Goal: Information Seeking & Learning: Learn about a topic

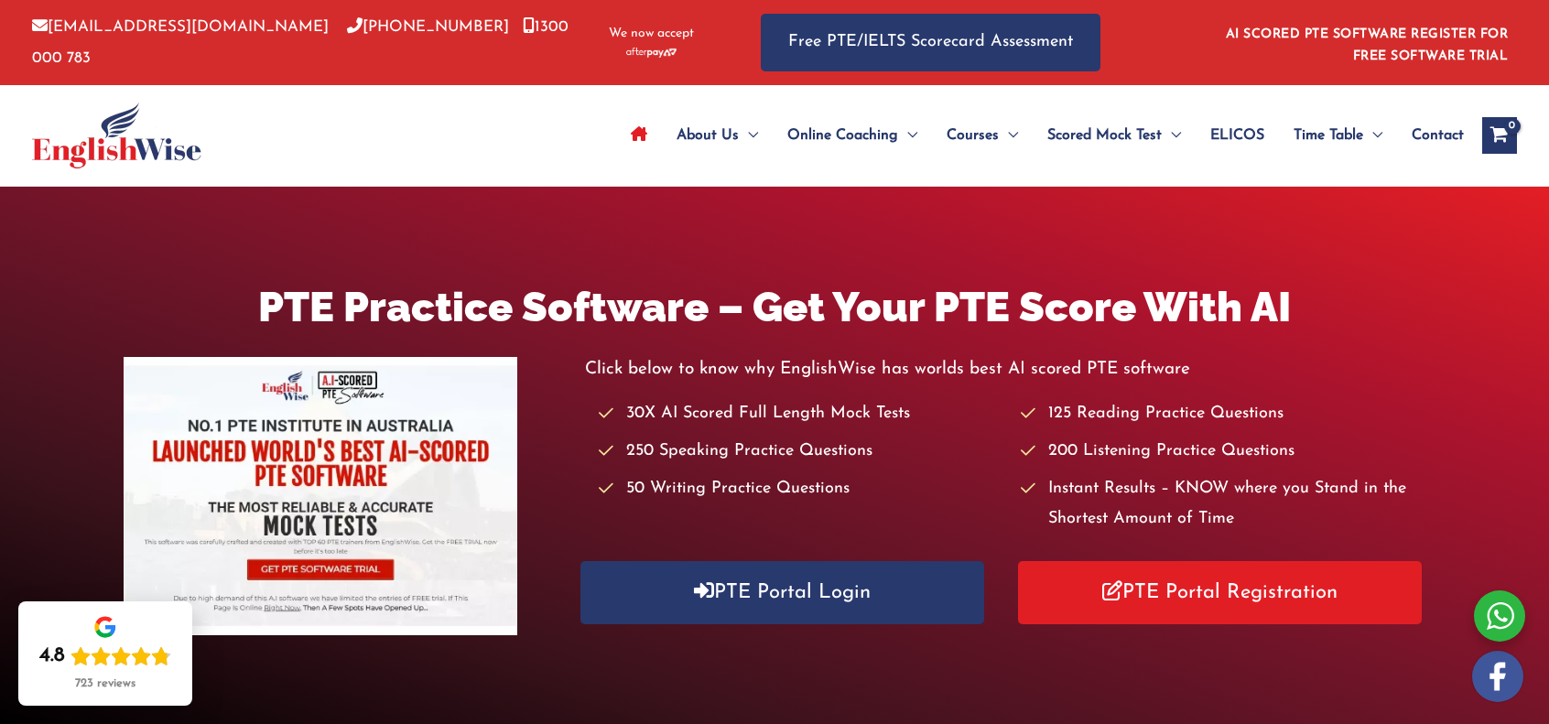
click at [635, 243] on div "PTE Practice Software – Get Your PTE Score With AI Click below to know why Engl…" at bounding box center [774, 458] width 1549 height 543
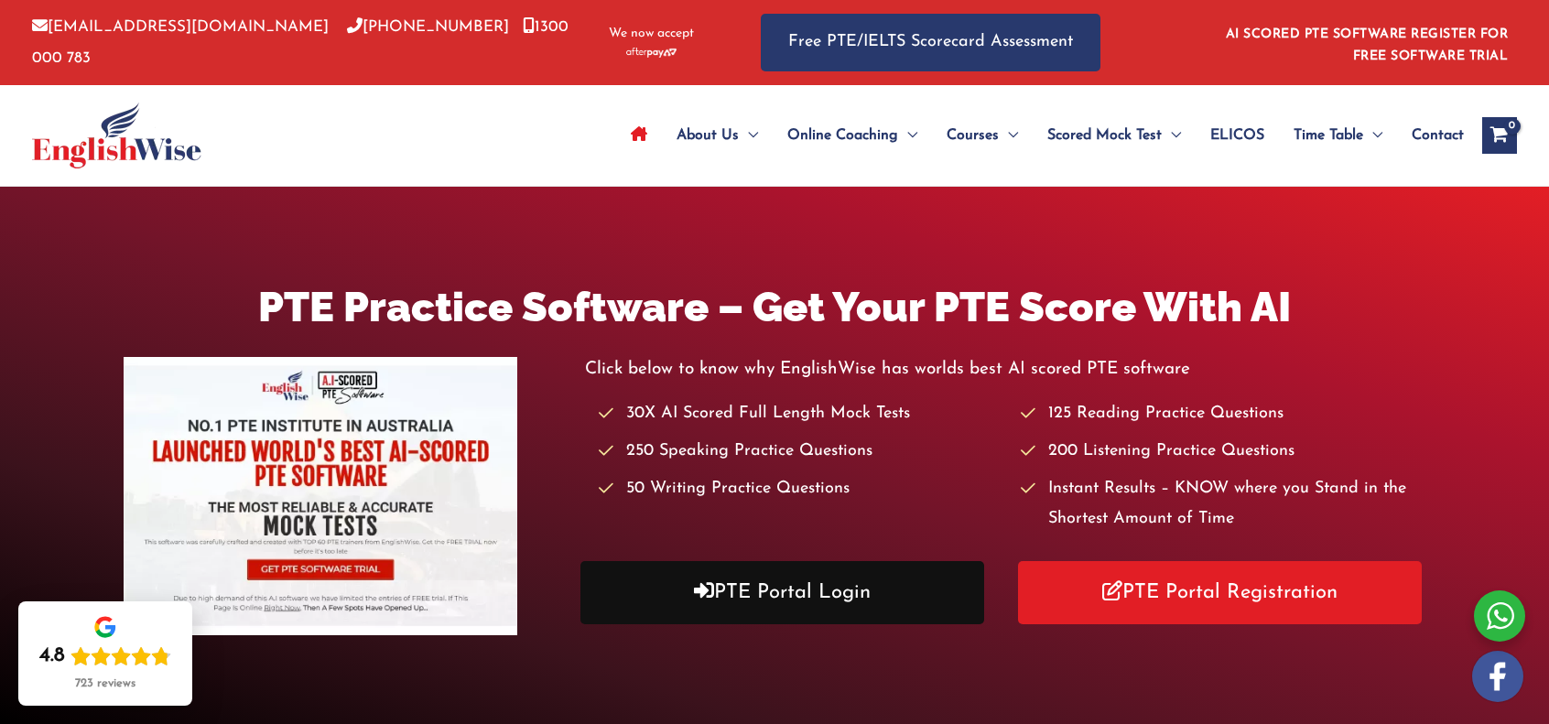
click at [786, 589] on link "PTE Portal Login" at bounding box center [782, 592] width 403 height 63
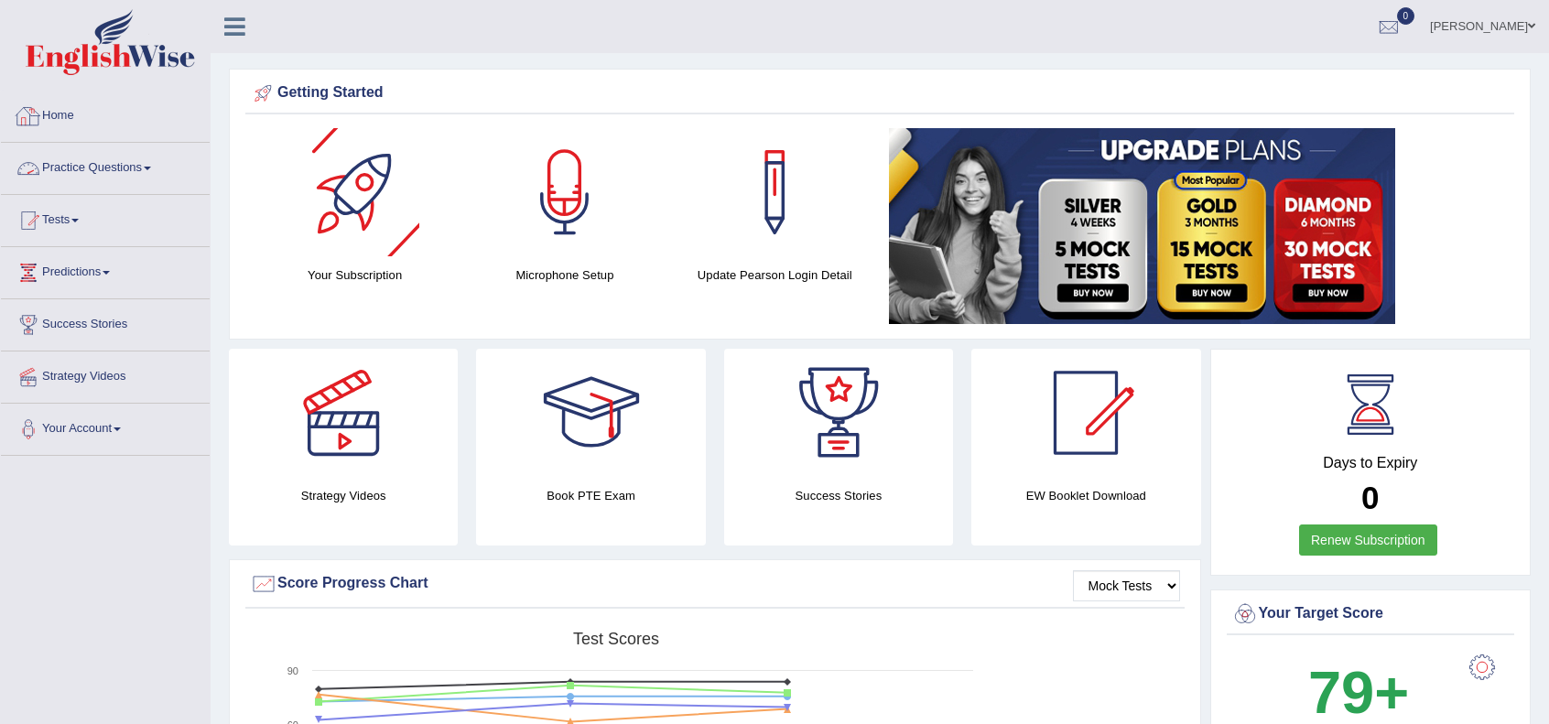
click at [55, 123] on link "Home" at bounding box center [105, 114] width 209 height 46
click at [79, 171] on link "Practice Questions" at bounding box center [105, 166] width 209 height 46
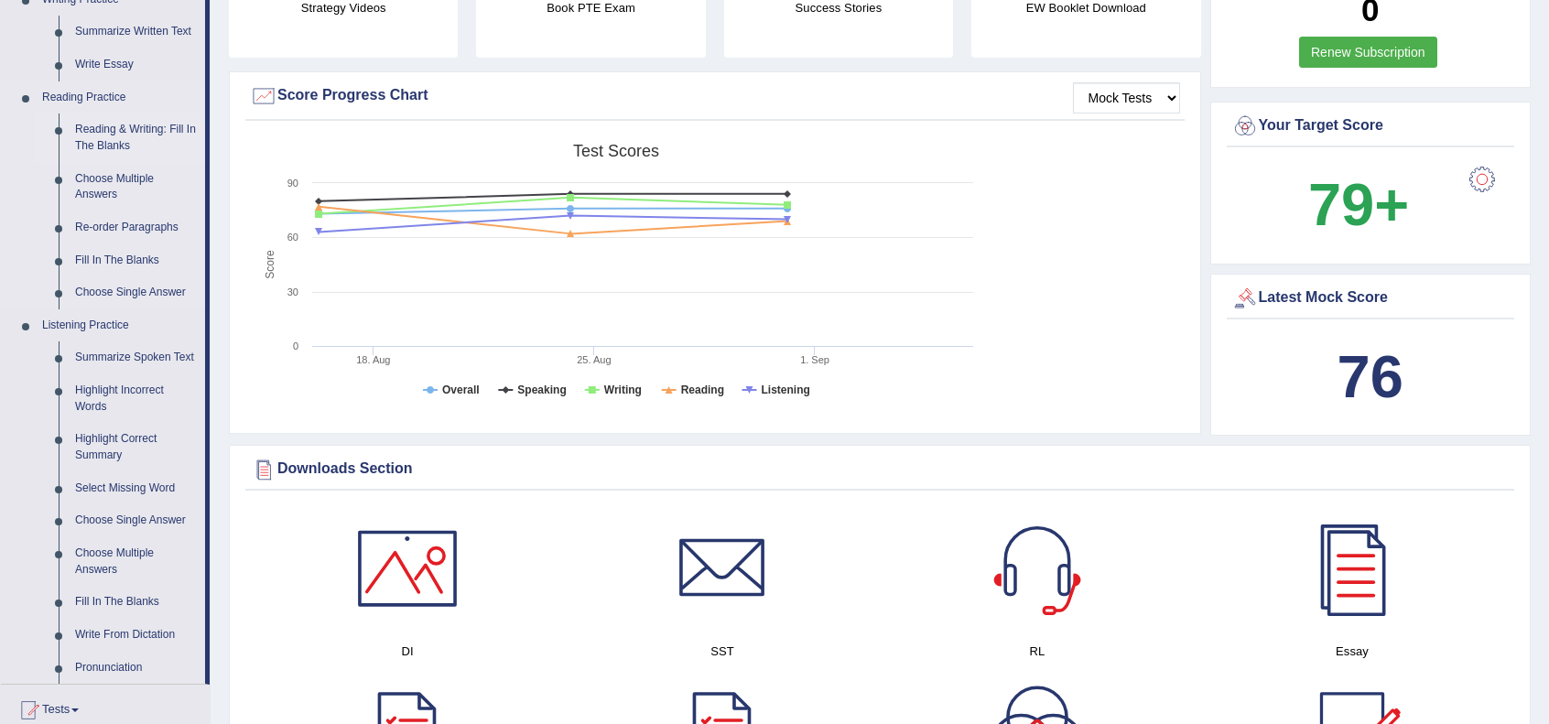
scroll to position [549, 0]
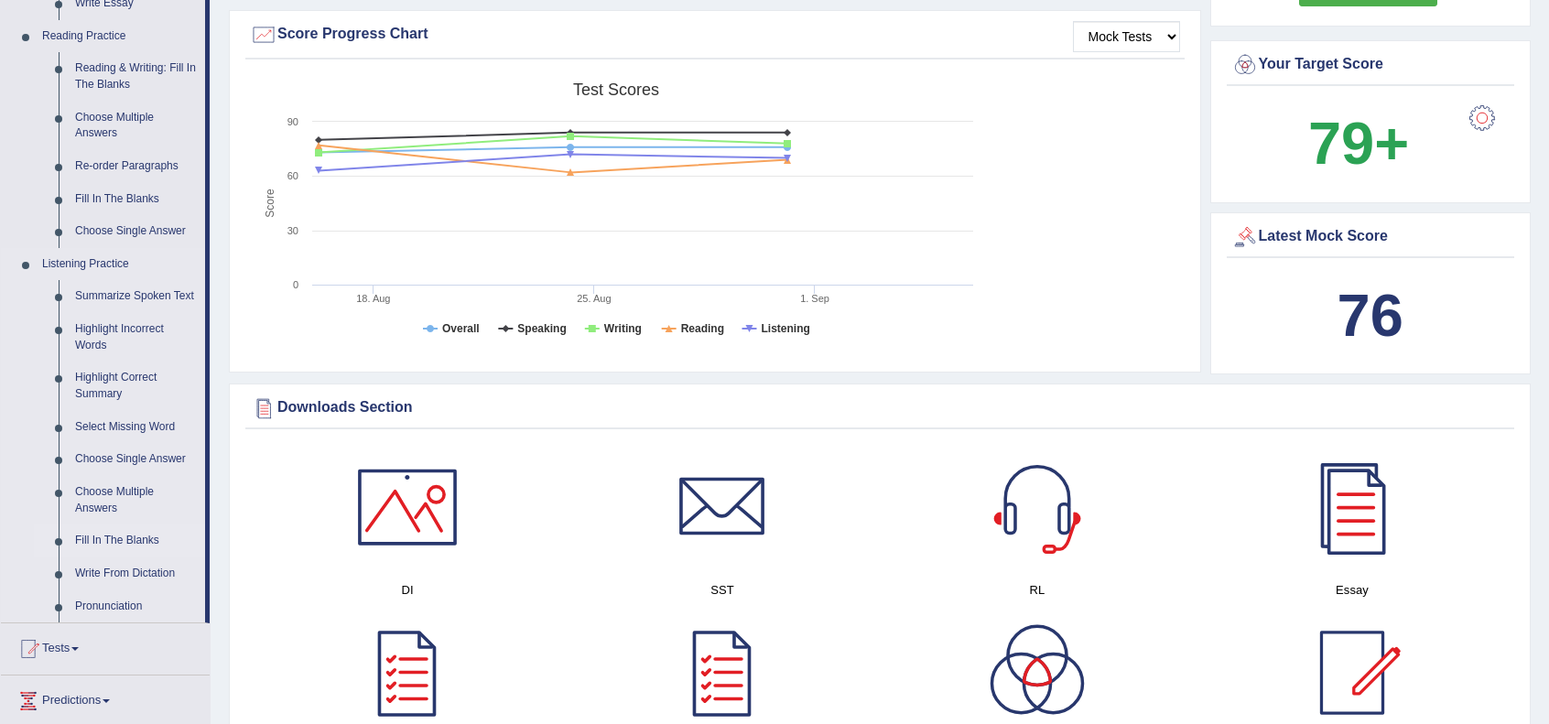
click at [108, 533] on link "Fill In The Blanks" at bounding box center [136, 541] width 138 height 33
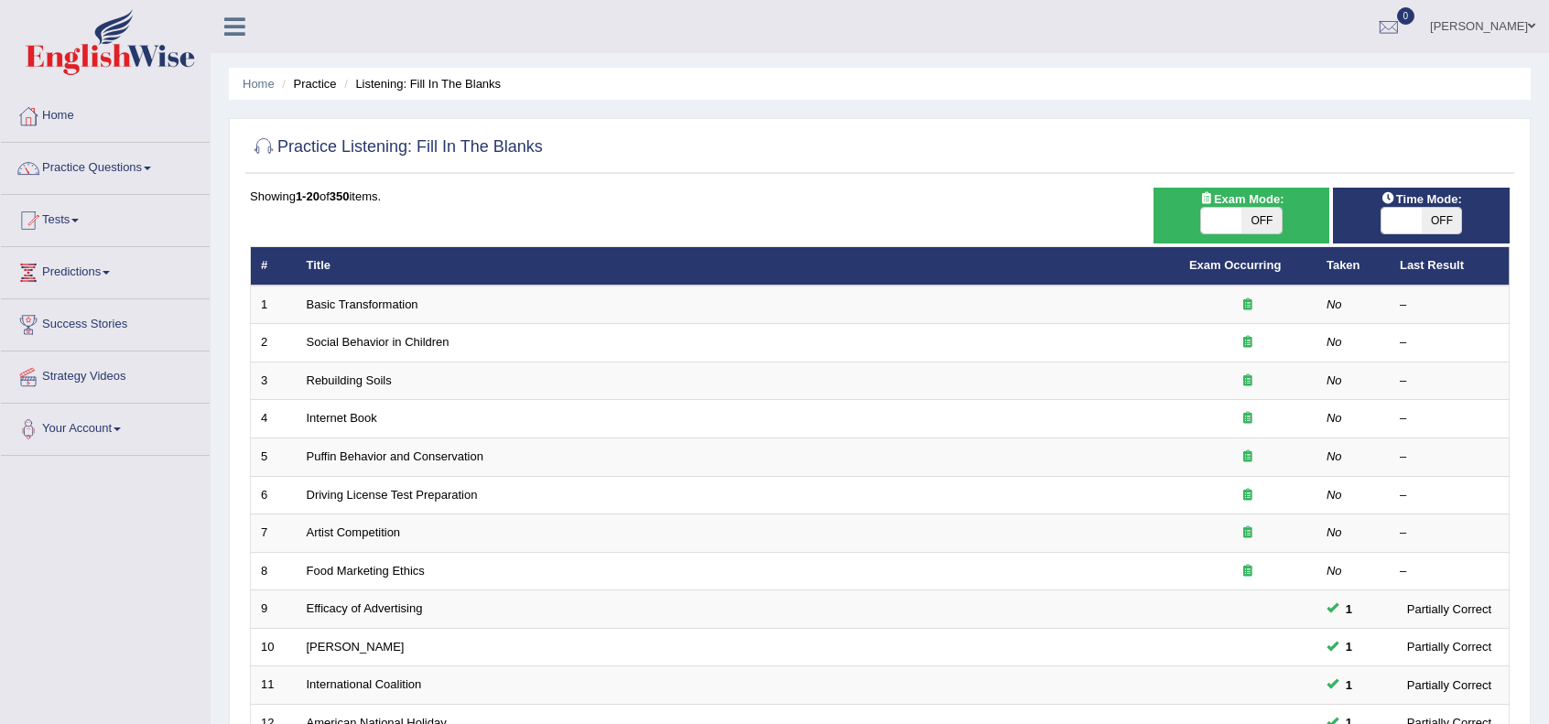
drag, startPoint x: 1233, startPoint y: 209, endPoint x: 1379, endPoint y: 224, distance: 147.3
click at [1234, 209] on span at bounding box center [1221, 221] width 40 height 26
click at [1458, 223] on span "OFF" at bounding box center [1442, 221] width 40 height 26
checkbox input "true"
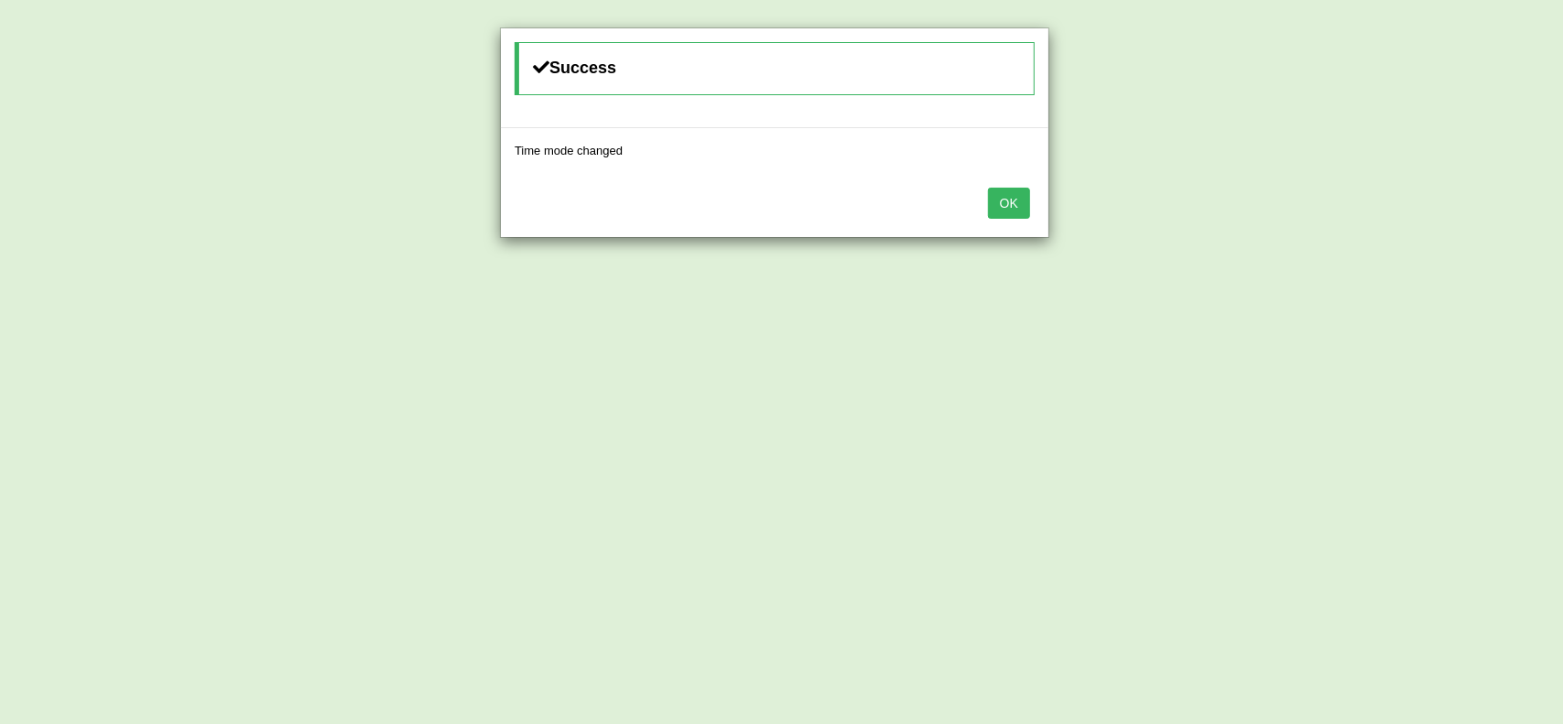
click at [1016, 201] on button "OK" at bounding box center [1009, 203] width 42 height 31
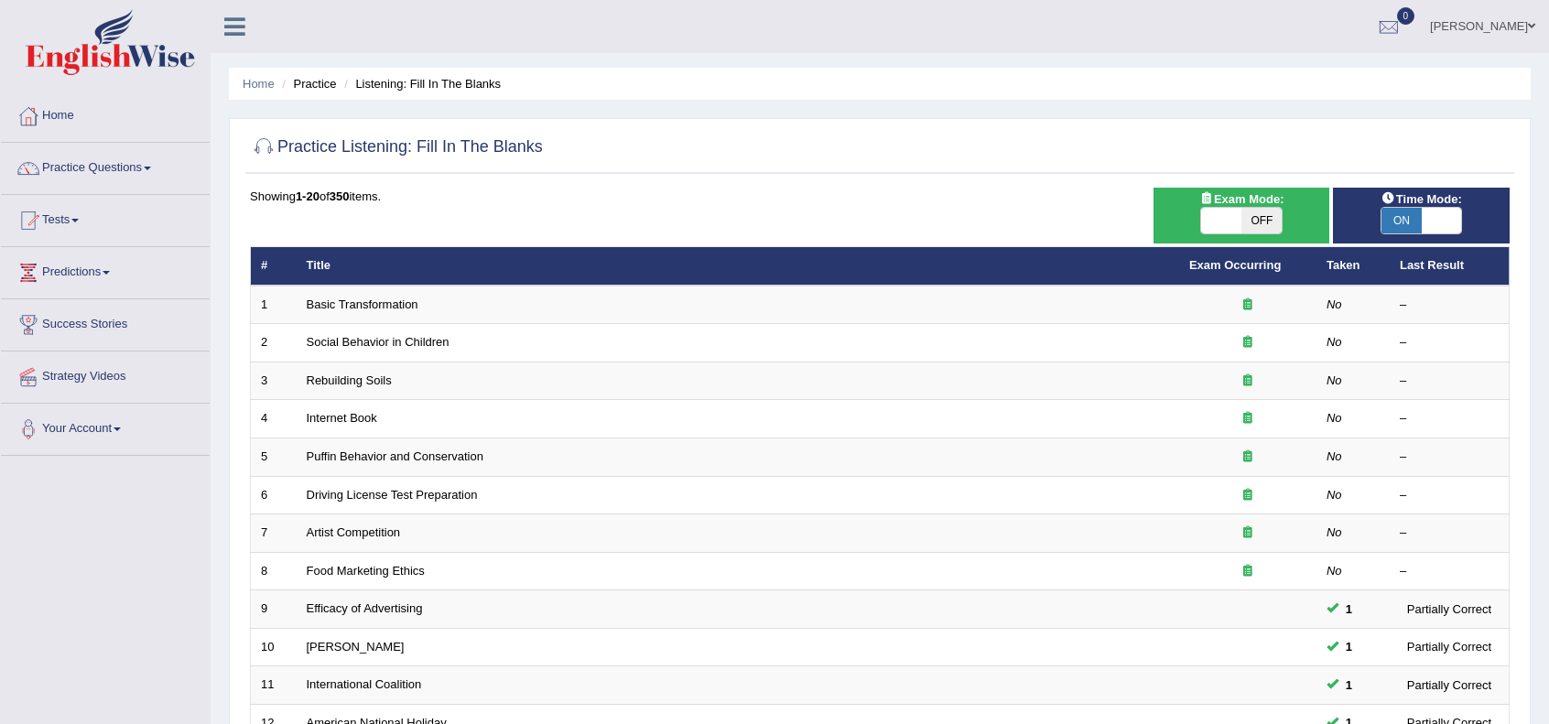
click at [1263, 218] on span "OFF" at bounding box center [1262, 221] width 40 height 26
checkbox input "true"
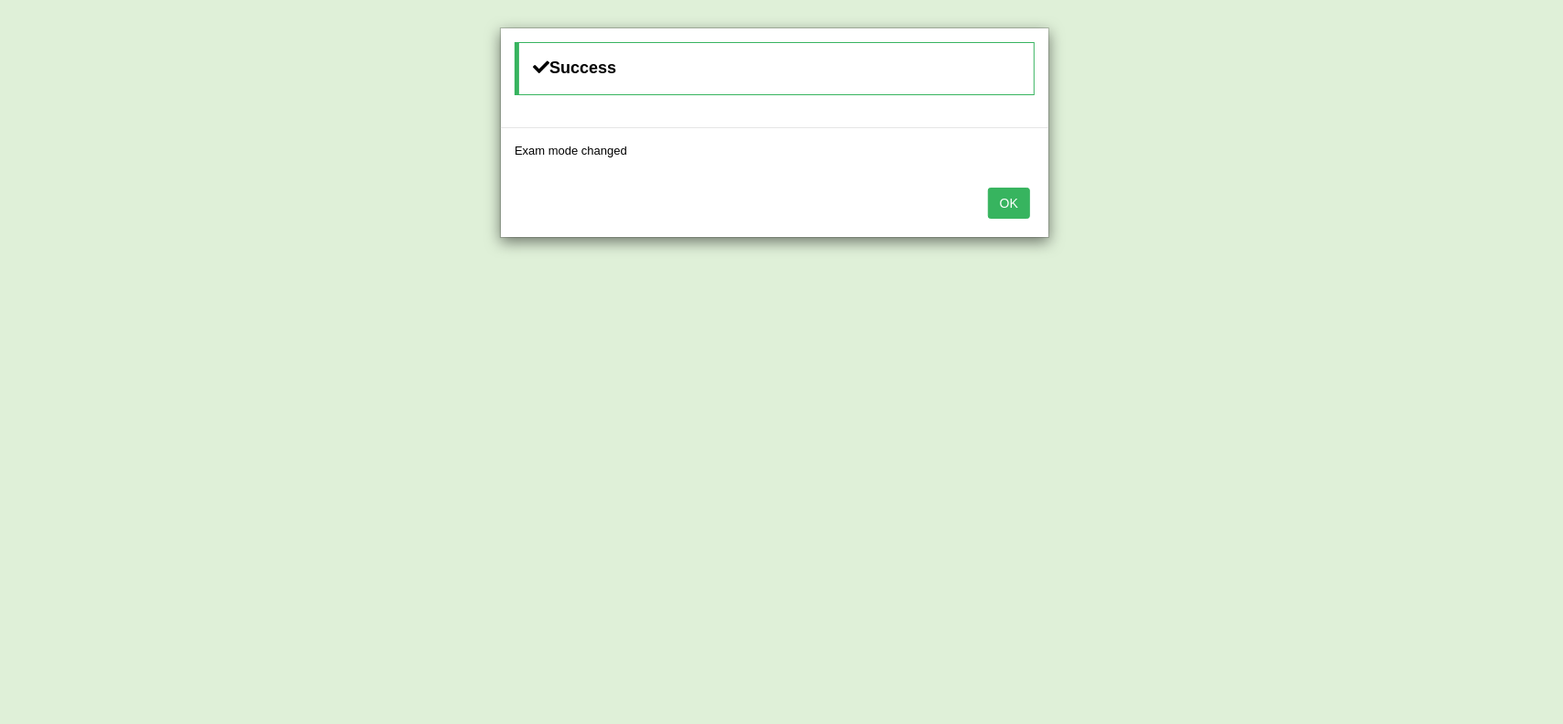
click at [1016, 213] on button "OK" at bounding box center [1009, 203] width 42 height 31
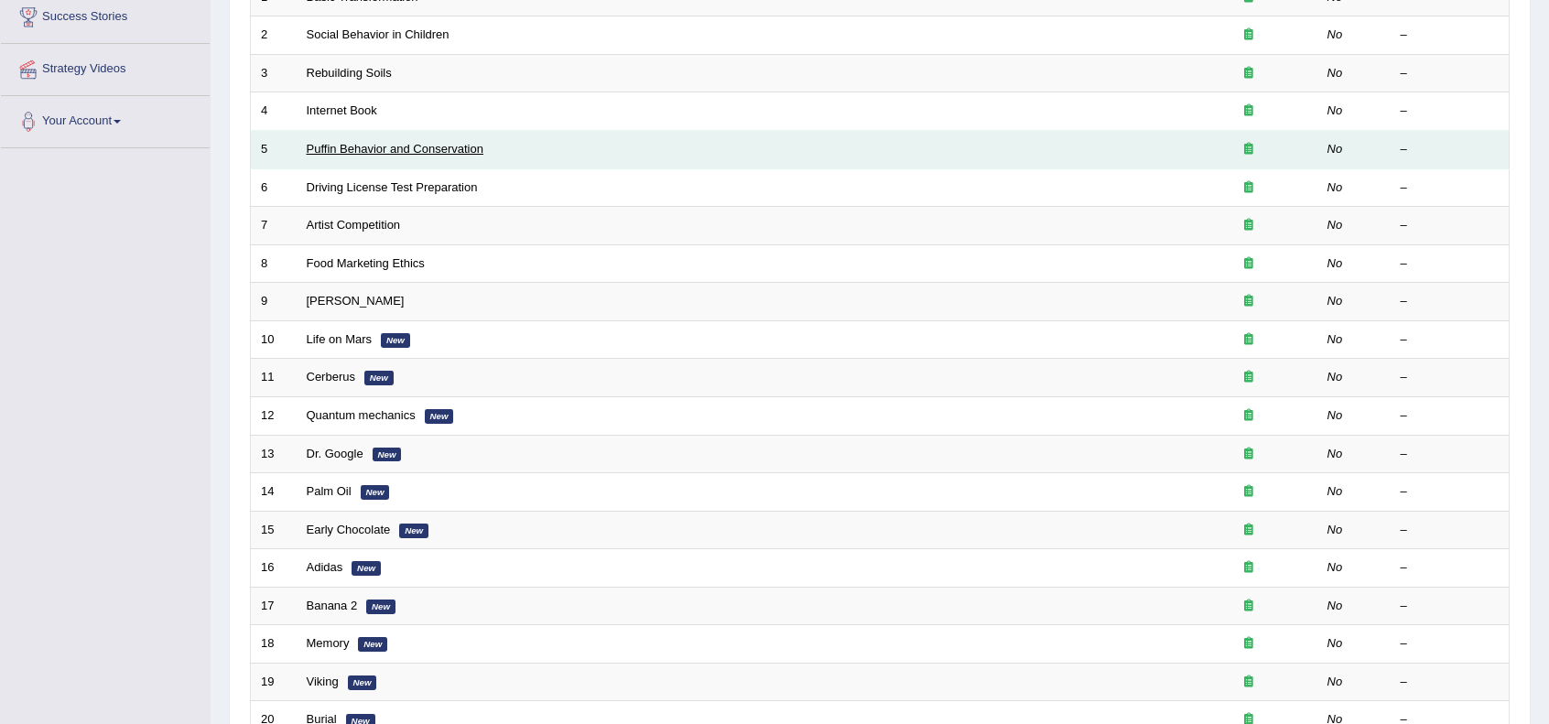
scroll to position [479, 0]
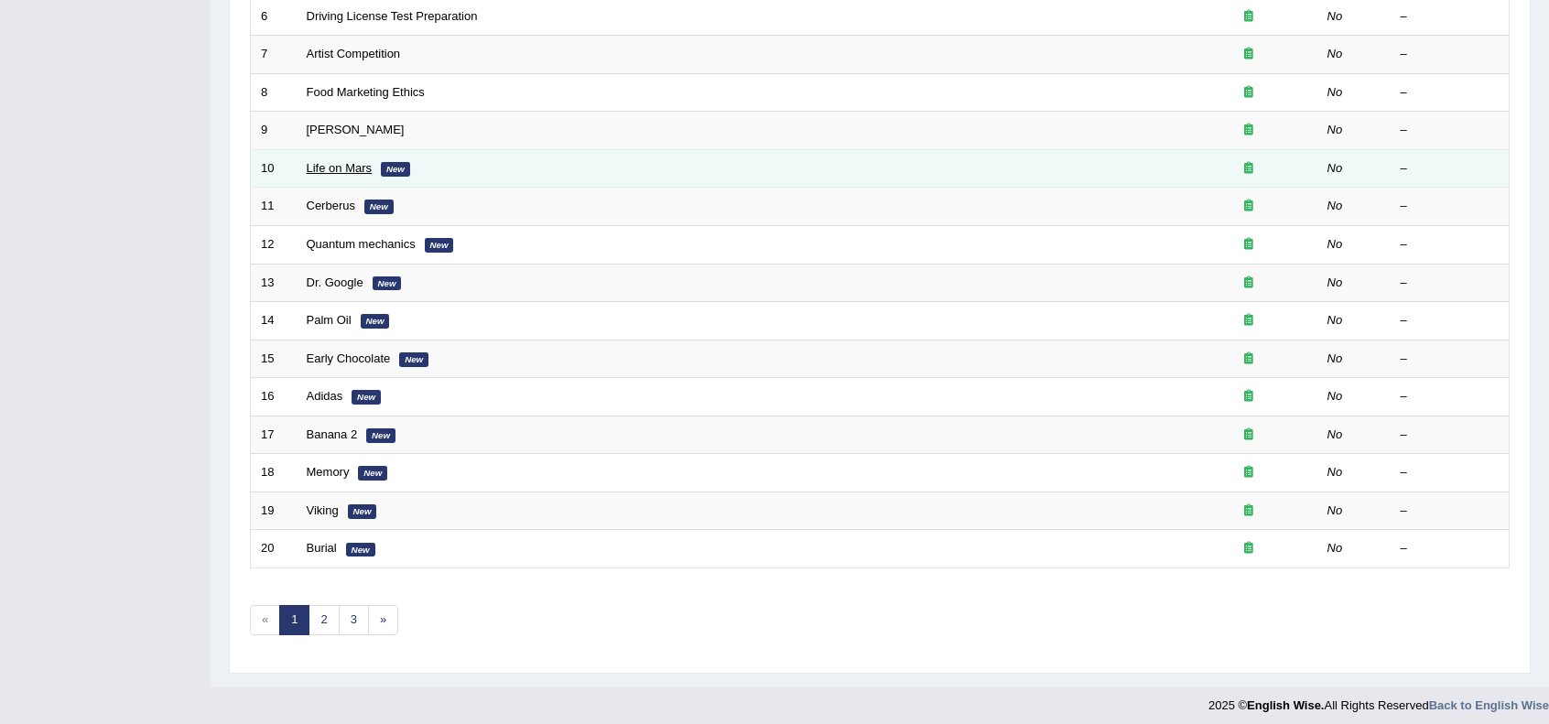
click at [346, 166] on link "Life on Mars" at bounding box center [340, 168] width 66 height 14
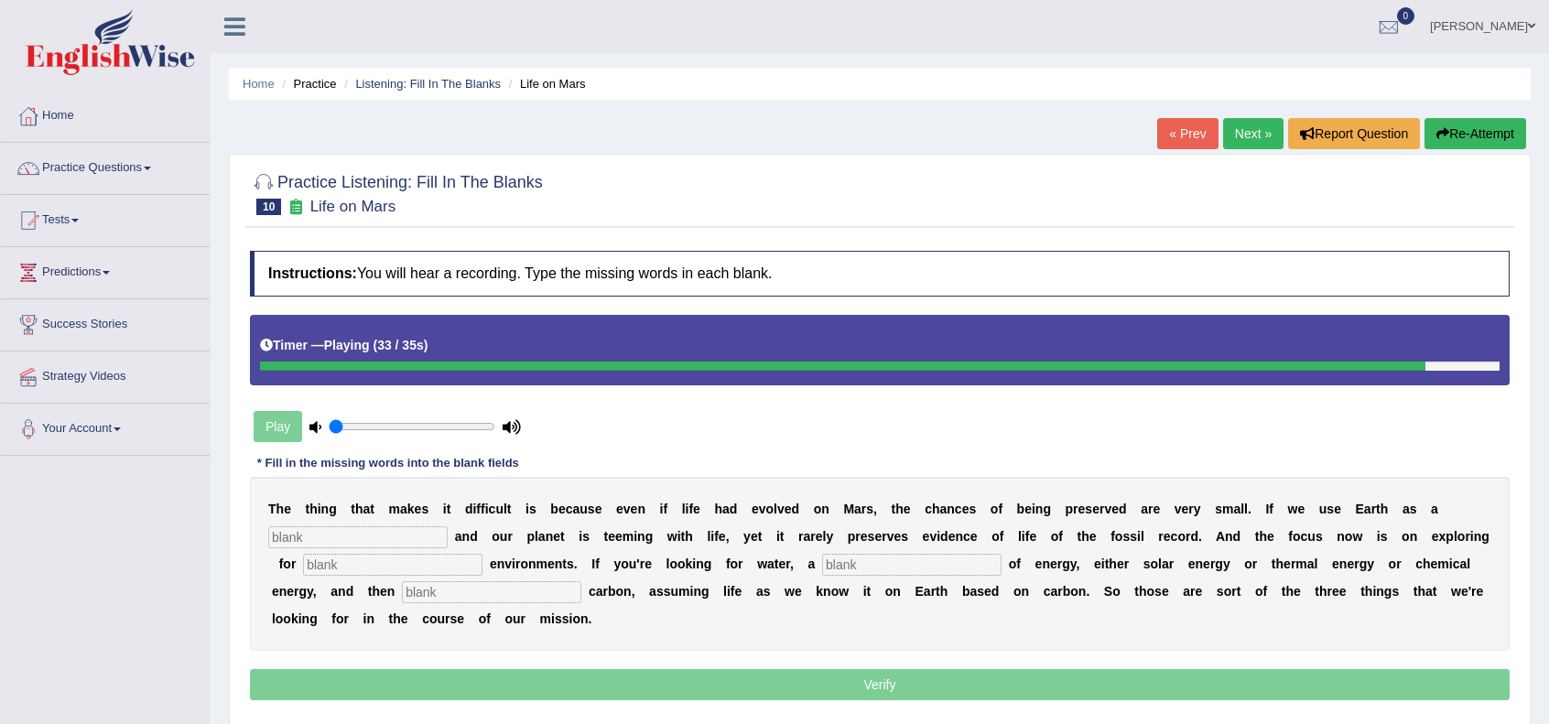
click at [476, 596] on input "text" at bounding box center [491, 592] width 179 height 22
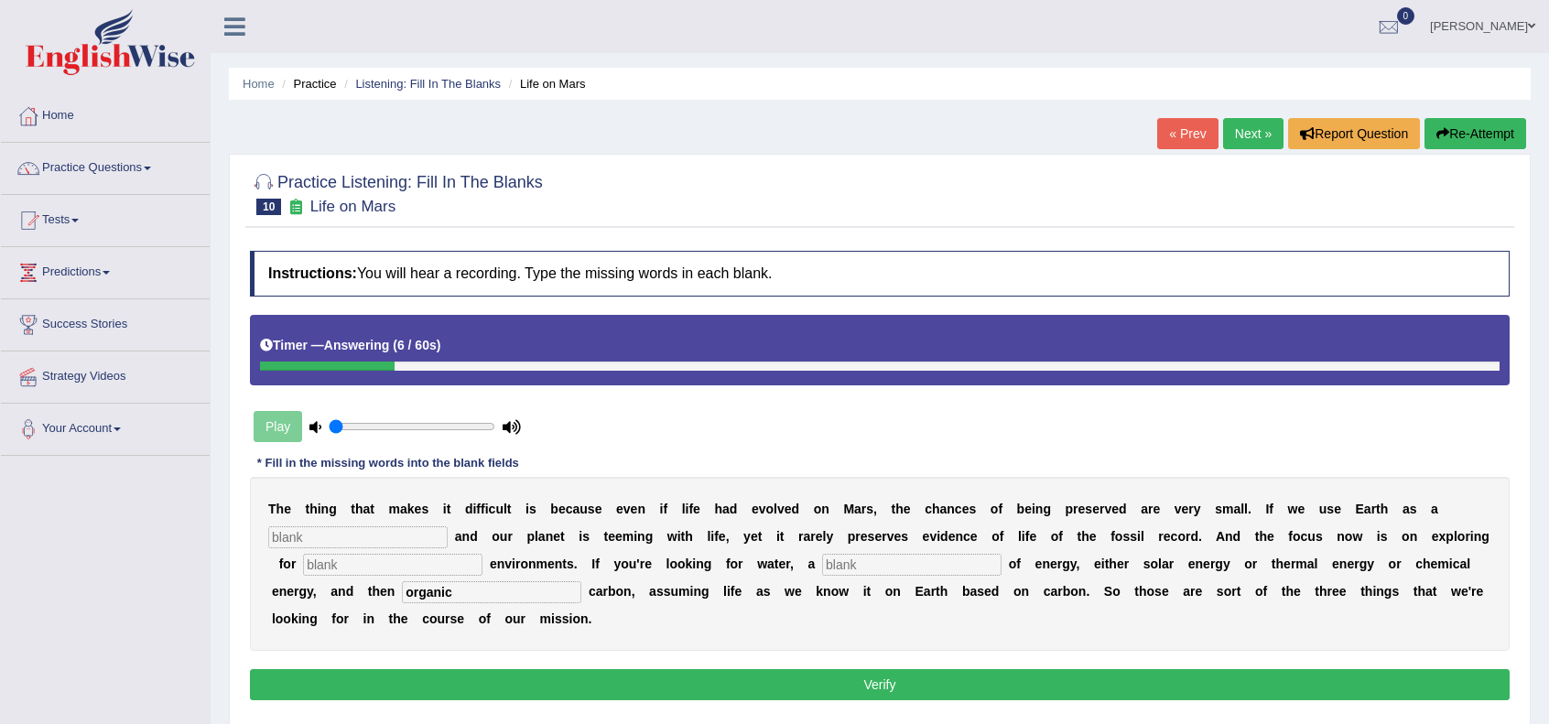
type input "organic"
click at [421, 530] on input "text" at bounding box center [357, 538] width 179 height 22
type input "reference"
click at [337, 555] on input "text" at bounding box center [392, 565] width 179 height 22
click at [950, 556] on input "text" at bounding box center [911, 565] width 179 height 22
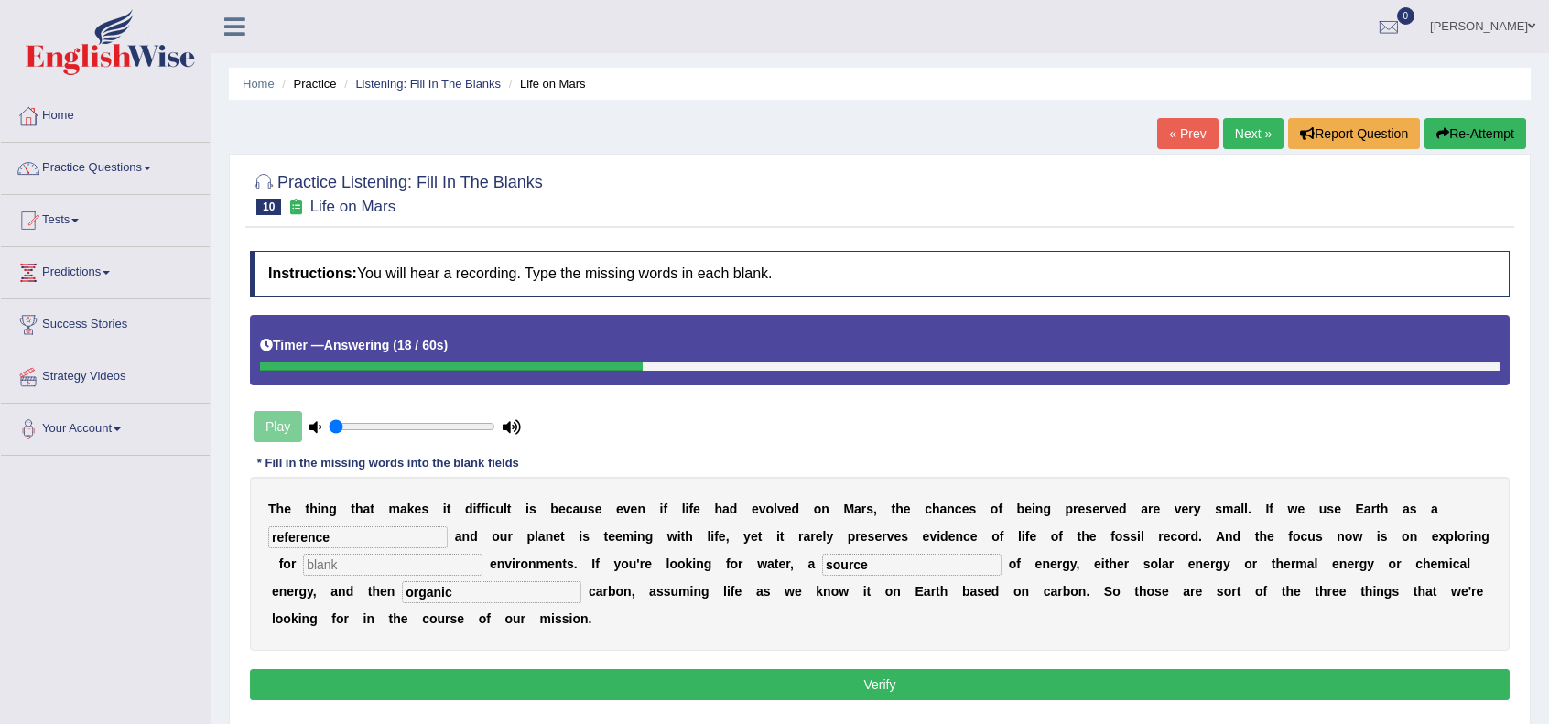
type input "source"
click at [429, 570] on input "text" at bounding box center [392, 565] width 179 height 22
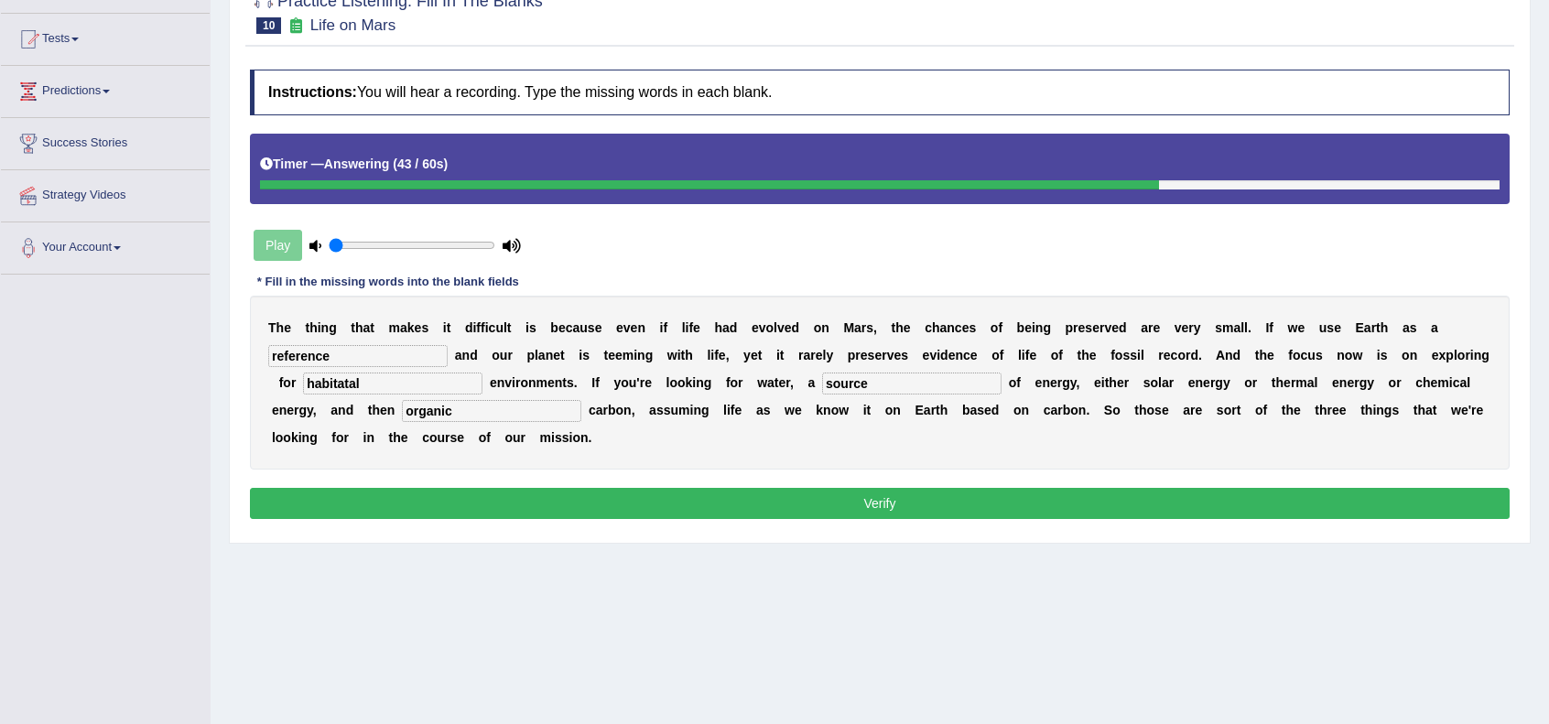
scroll to position [183, 0]
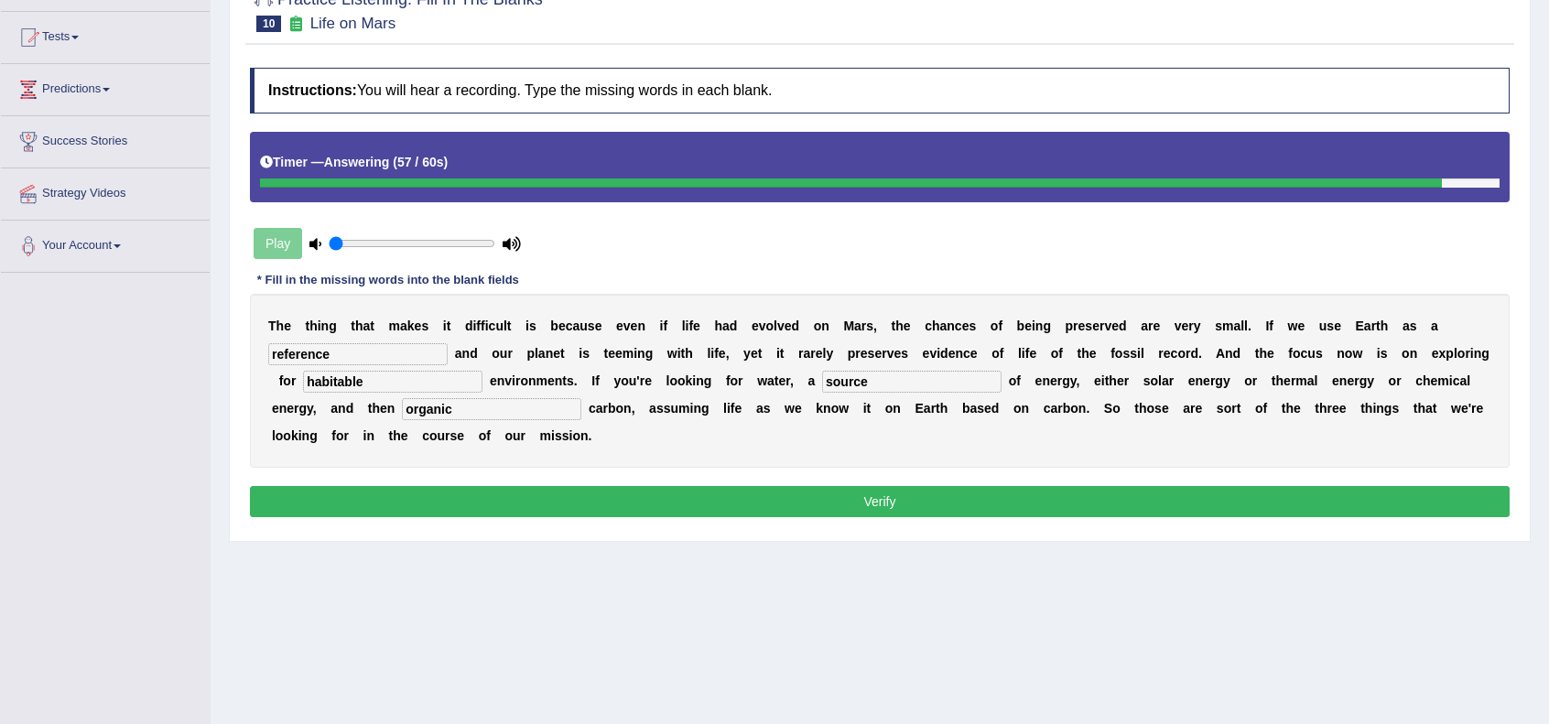
type input "habitable"
click at [478, 495] on button "Verify" at bounding box center [880, 501] width 1260 height 31
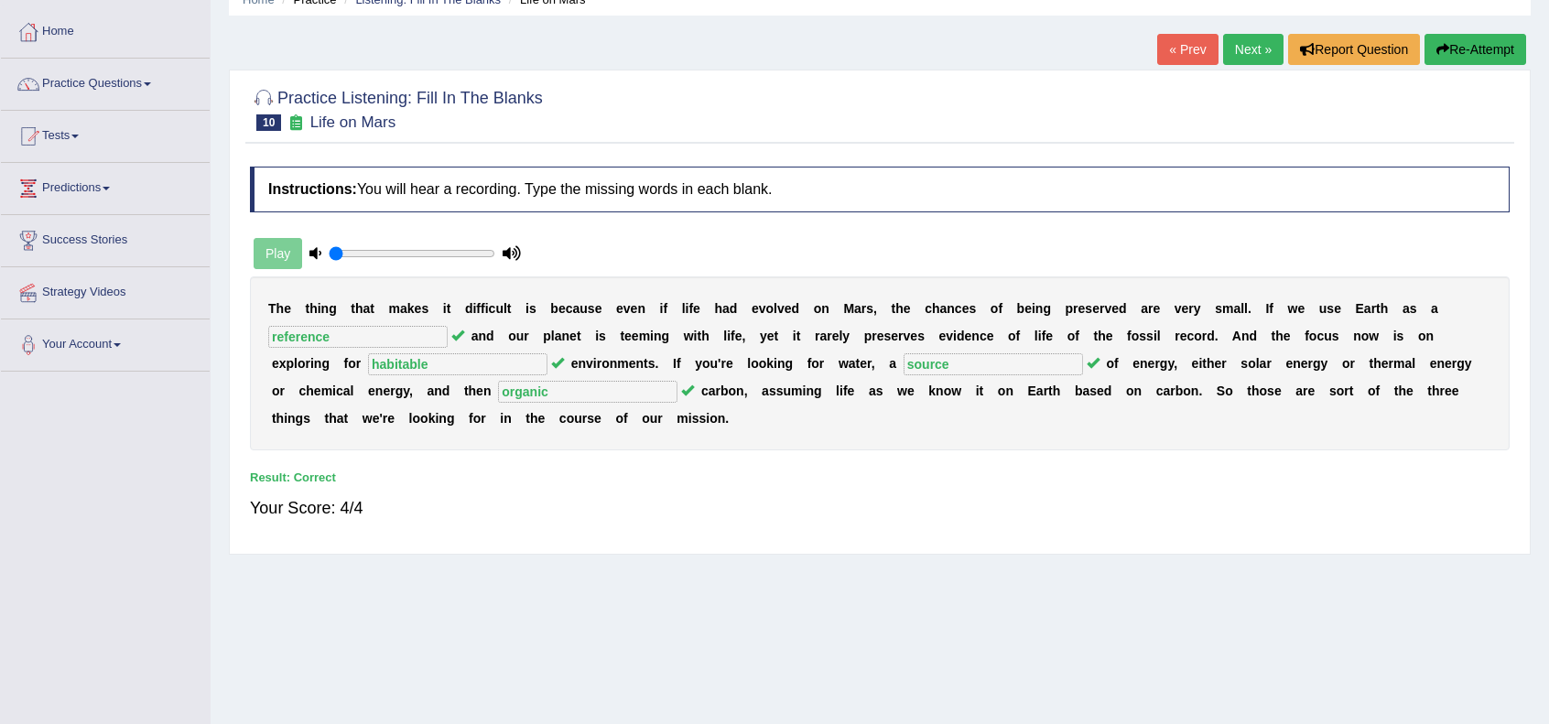
scroll to position [0, 0]
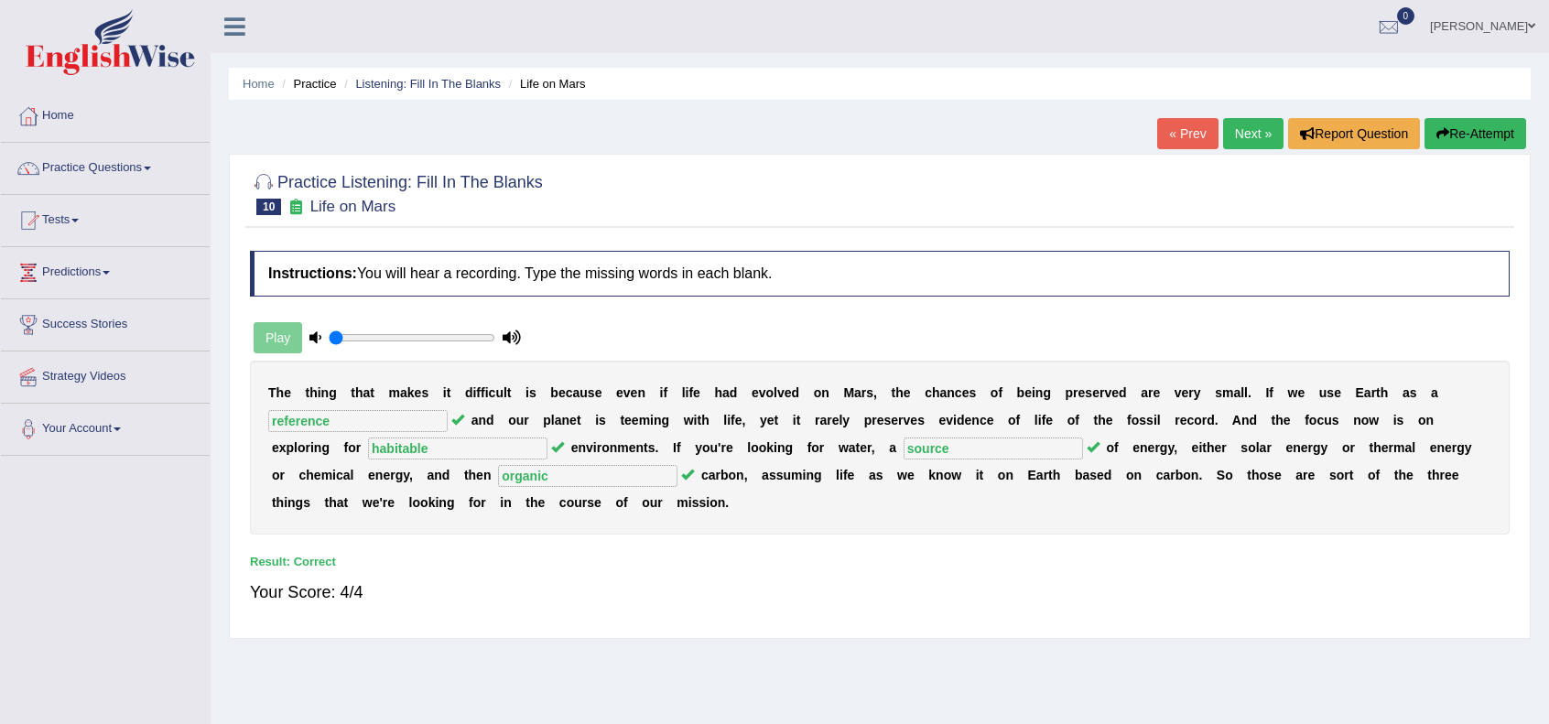
click at [1238, 129] on link "Next »" at bounding box center [1253, 133] width 60 height 31
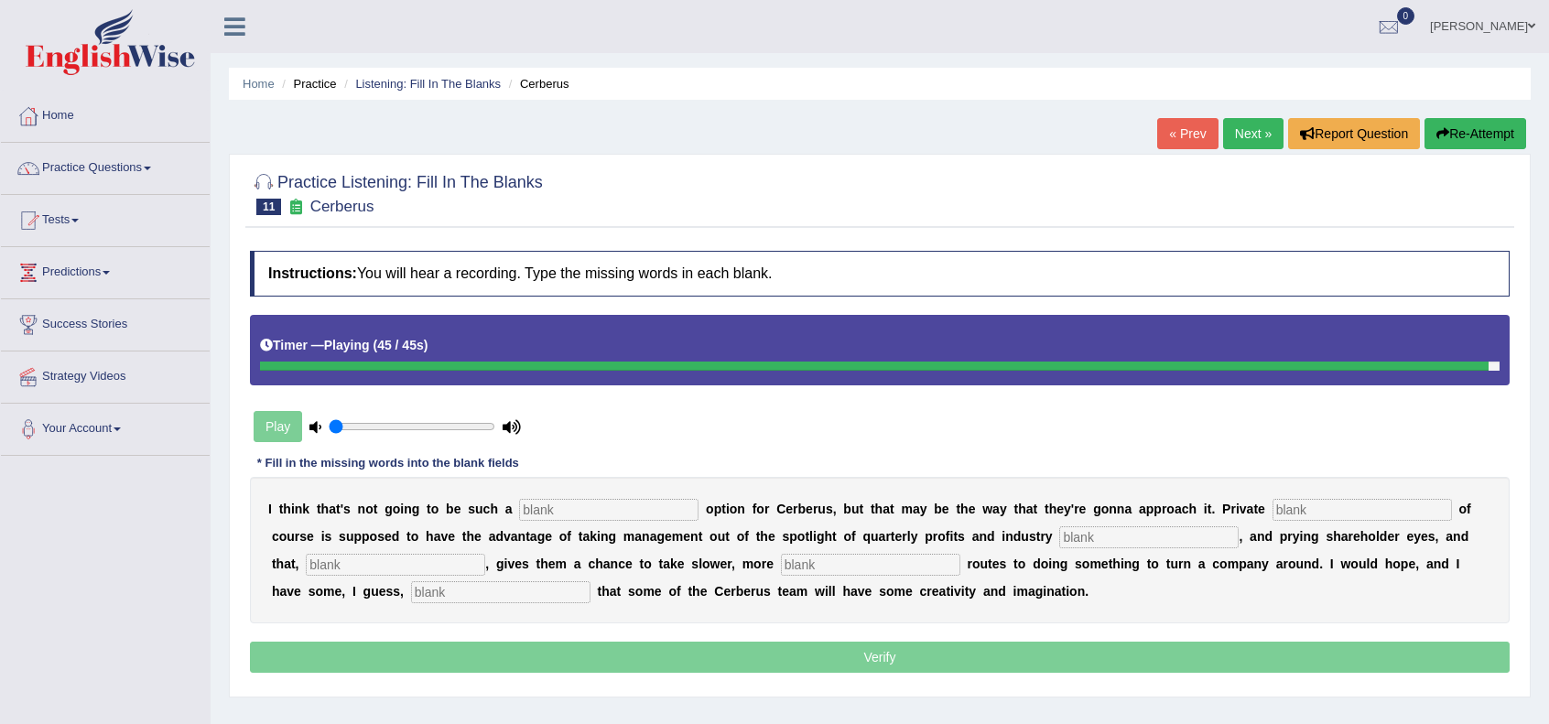
click at [509, 598] on input "text" at bounding box center [500, 592] width 179 height 22
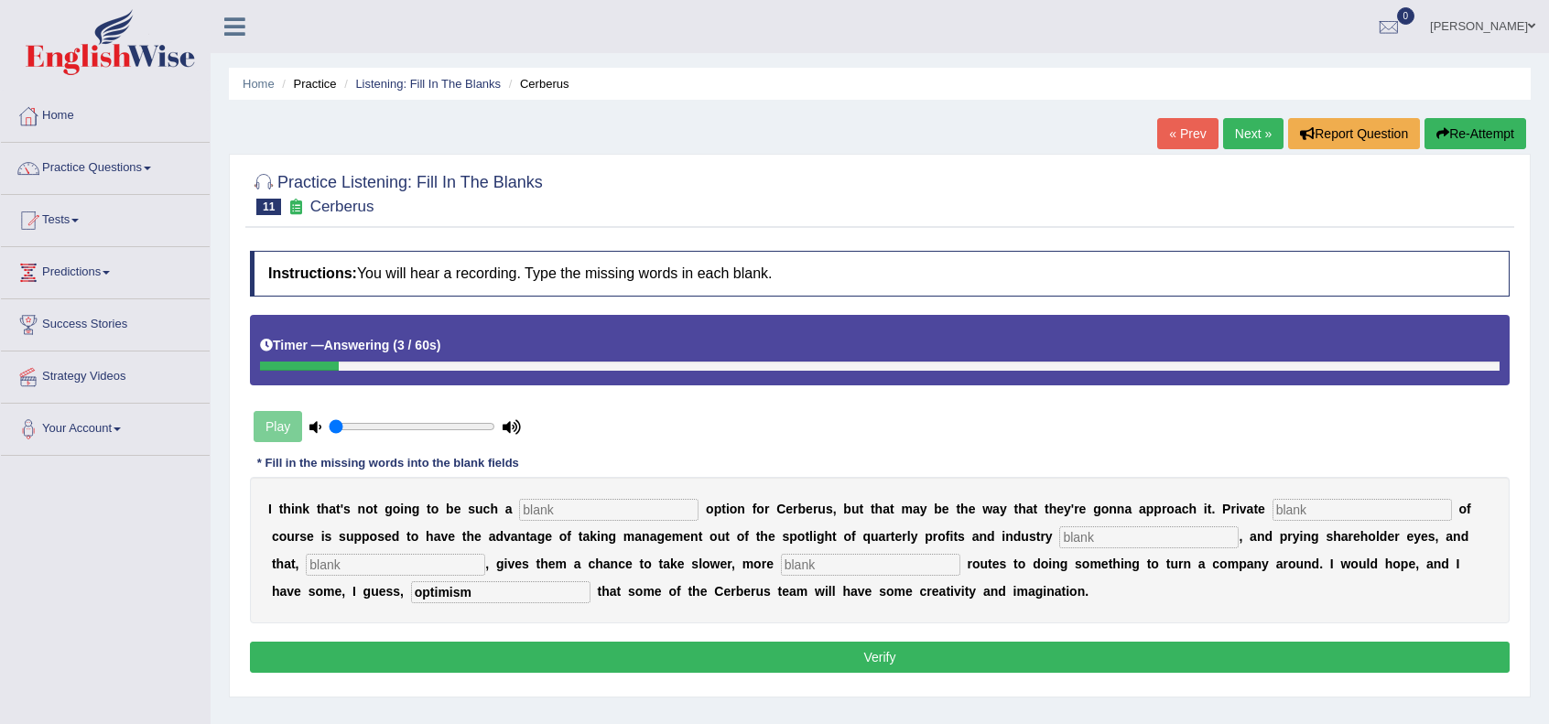
type input "optimism"
click at [817, 560] on input "text" at bounding box center [870, 565] width 179 height 22
type input "viable"
click at [426, 569] on input "text" at bounding box center [395, 565] width 179 height 22
click at [564, 516] on input "text" at bounding box center [608, 510] width 179 height 22
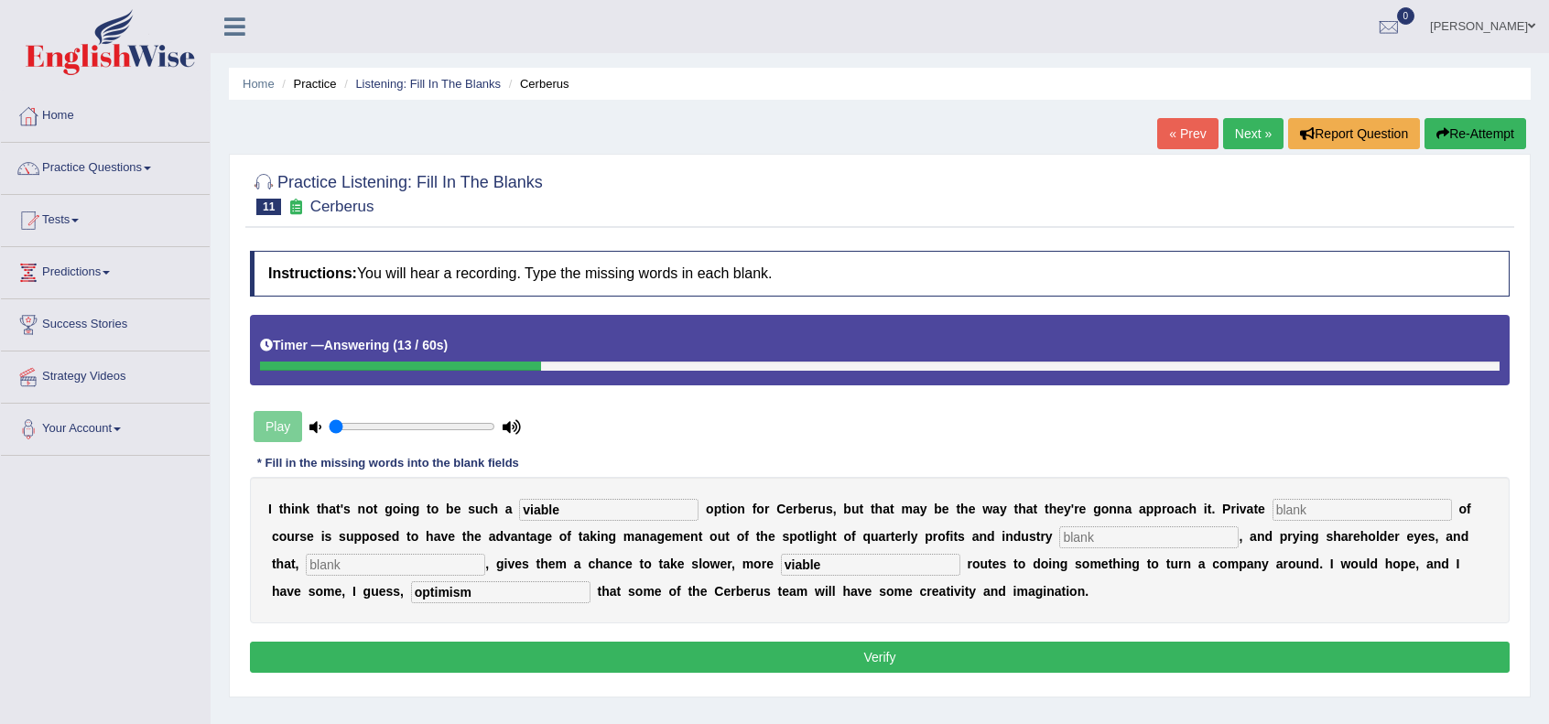
type input "viable"
click at [1333, 505] on input "text" at bounding box center [1362, 510] width 179 height 22
type input "equity"
click at [1137, 528] on input "text" at bounding box center [1148, 538] width 179 height 22
type input "analysts"
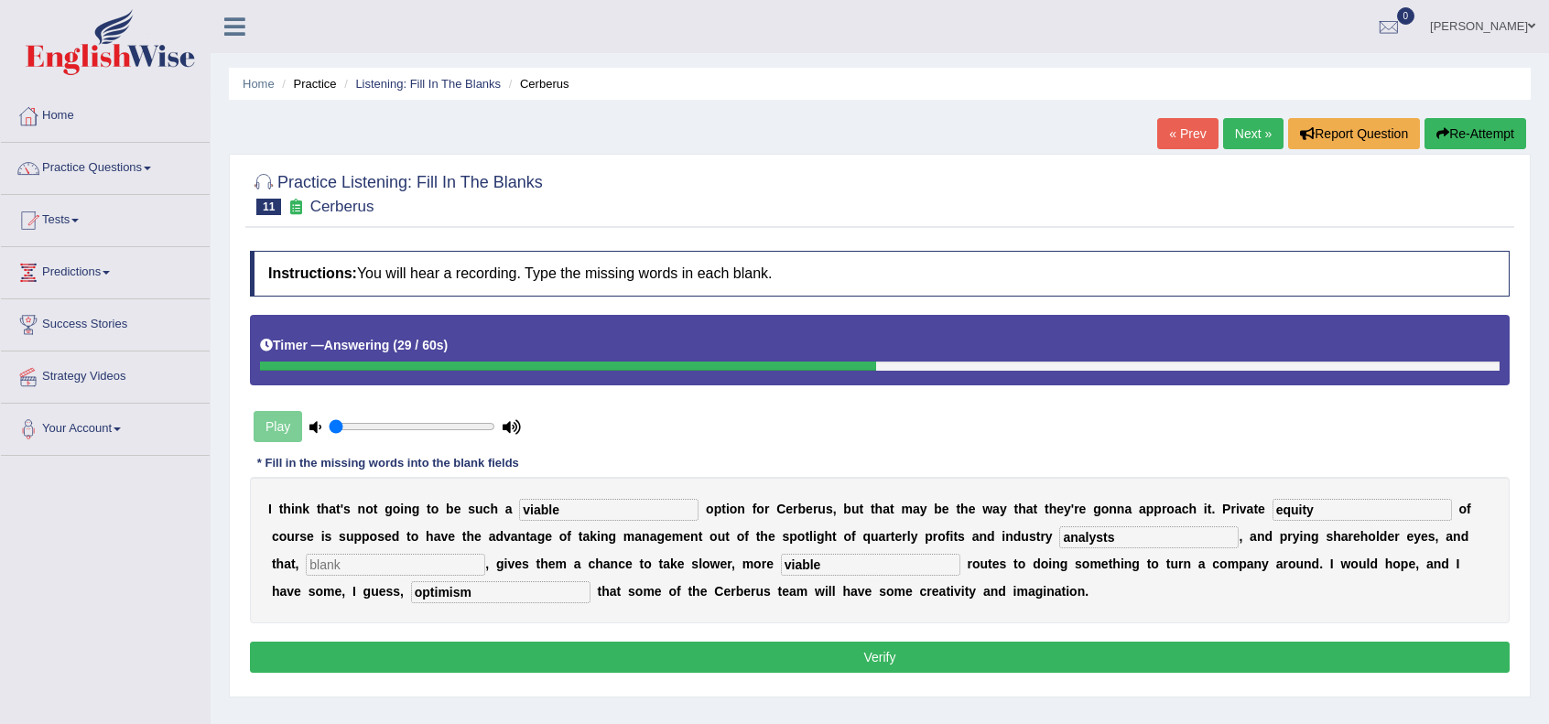
click at [354, 557] on input "text" at bounding box center [395, 565] width 179 height 22
type input "hypothetically"
click at [860, 558] on input "viable" at bounding box center [870, 565] width 179 height 22
type input "v"
type input "patience"
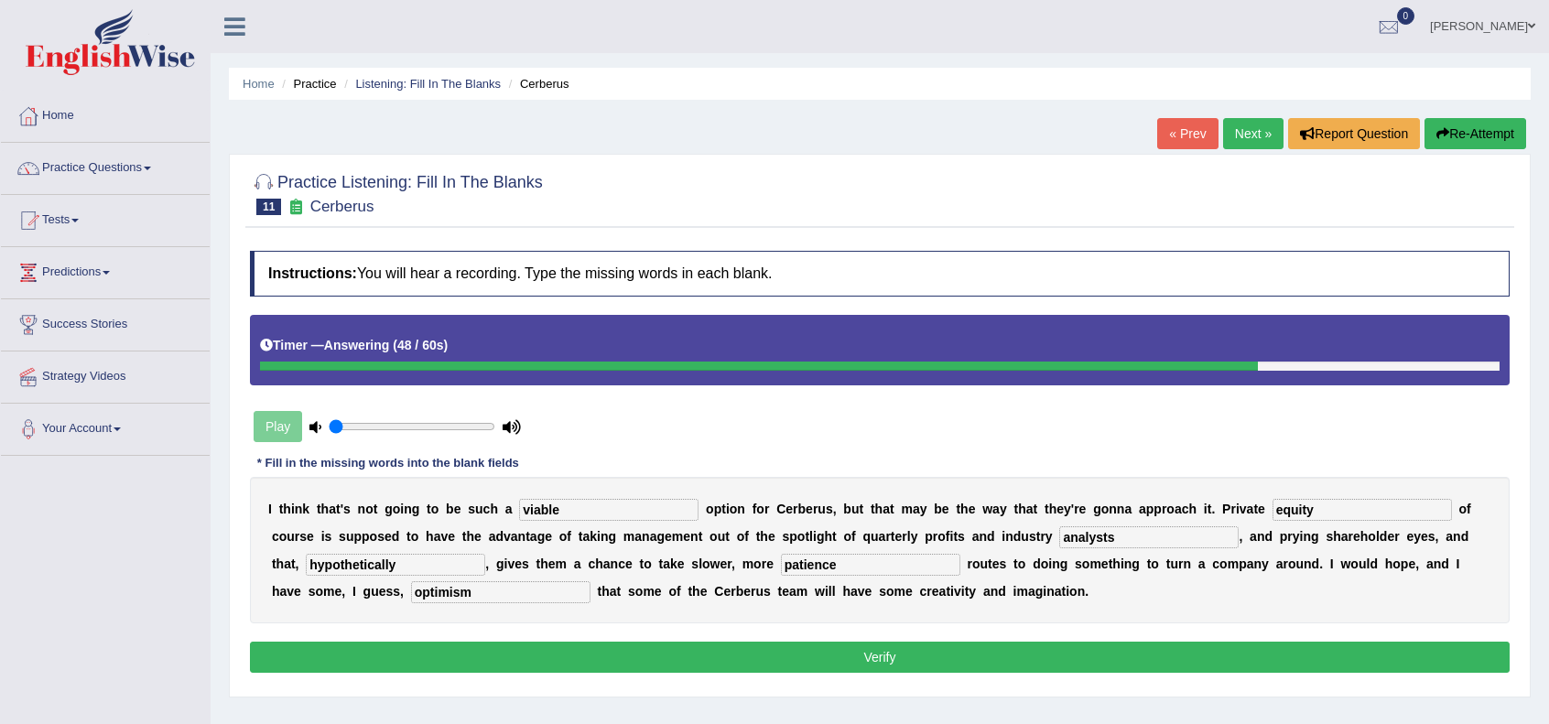
click at [944, 691] on div "Practice Listening: Fill In The Blanks 11 Cerberus Instructions: You will hear …" at bounding box center [880, 425] width 1302 height 543
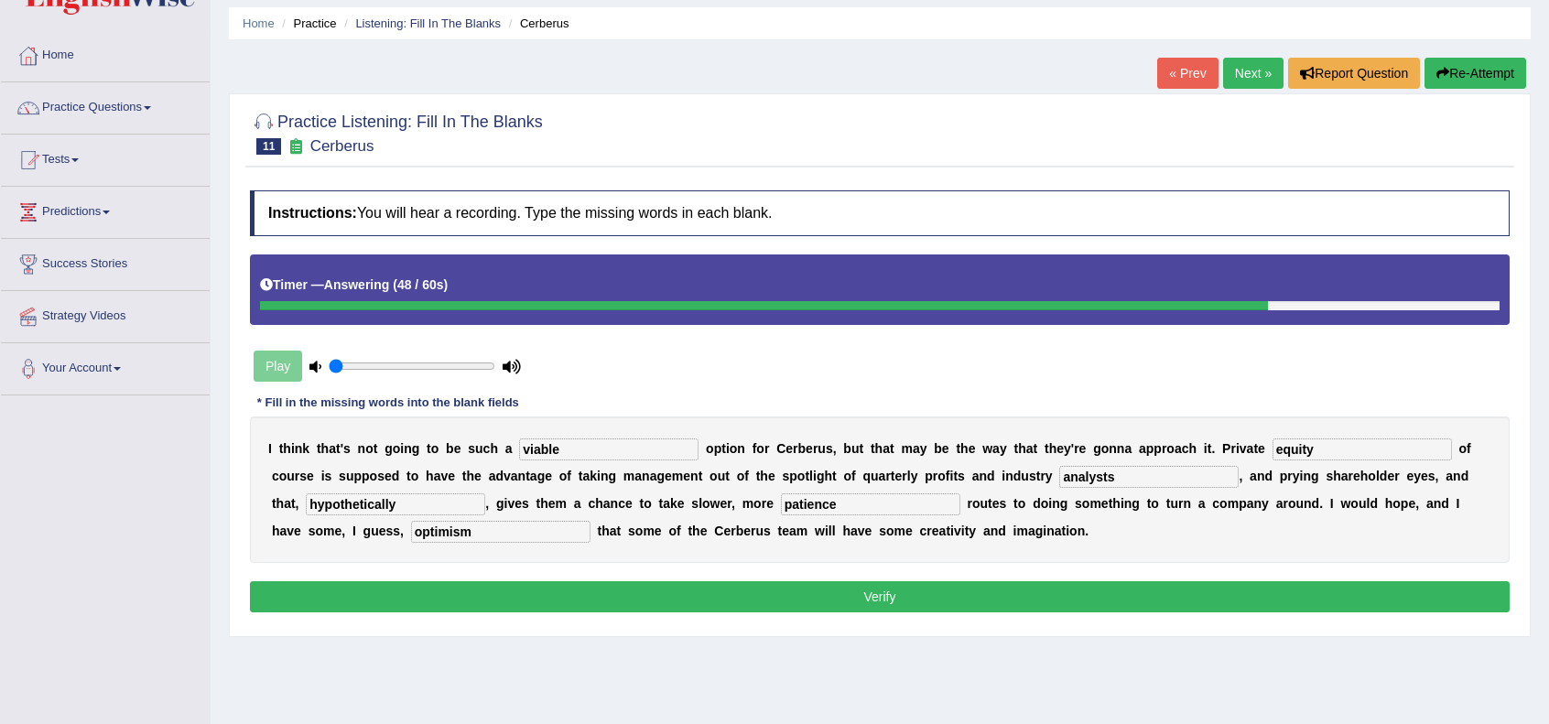
scroll to position [60, 0]
click at [1141, 469] on input "analysts" at bounding box center [1148, 477] width 179 height 22
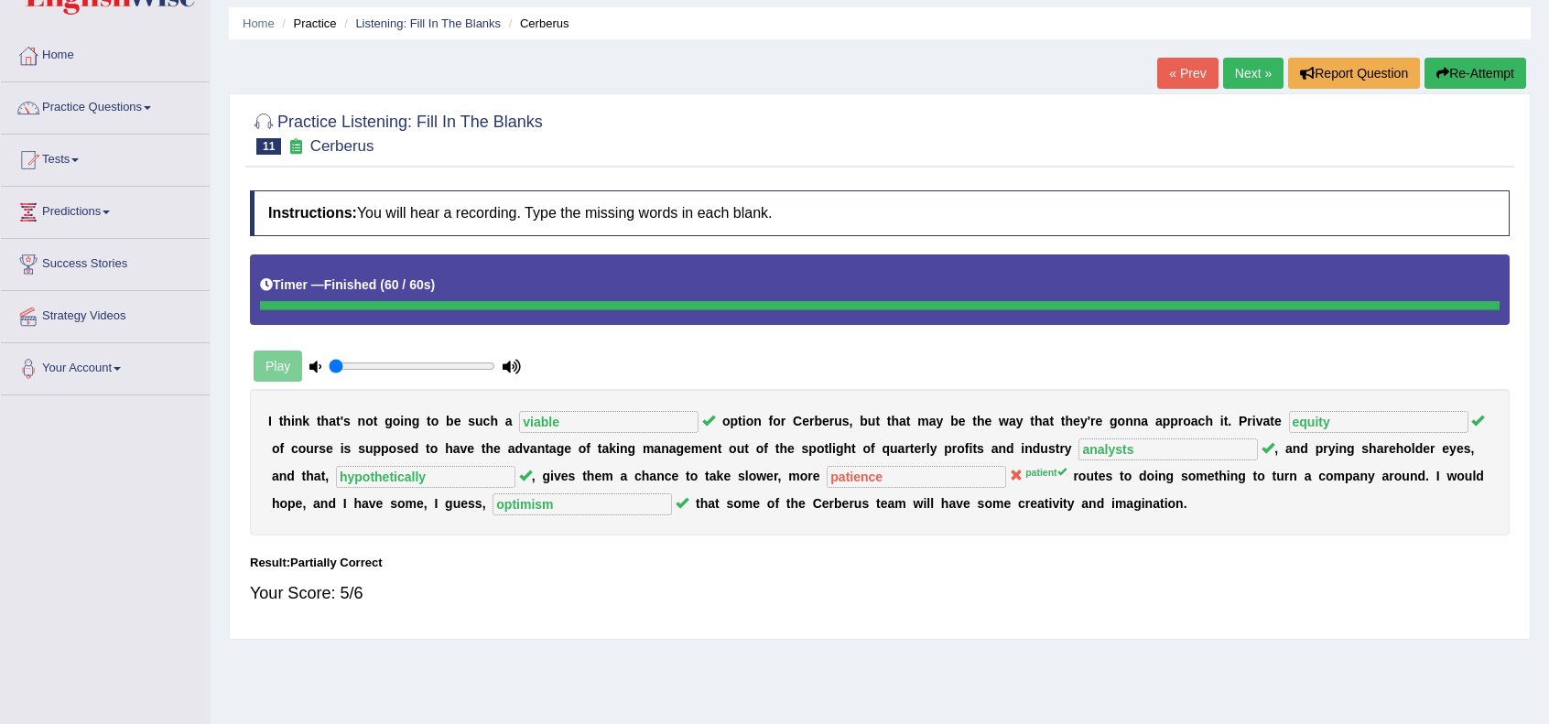
click at [1251, 74] on link "Next »" at bounding box center [1253, 73] width 60 height 31
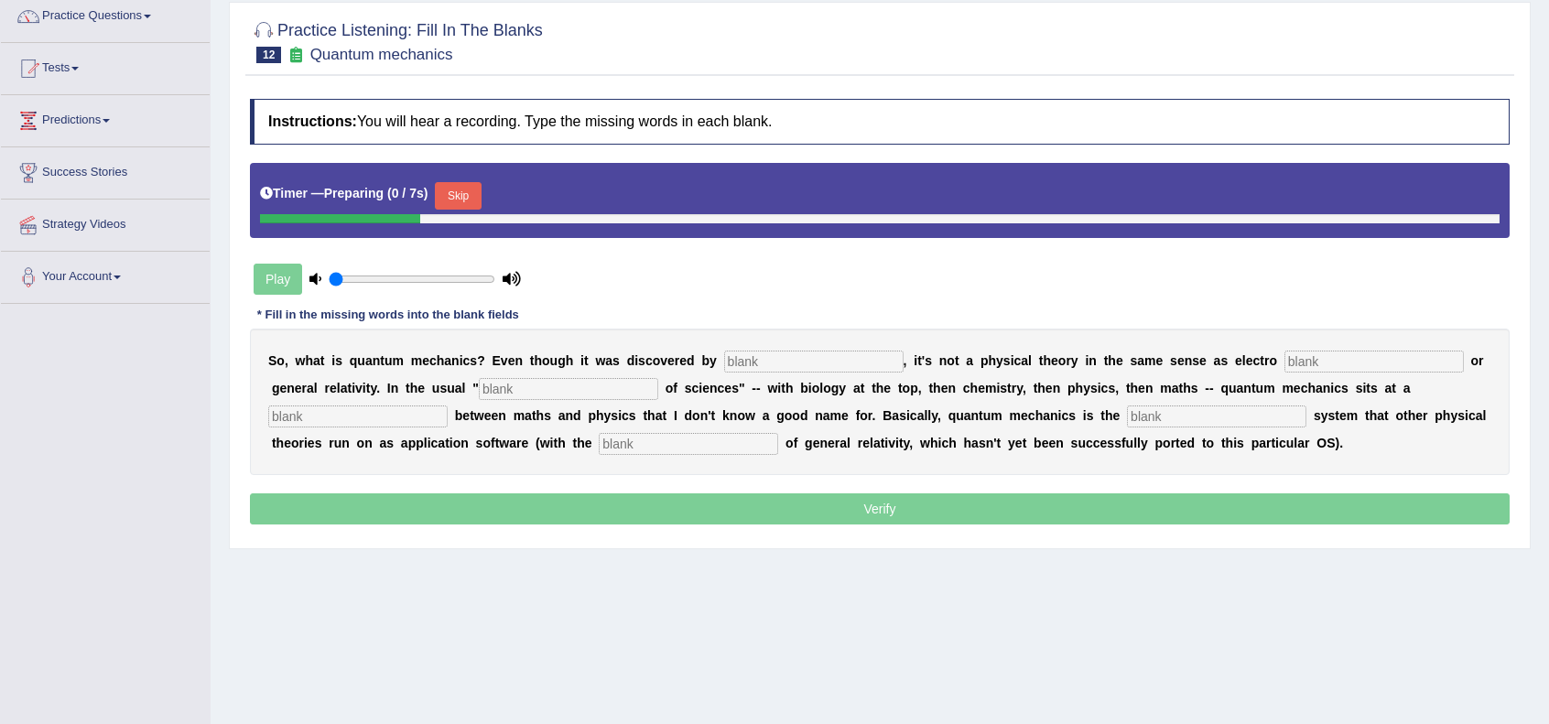
scroll to position [236, 0]
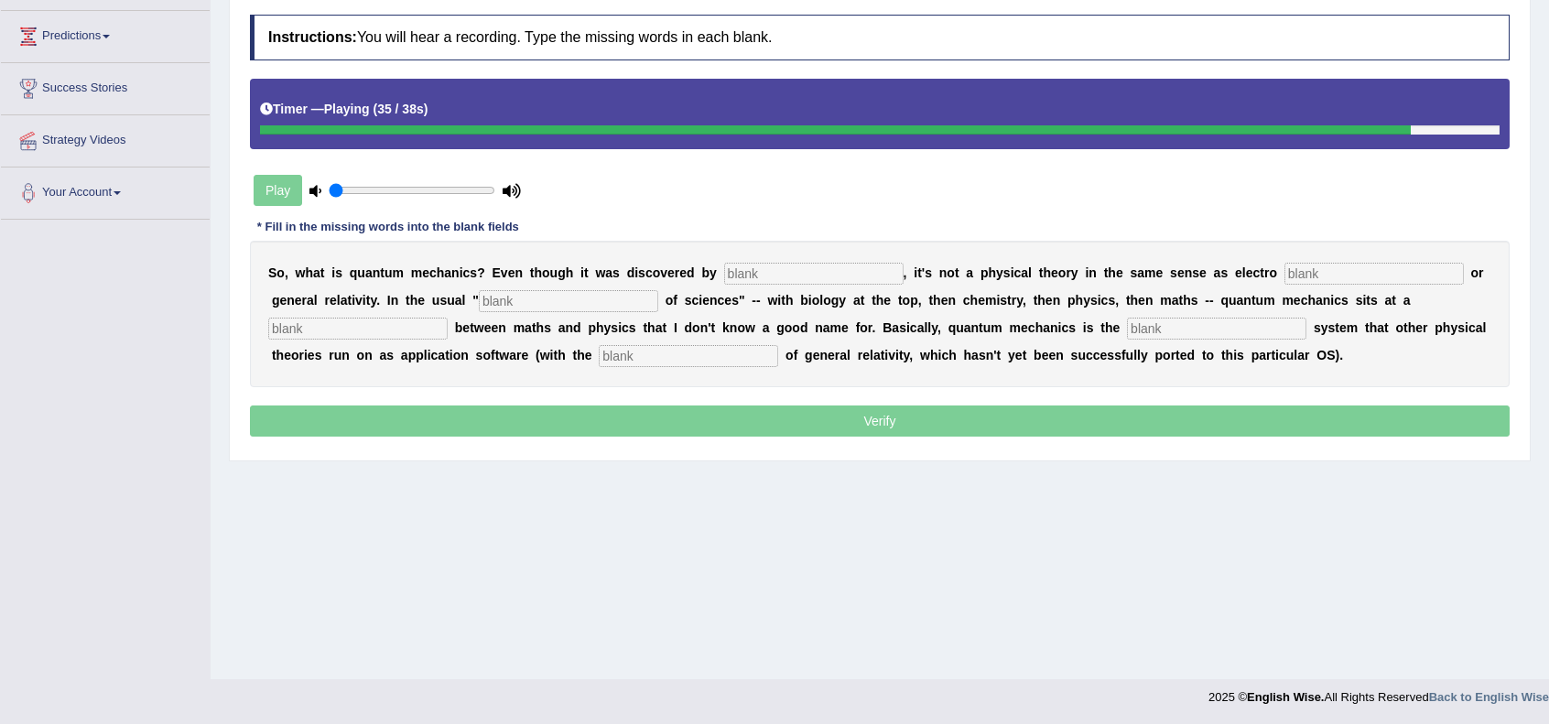
click at [630, 349] on input "text" at bounding box center [688, 356] width 179 height 22
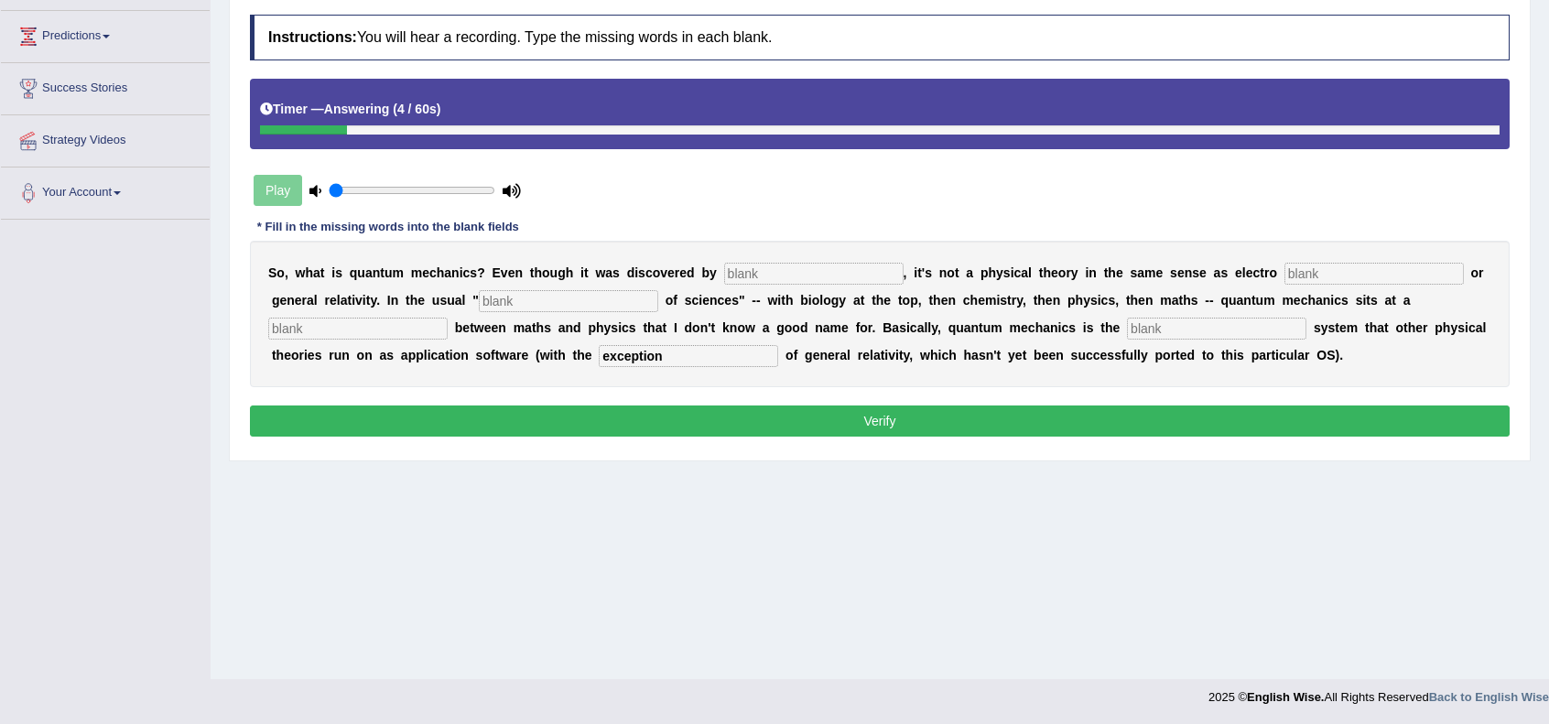
type input "exception"
click at [833, 268] on input "text" at bounding box center [813, 274] width 179 height 22
type input "physicsts"
click at [1330, 270] on input "text" at bounding box center [1374, 274] width 179 height 22
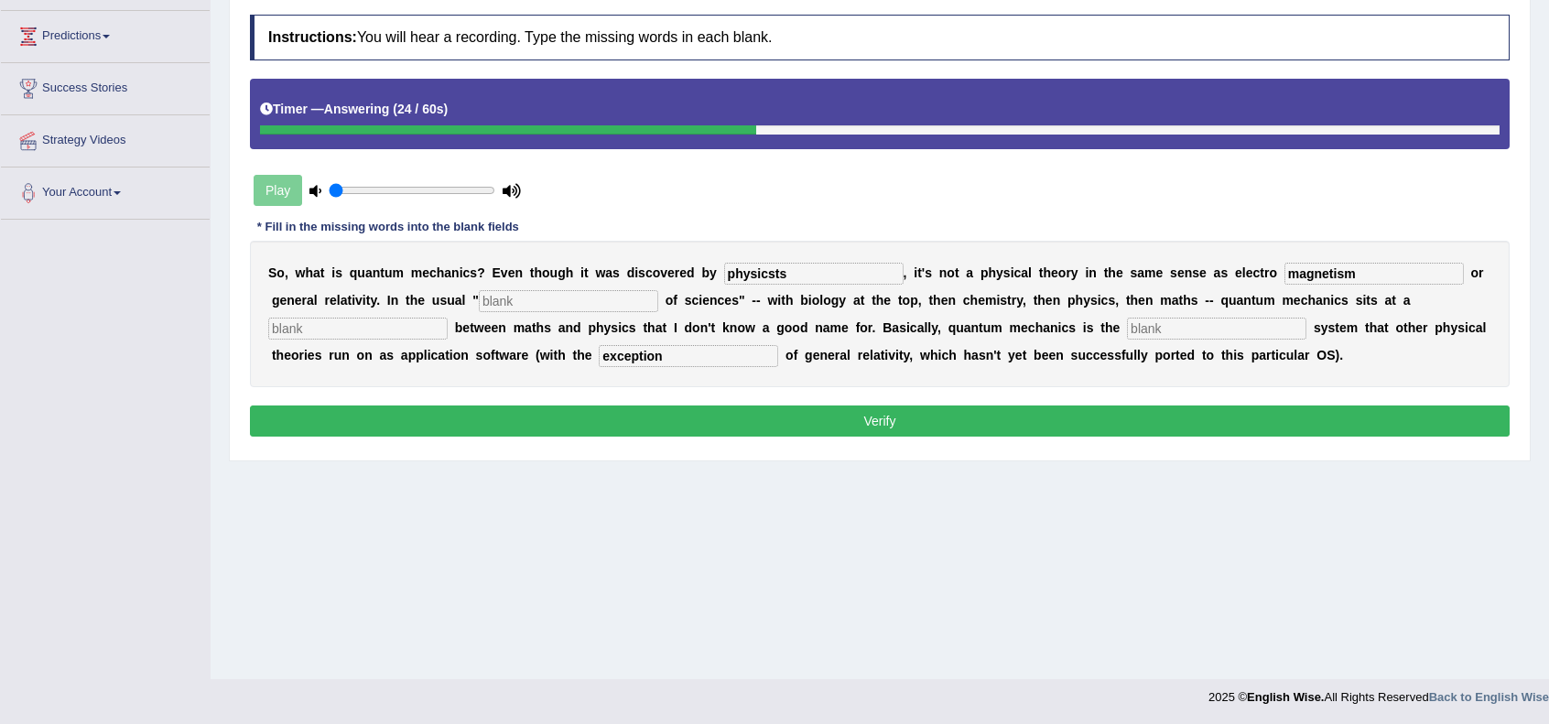
type input "magnetism"
click at [587, 300] on input "text" at bounding box center [568, 301] width 179 height 22
type input "hirercy"
click at [411, 327] on input "text" at bounding box center [357, 329] width 179 height 22
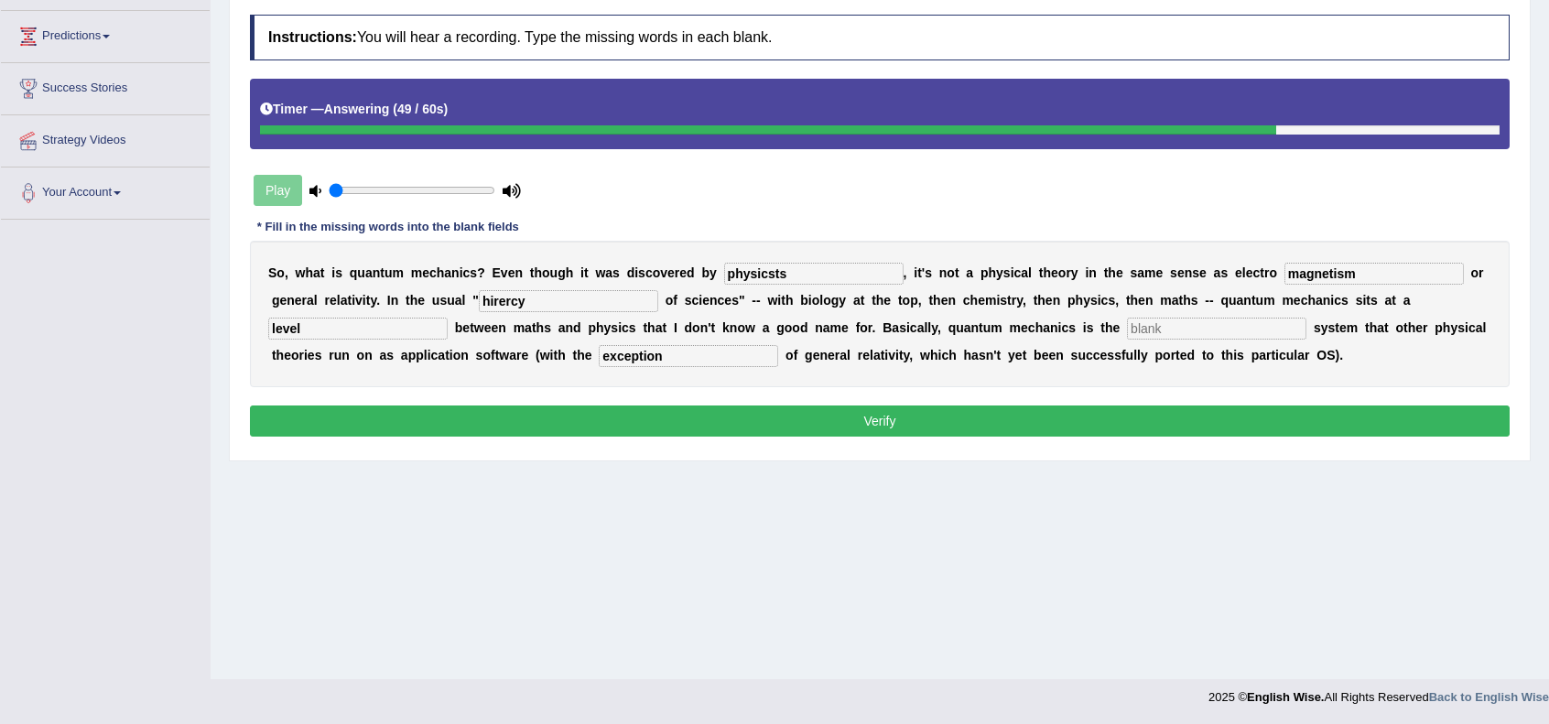
type input "level"
click at [769, 268] on input "physicsts" at bounding box center [813, 274] width 179 height 22
type input "physicsts"
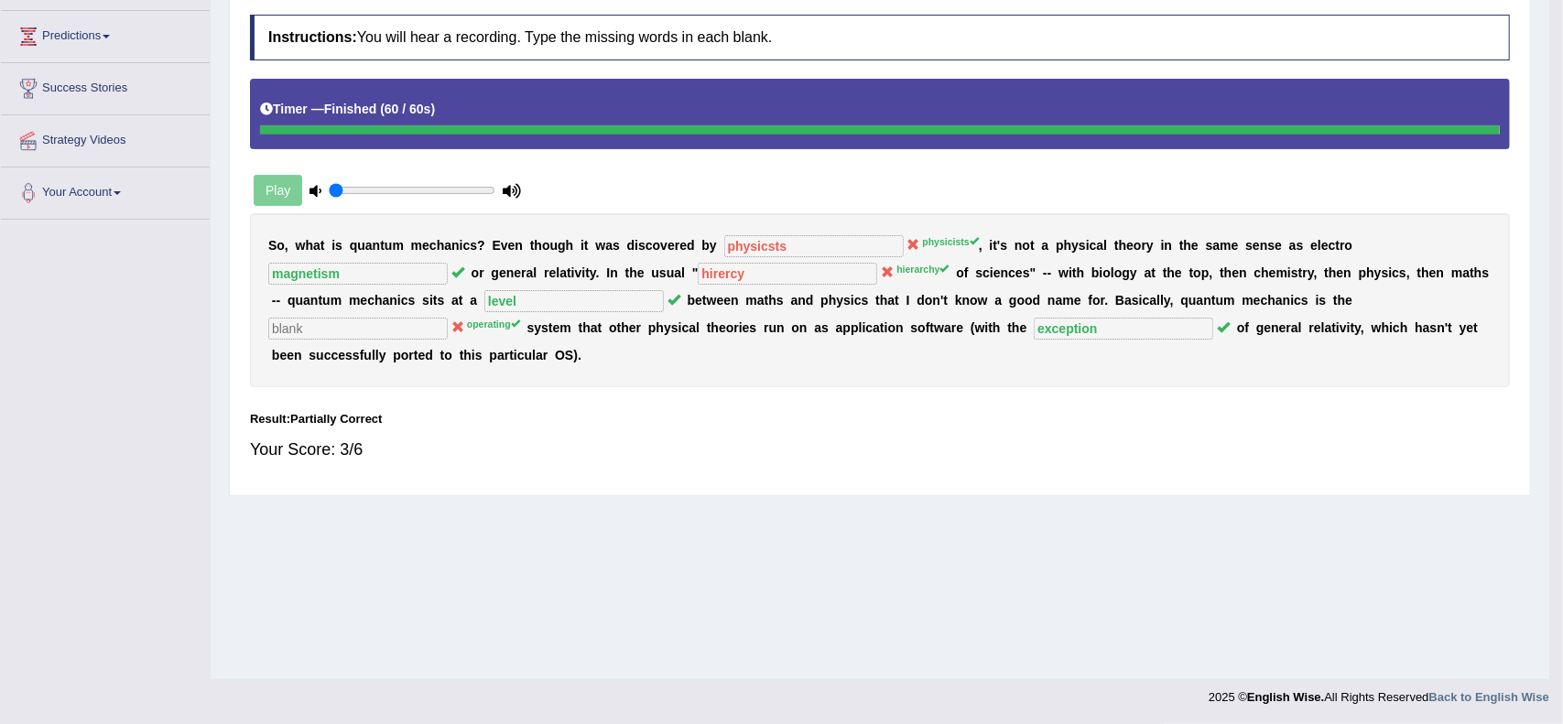
click at [1201, 321] on body "Toggle navigation Home Practice Questions Speaking Practice Read Aloud Repeat S…" at bounding box center [781, 126] width 1563 height 724
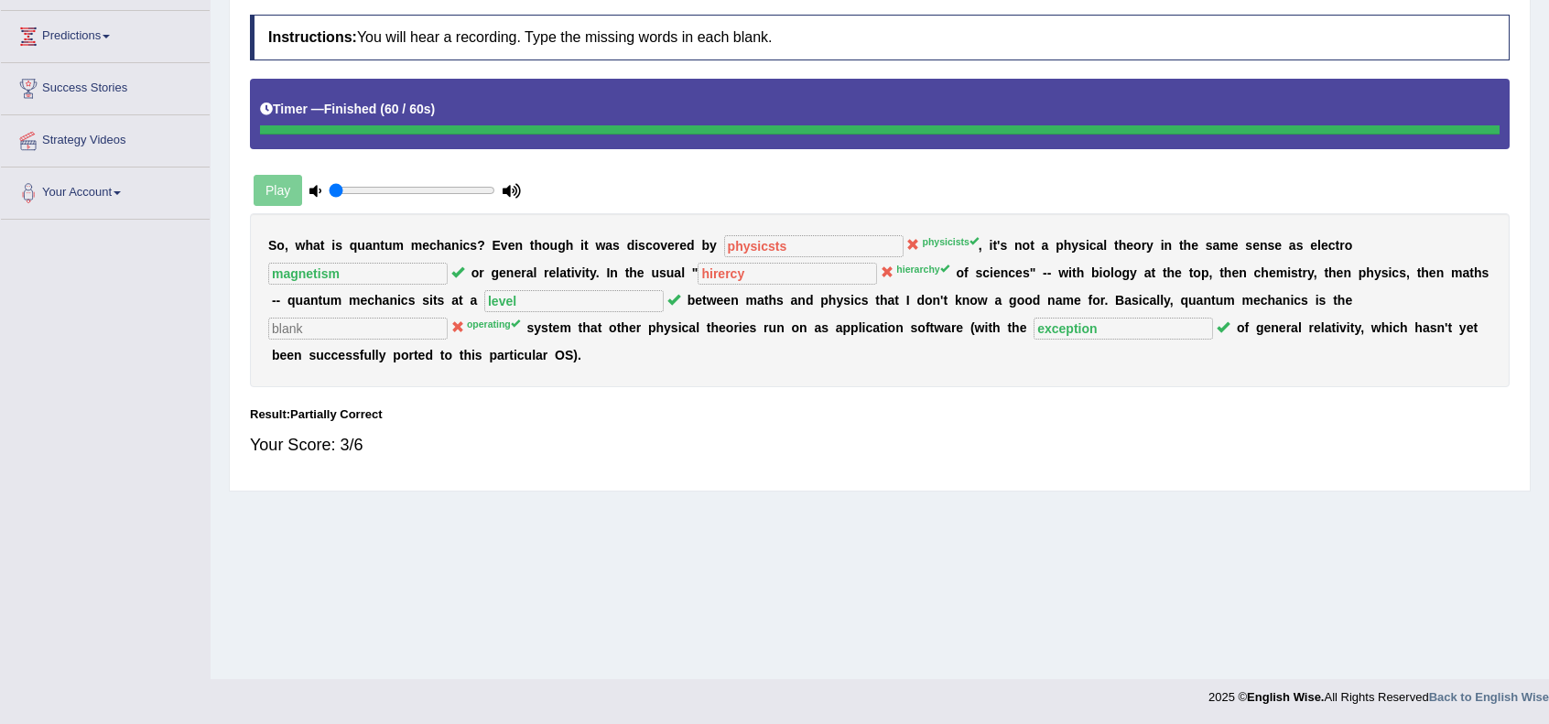
click at [1118, 389] on div "Instructions: You will hear a recording. Type the missing words in each blank. …" at bounding box center [879, 243] width 1269 height 476
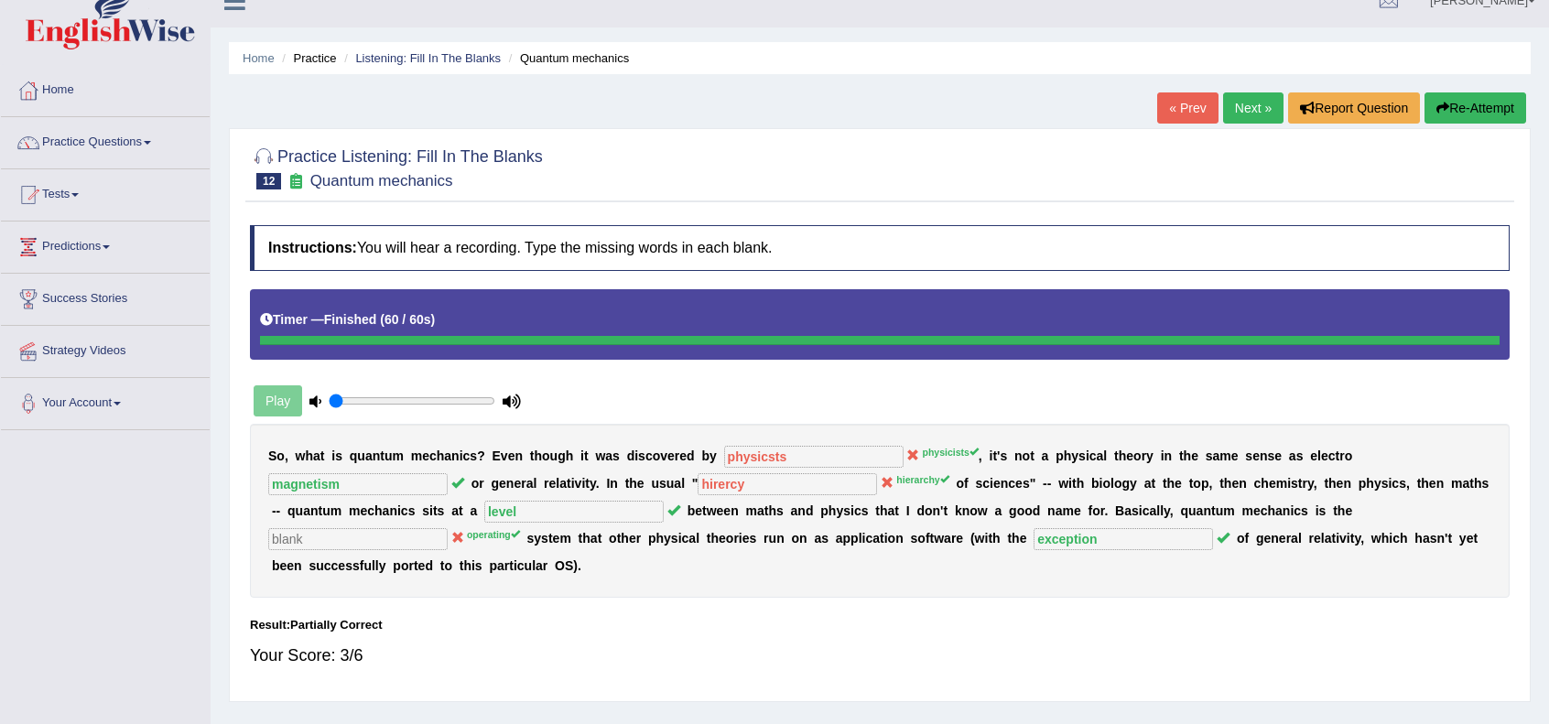
scroll to position [0, 0]
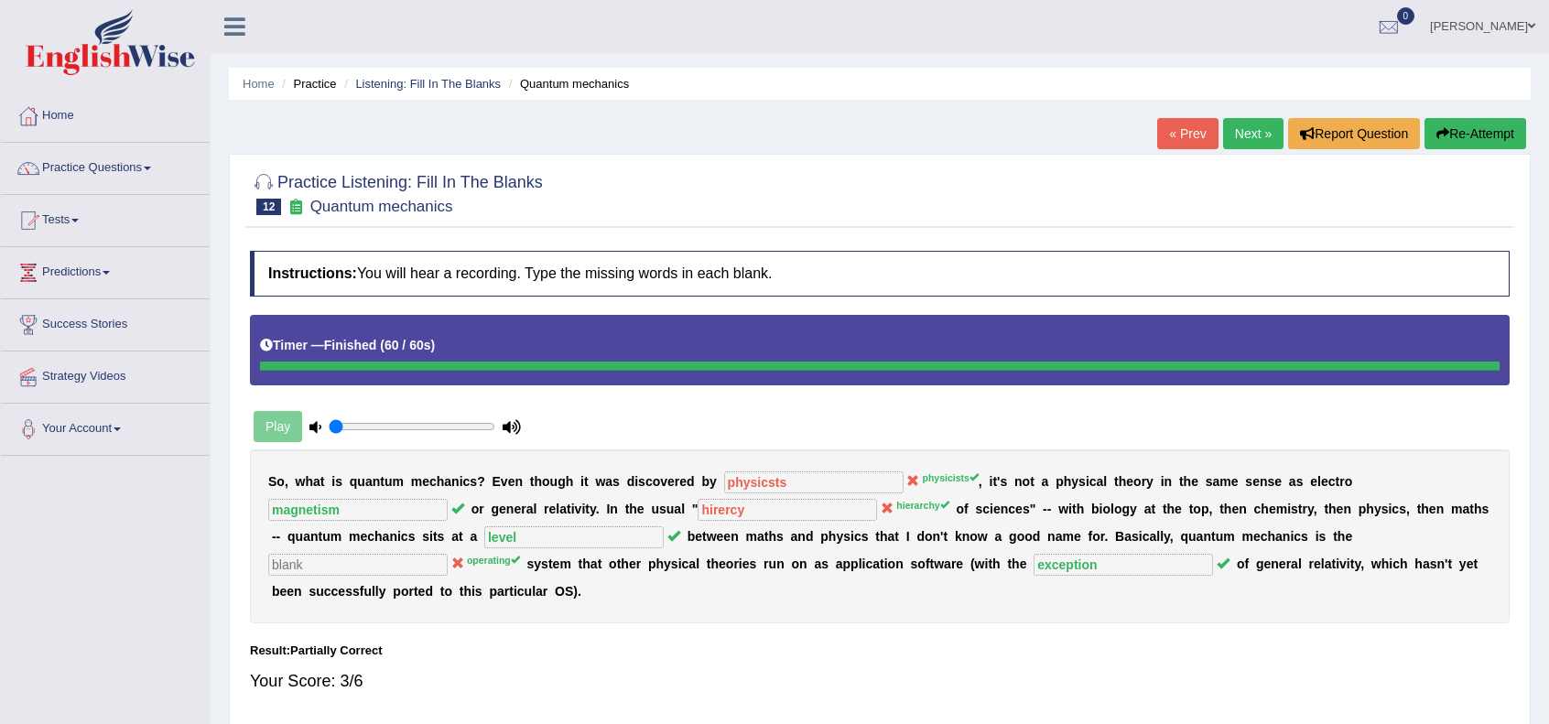
click at [1233, 144] on link "Next »" at bounding box center [1253, 133] width 60 height 31
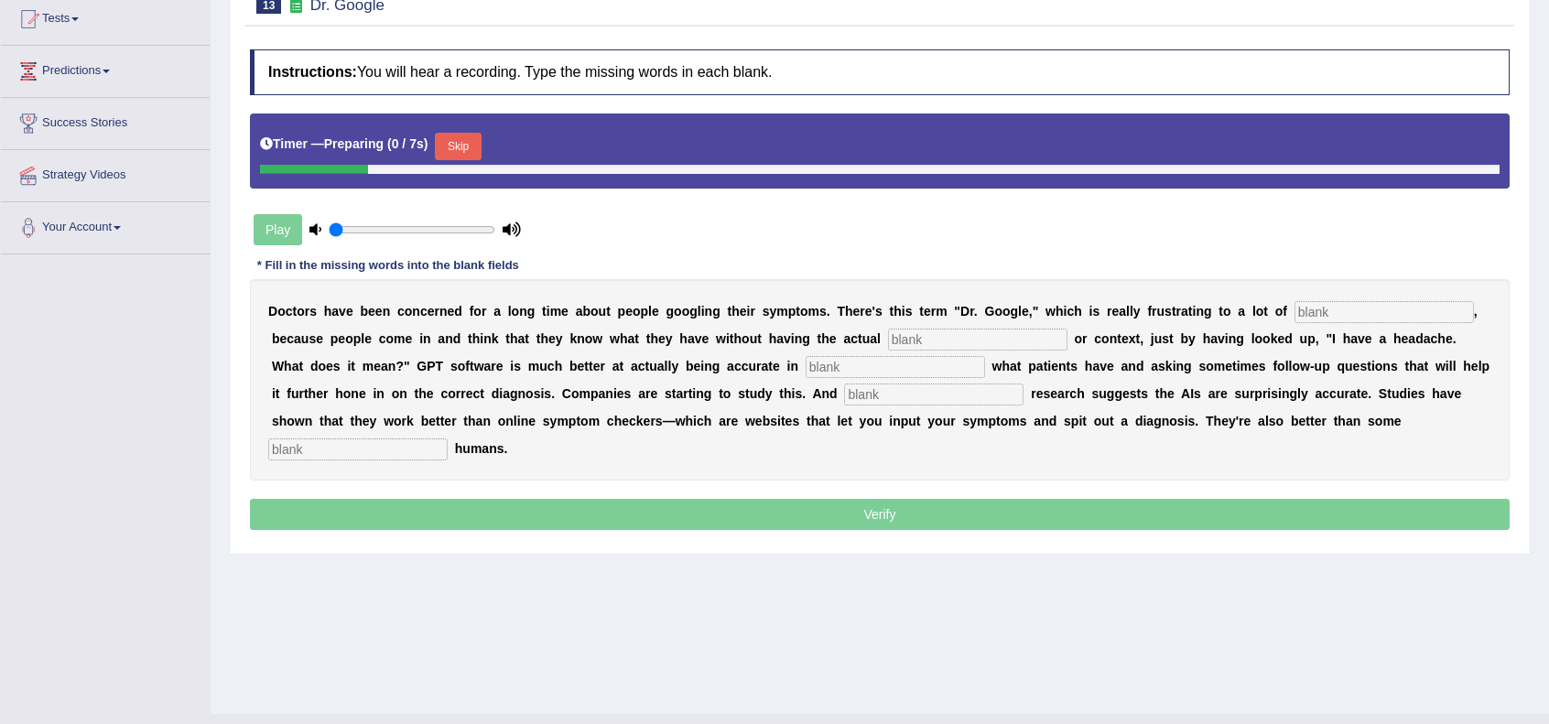
scroll to position [236, 0]
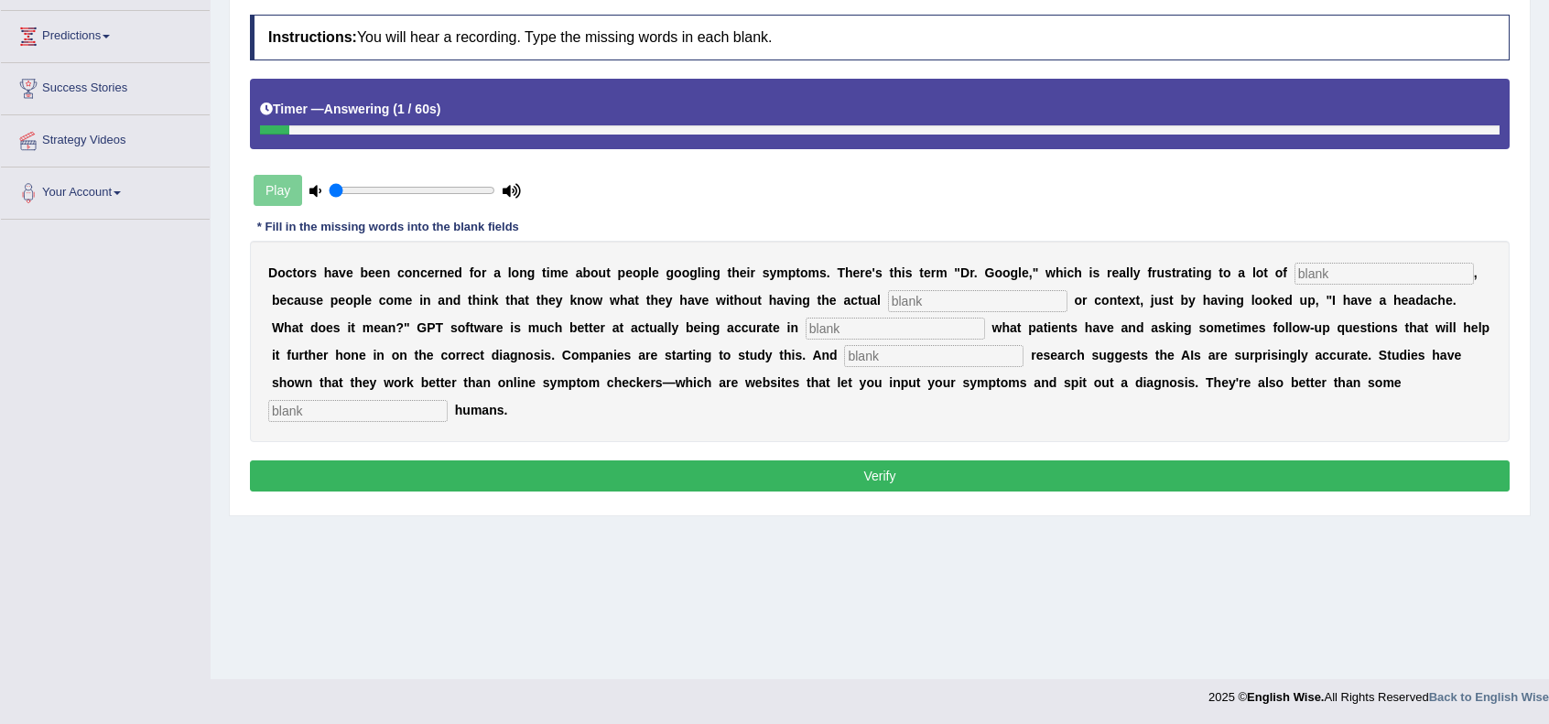
click at [412, 410] on input "text" at bounding box center [357, 411] width 179 height 22
type input "untrained"
click at [1365, 276] on input "text" at bounding box center [1384, 274] width 179 height 22
type input "physician"
click at [991, 308] on input "text" at bounding box center [977, 301] width 179 height 22
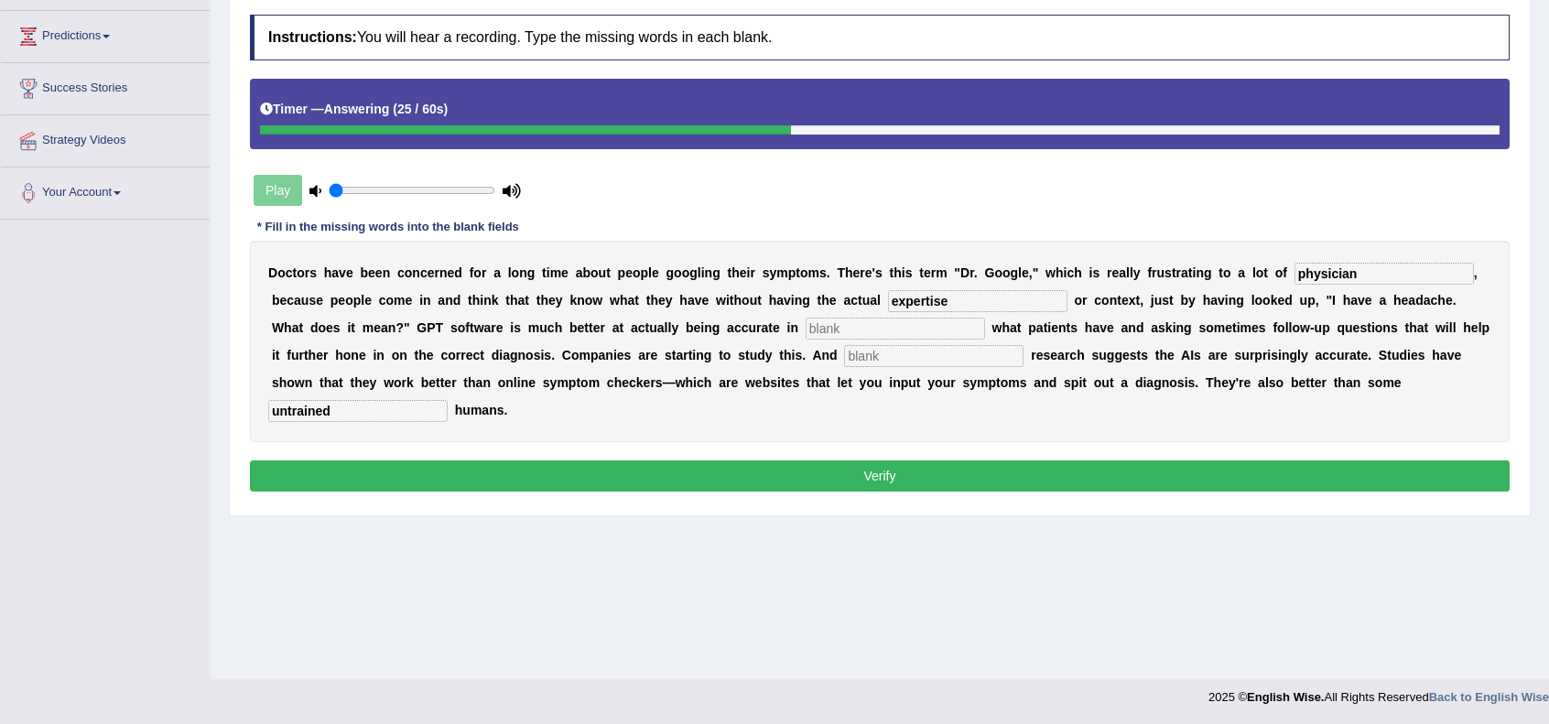
type input "expertise"
click at [920, 321] on input "text" at bounding box center [895, 329] width 179 height 22
type input "determining"
click at [914, 352] on input "text" at bounding box center [933, 356] width 179 height 22
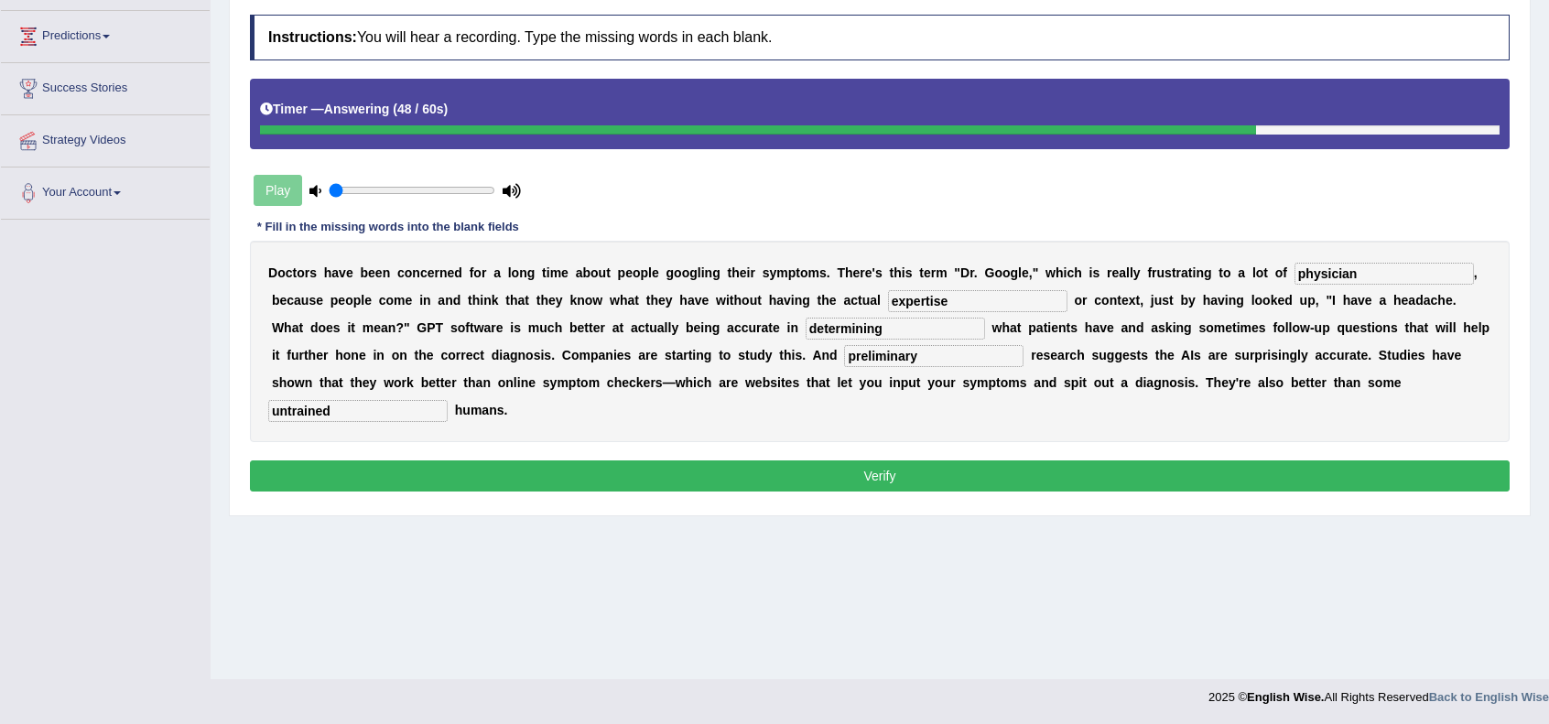
type input "preliminary"
click at [721, 481] on button "Verify" at bounding box center [880, 476] width 1260 height 31
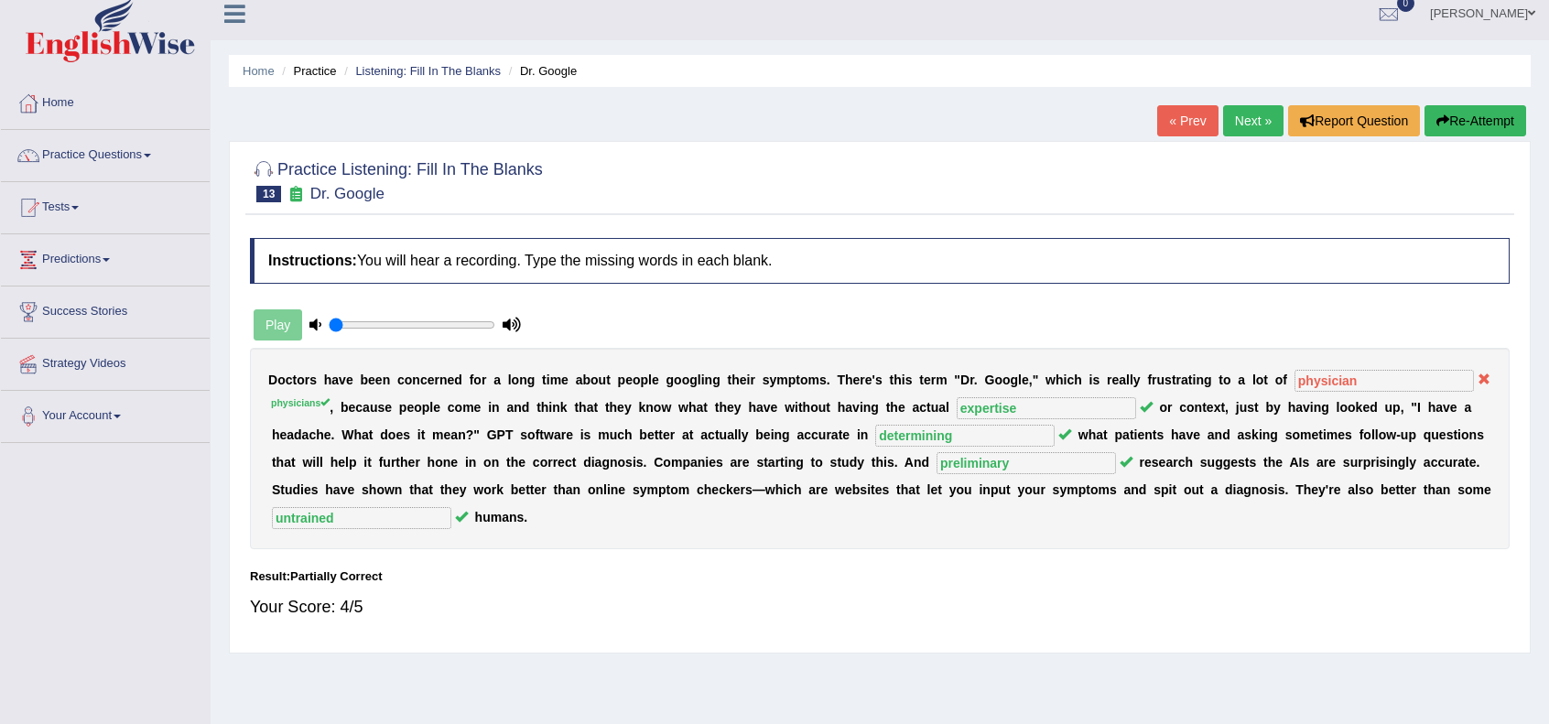
scroll to position [0, 0]
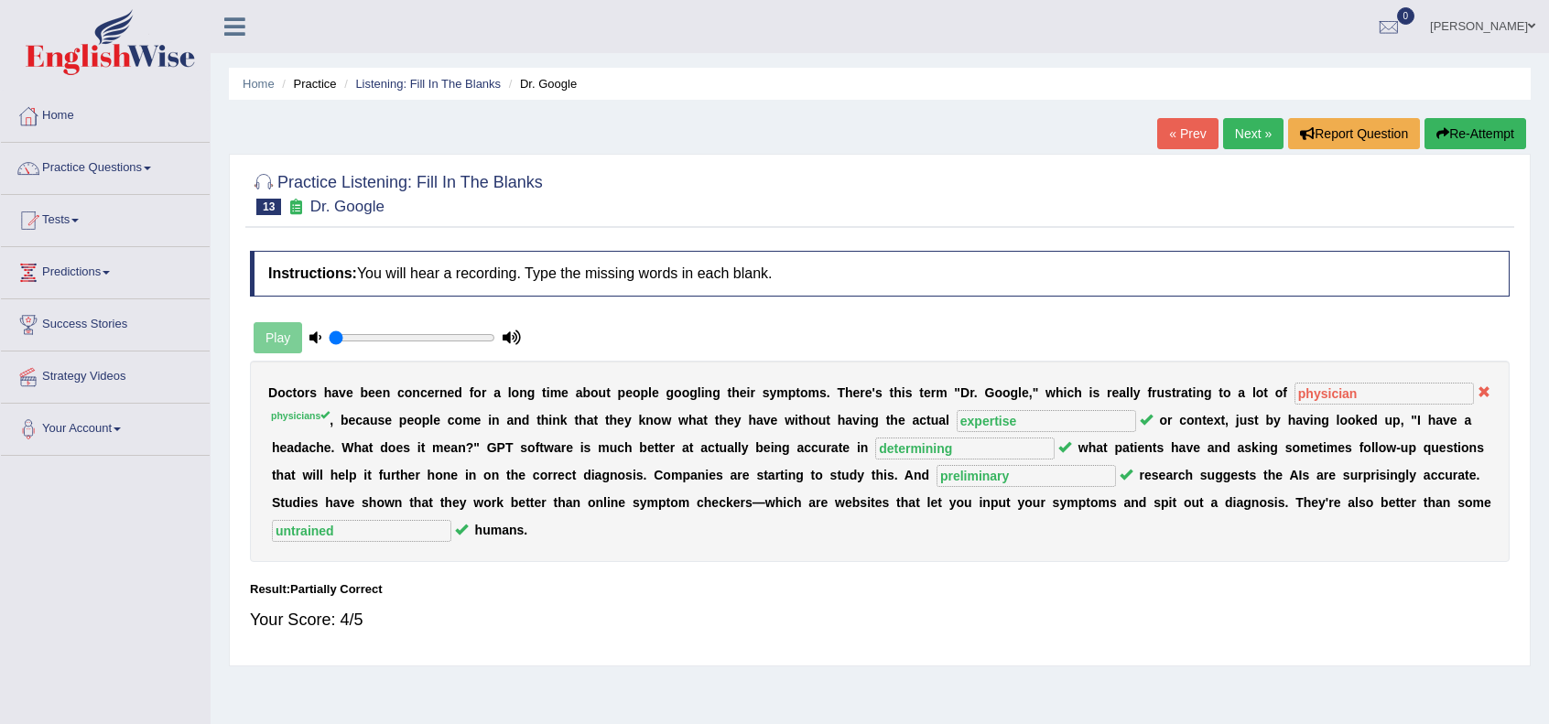
click at [1234, 143] on link "Next »" at bounding box center [1253, 133] width 60 height 31
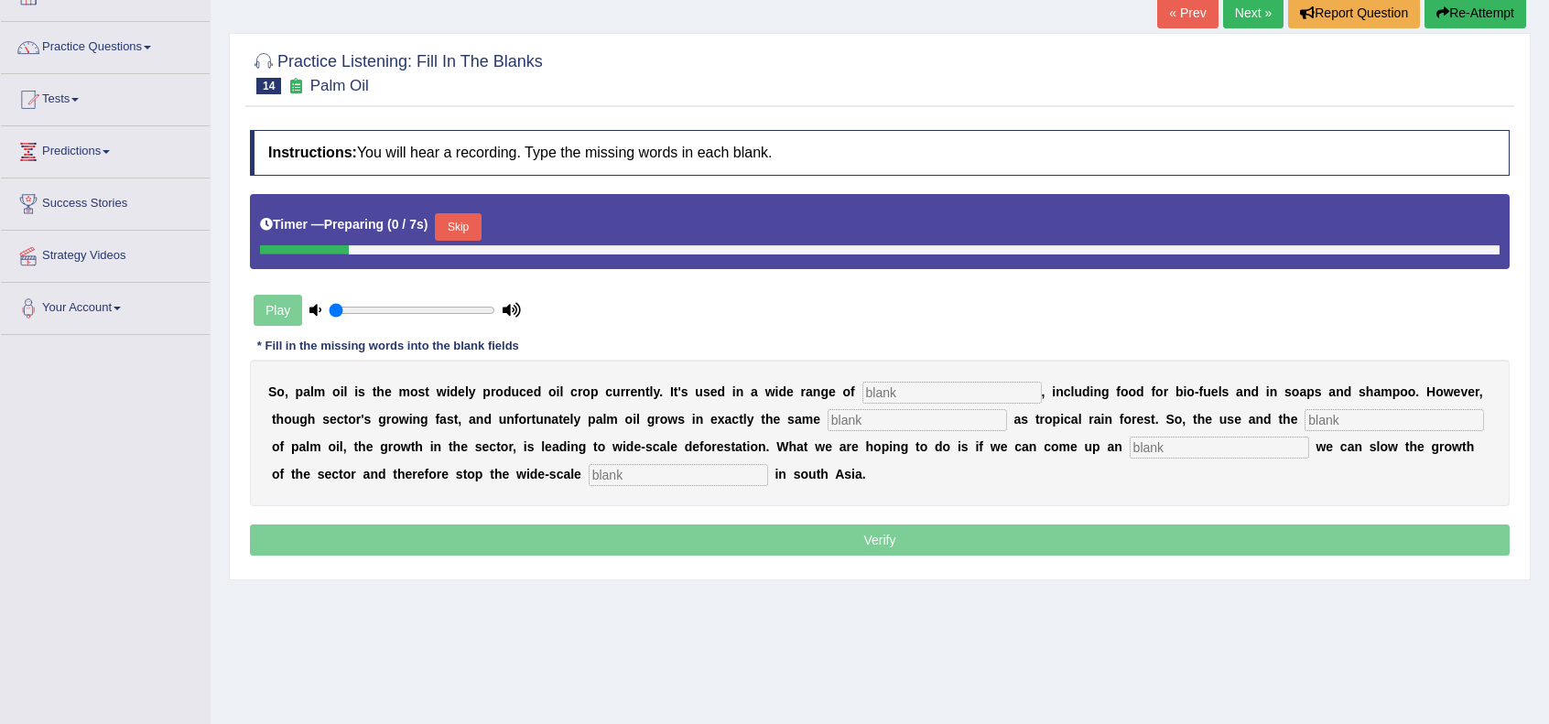
scroll to position [122, 0]
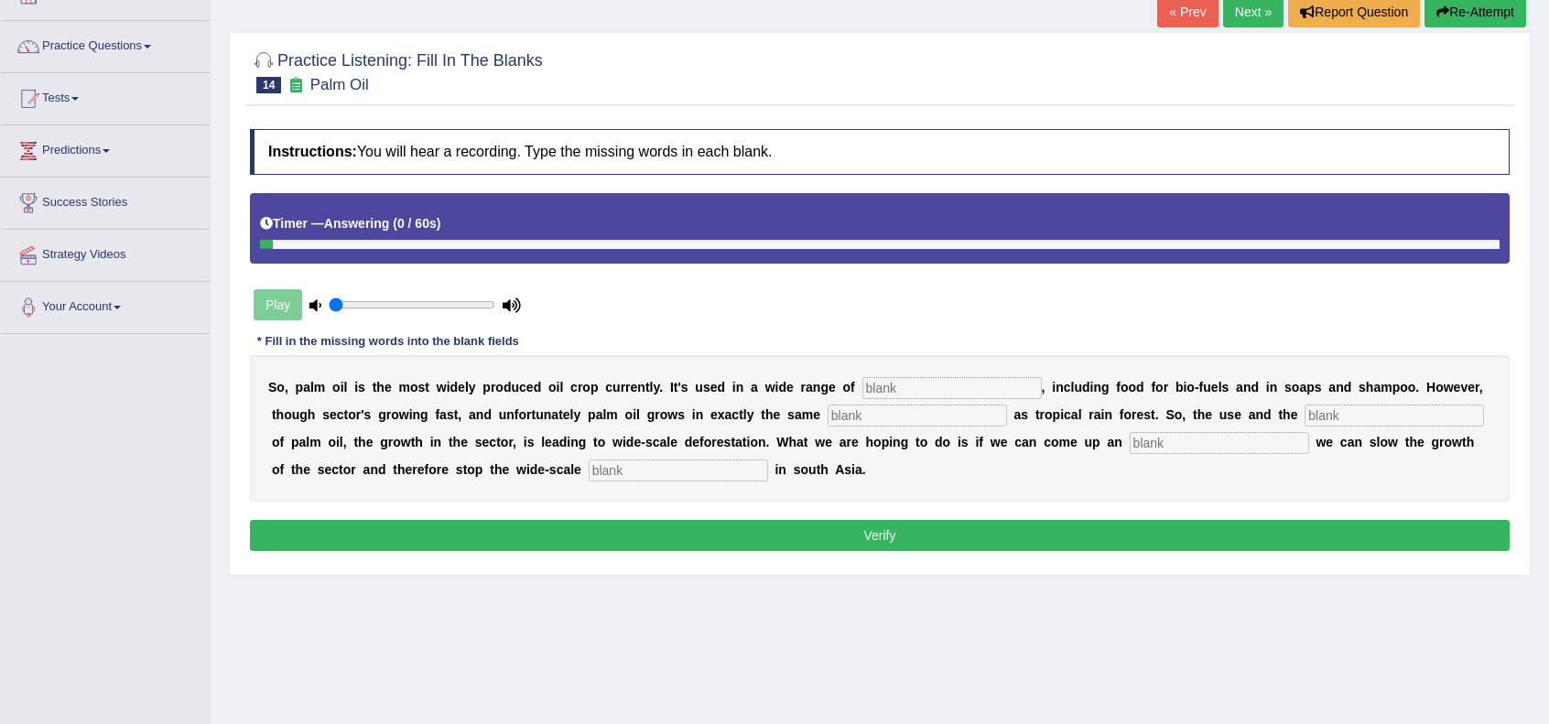
click at [651, 463] on input "text" at bounding box center [678, 471] width 179 height 22
type input "deforestation"
click at [943, 405] on input "text" at bounding box center [917, 416] width 179 height 22
click at [941, 393] on input "text" at bounding box center [952, 388] width 179 height 22
type input "industries"
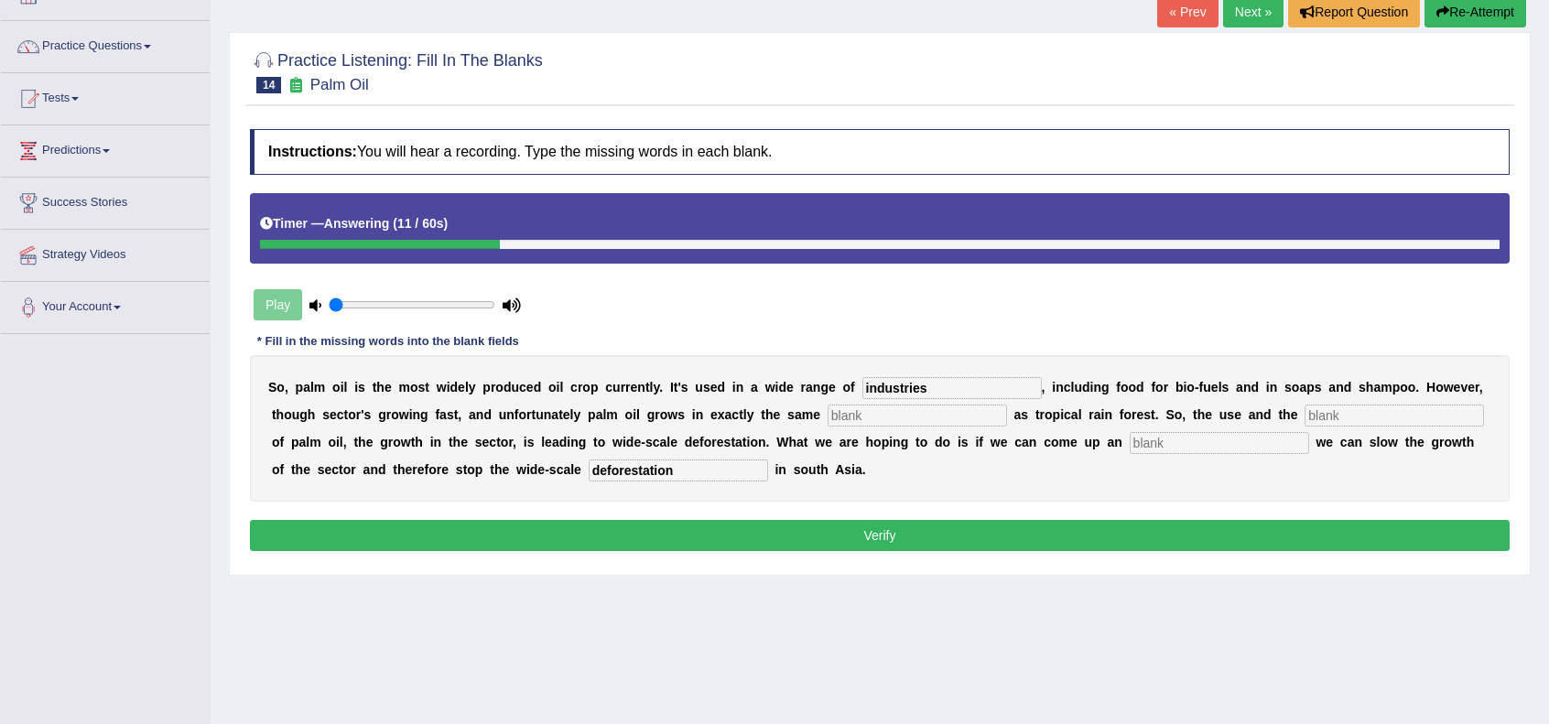
click at [888, 418] on input "text" at bounding box center [917, 416] width 179 height 22
type input "environment"
click at [1340, 407] on input "text" at bounding box center [1394, 416] width 179 height 22
type input "develpoment"
click at [1207, 448] on input "text" at bounding box center [1219, 443] width 179 height 22
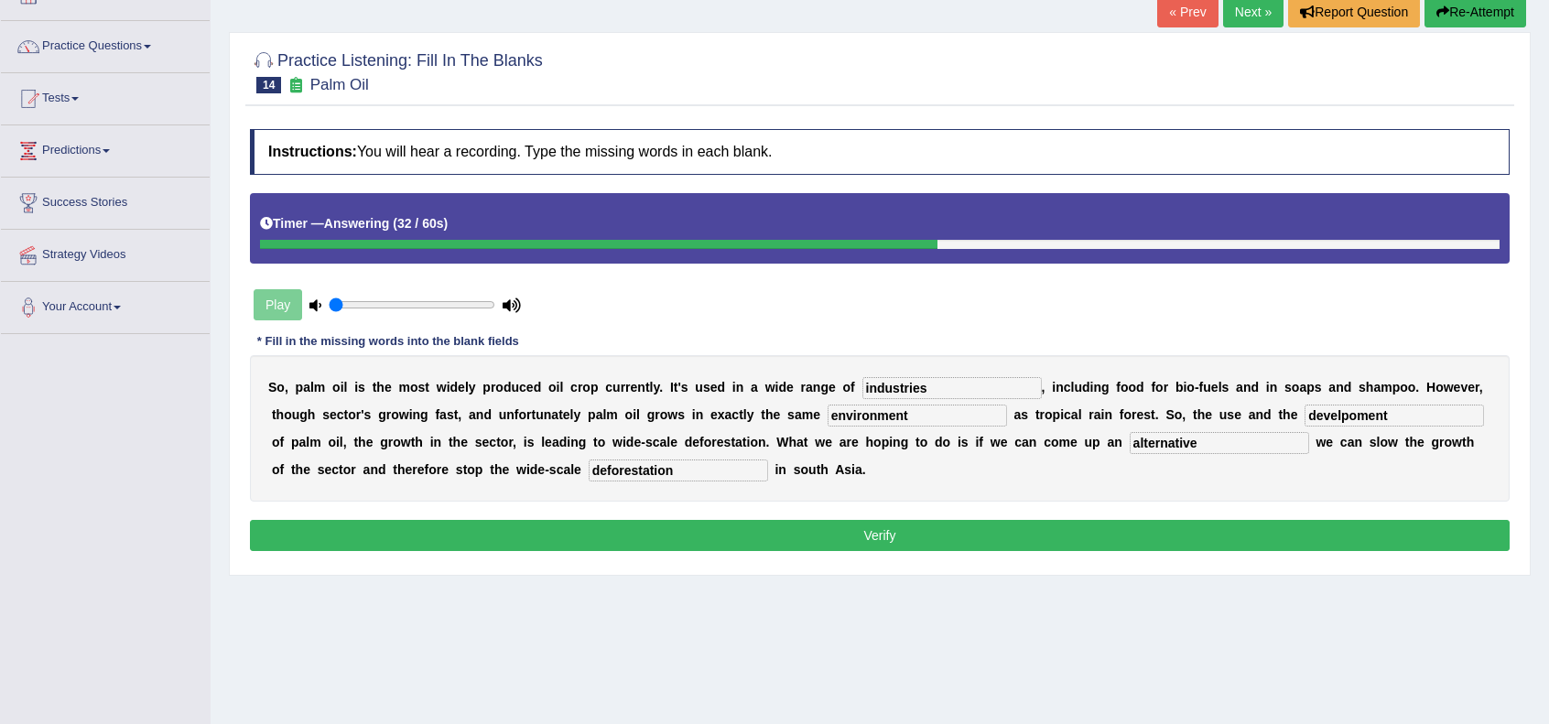
type input "alternative"
click at [897, 527] on button "Verify" at bounding box center [880, 535] width 1260 height 31
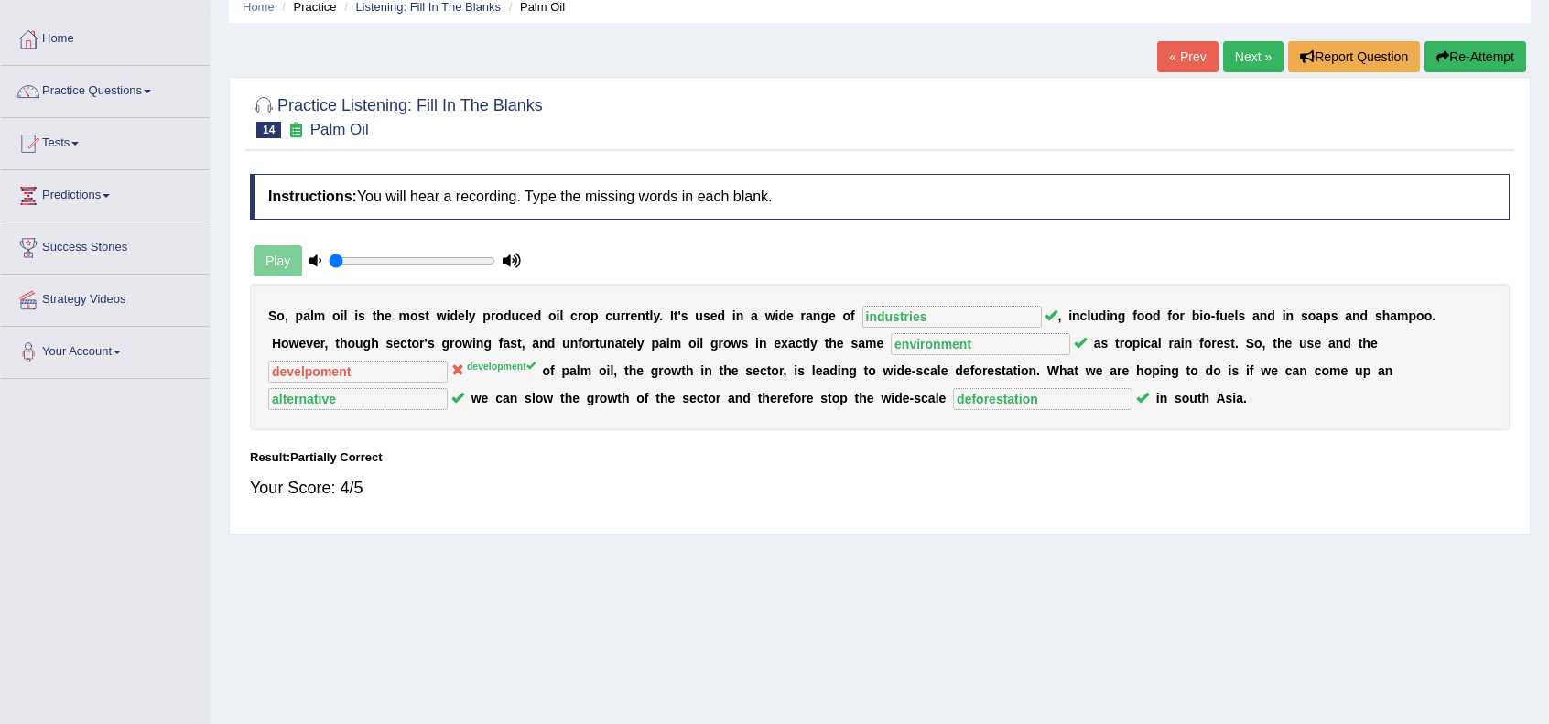
scroll to position [0, 0]
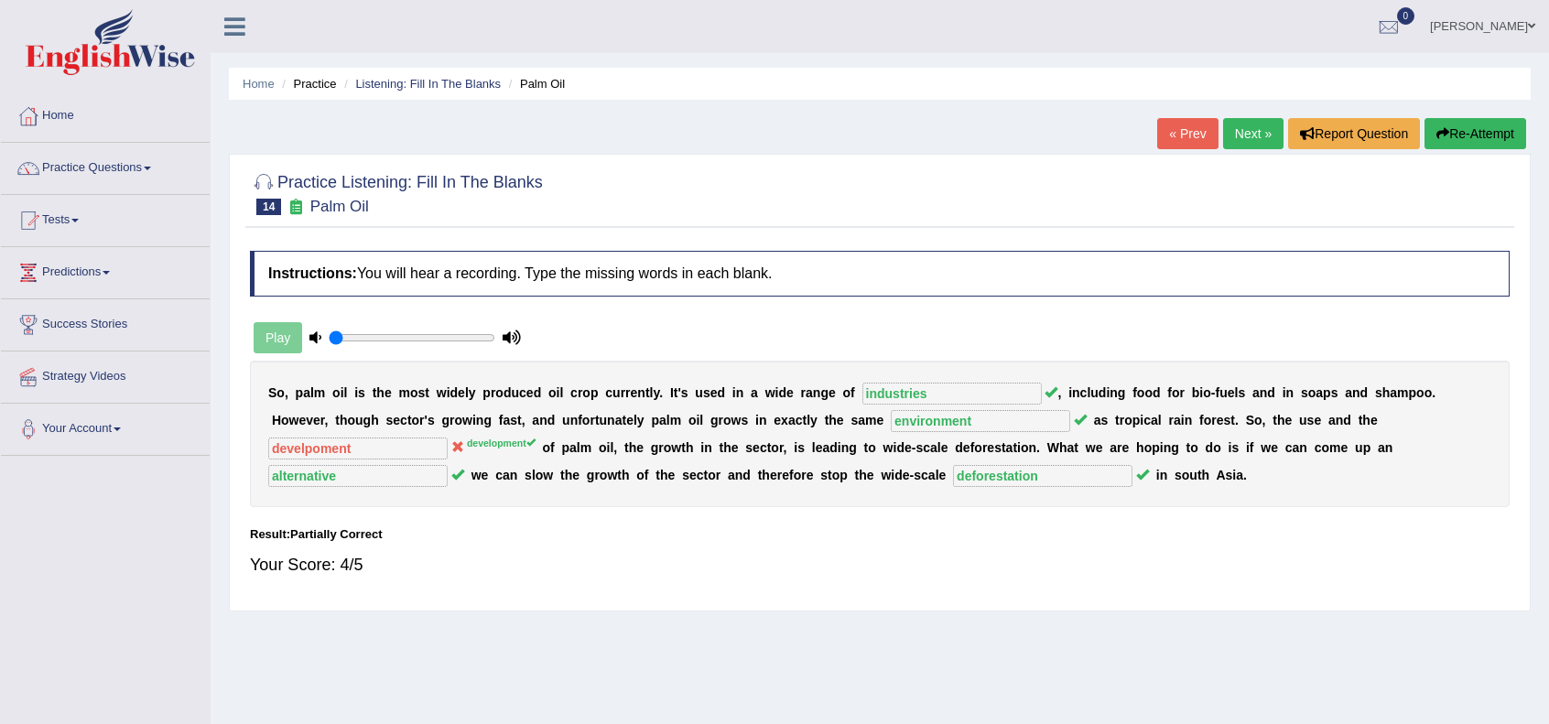
click at [1240, 147] on link "Next »" at bounding box center [1253, 133] width 60 height 31
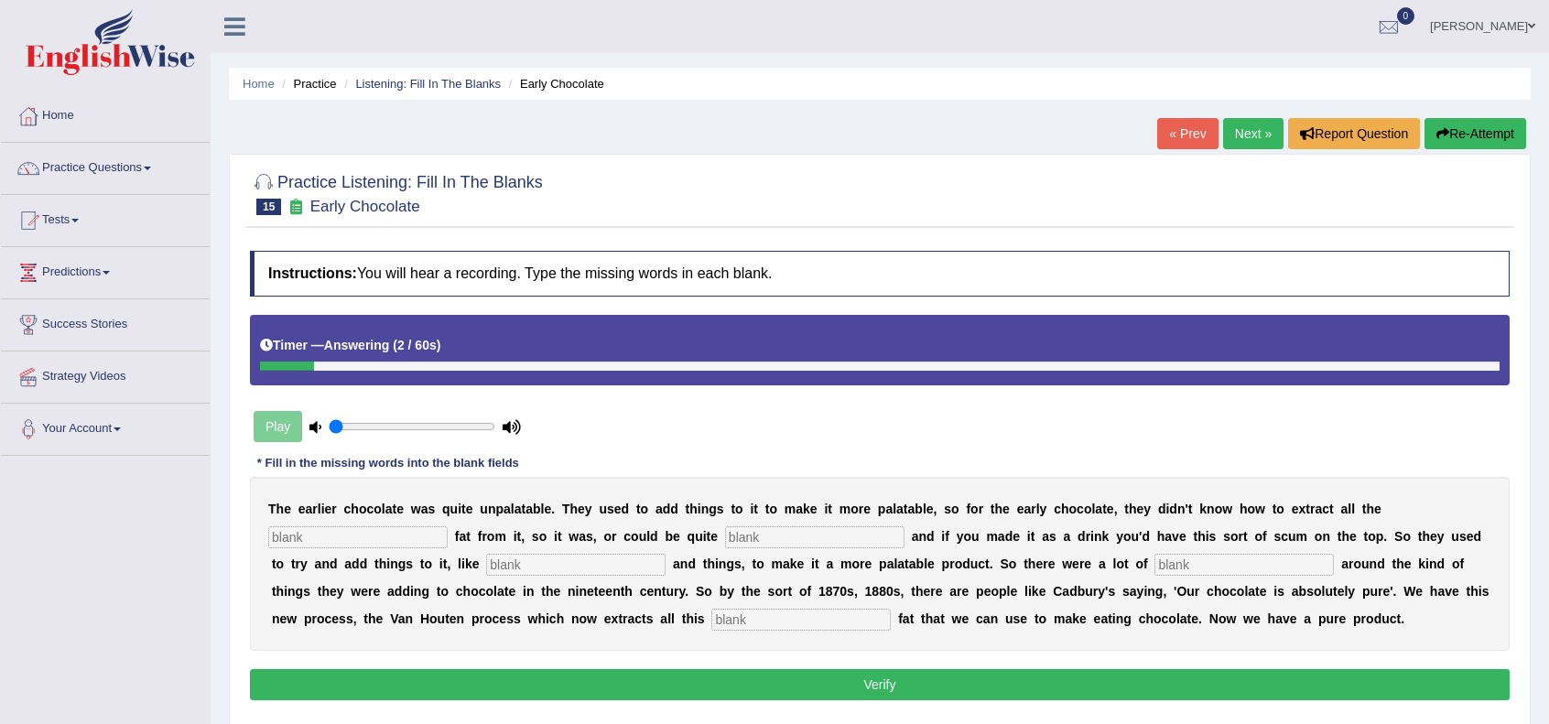
click at [401, 523] on div "T h e e a r l i e r c h o c o l a t e w a s q u i t e u n p a l a t a b l e . T…" at bounding box center [880, 564] width 1260 height 174
click at [403, 536] on input "text" at bounding box center [357, 538] width 179 height 22
type input "coco"
click at [791, 534] on input "text" at bounding box center [814, 538] width 179 height 22
type input "greasy"
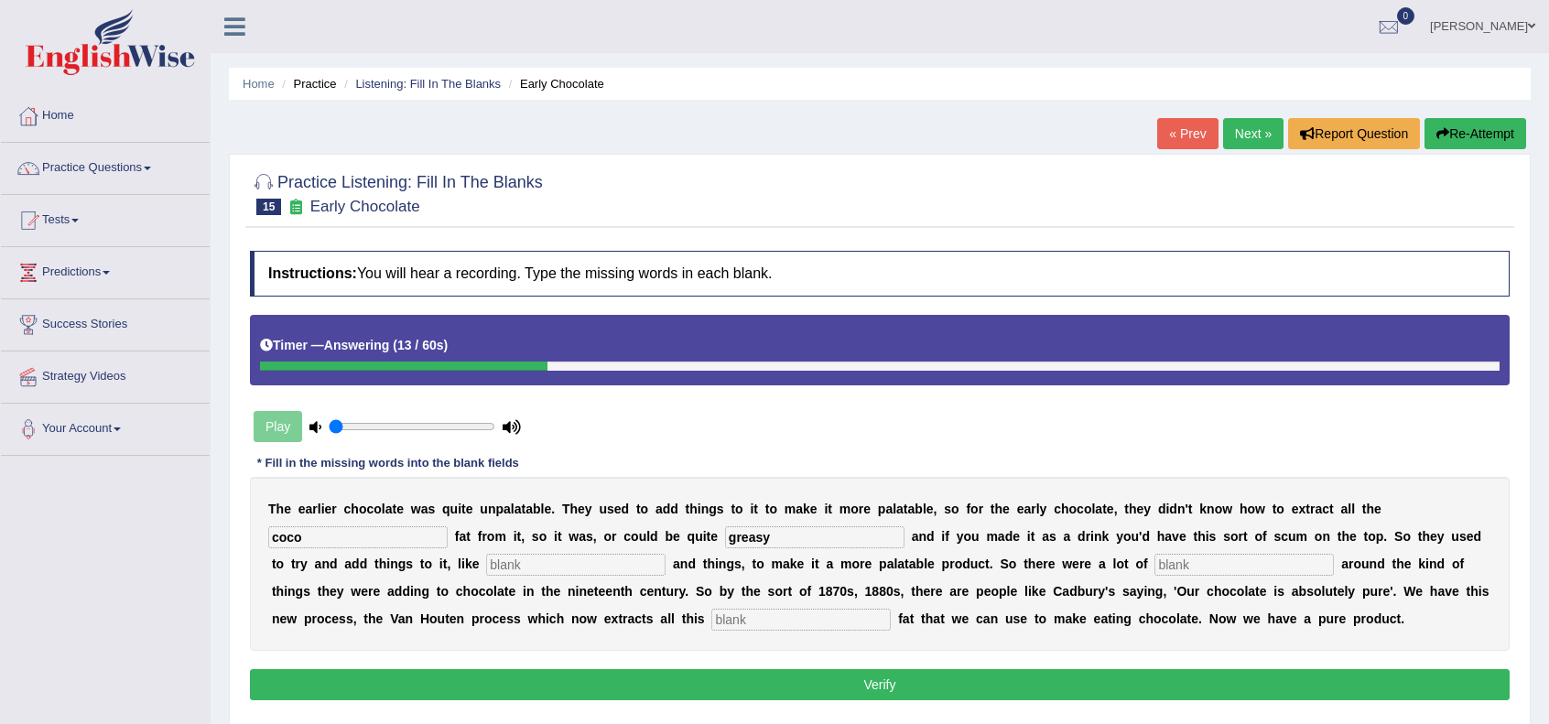
click at [619, 567] on input "text" at bounding box center [575, 565] width 179 height 22
type input "starching"
click at [1249, 569] on input "text" at bounding box center [1244, 565] width 179 height 22
type input "scandals"
click at [762, 618] on input "text" at bounding box center [801, 620] width 179 height 22
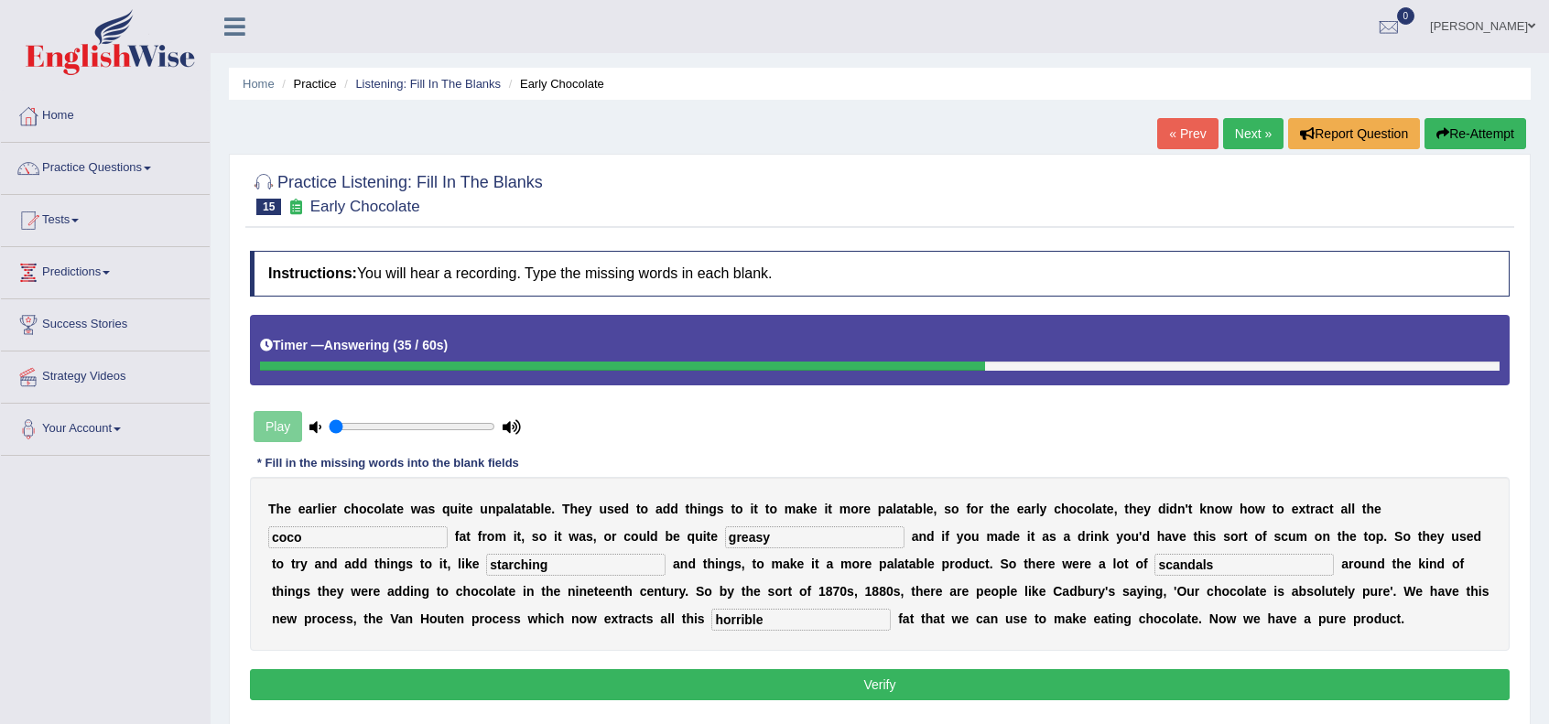
type input "horrible"
click at [865, 542] on input "greasy" at bounding box center [814, 538] width 179 height 22
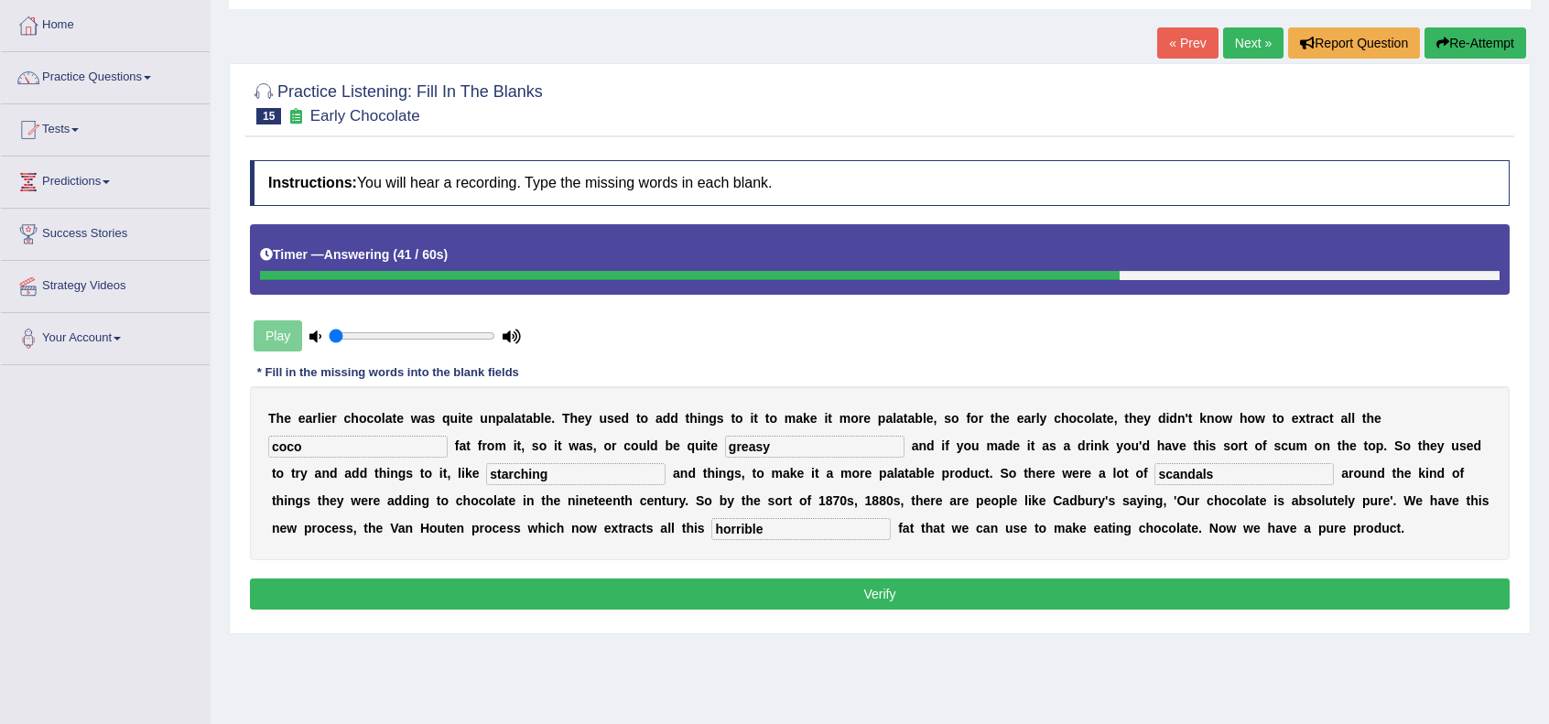
scroll to position [236, 0]
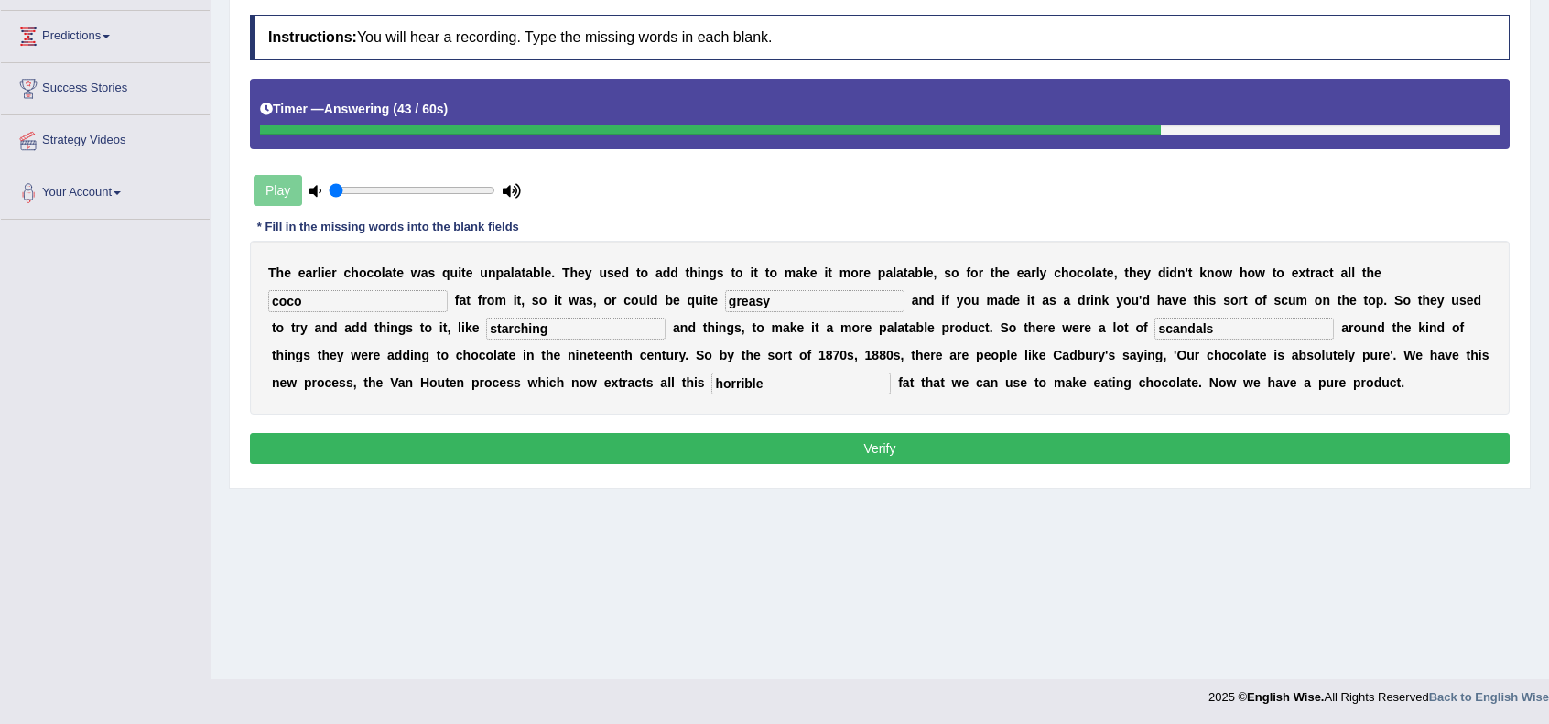
click at [1052, 446] on button "Verify" at bounding box center [880, 448] width 1260 height 31
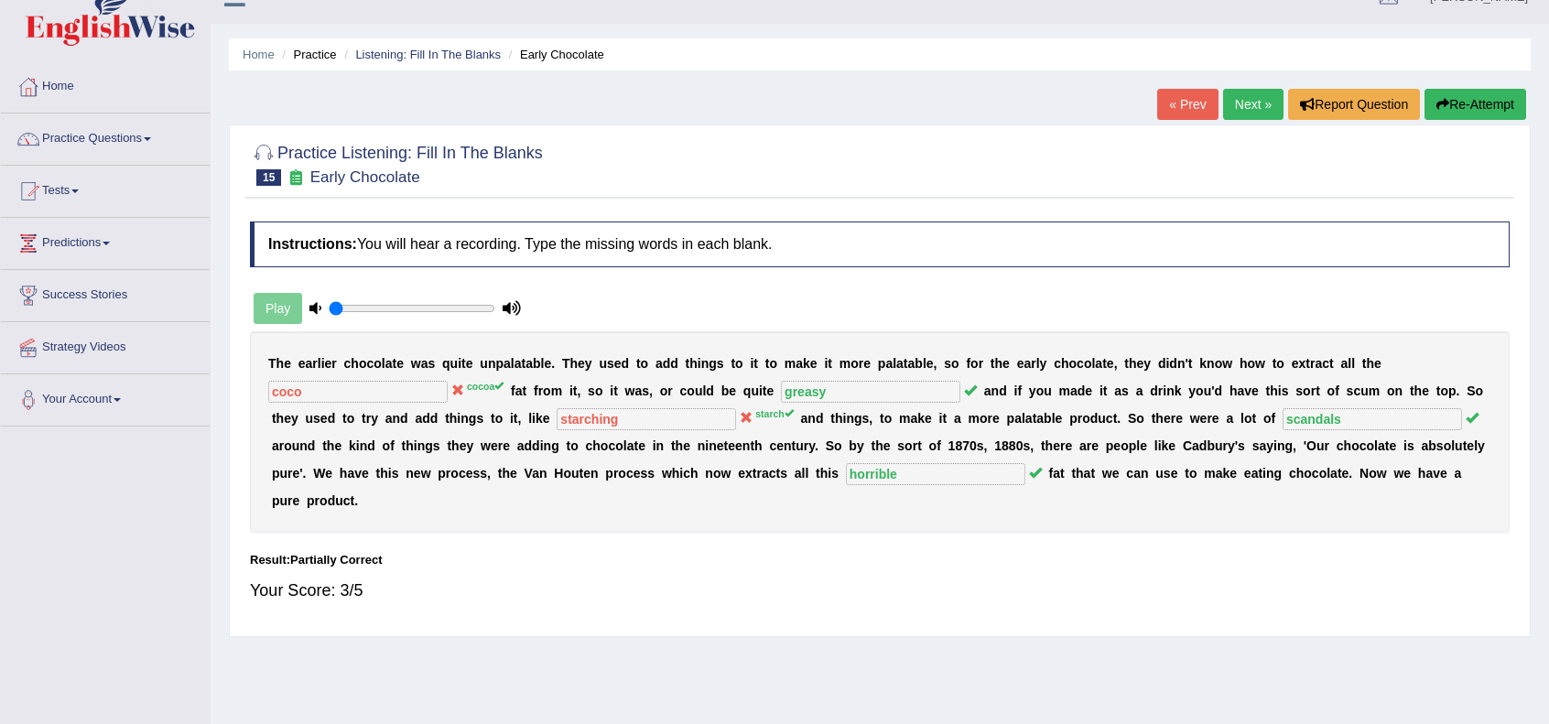
scroll to position [0, 0]
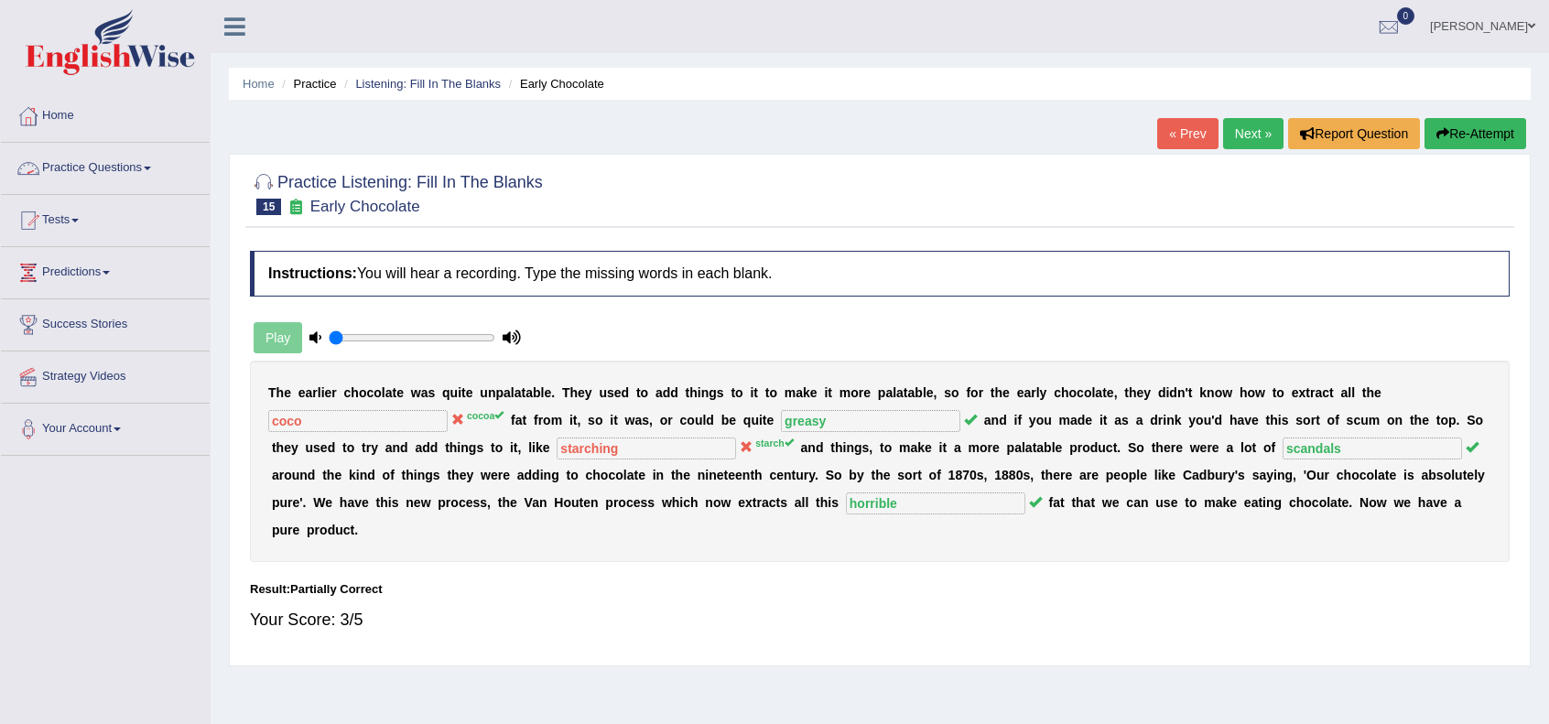
click at [44, 115] on link "Home" at bounding box center [105, 114] width 209 height 46
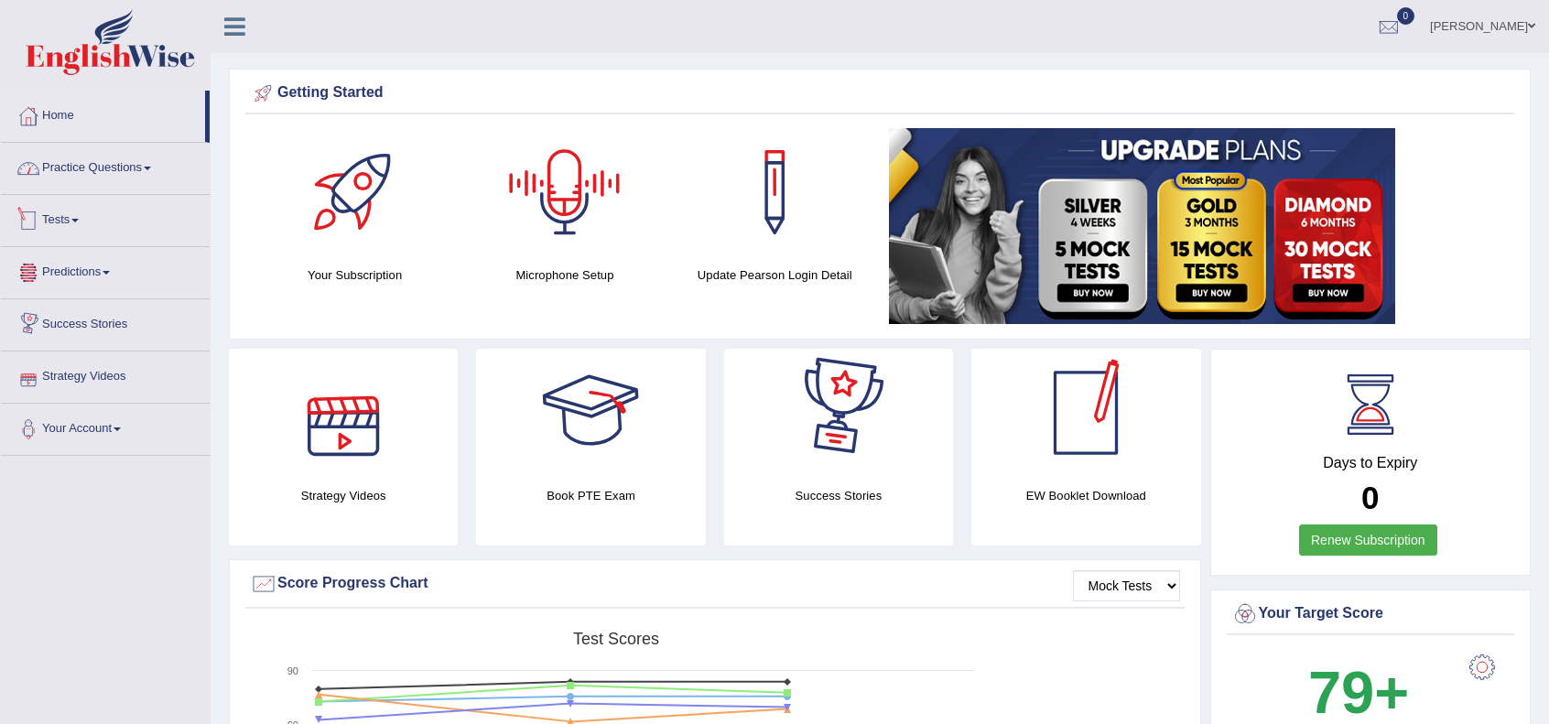
click at [103, 162] on link "Practice Questions" at bounding box center [105, 166] width 209 height 46
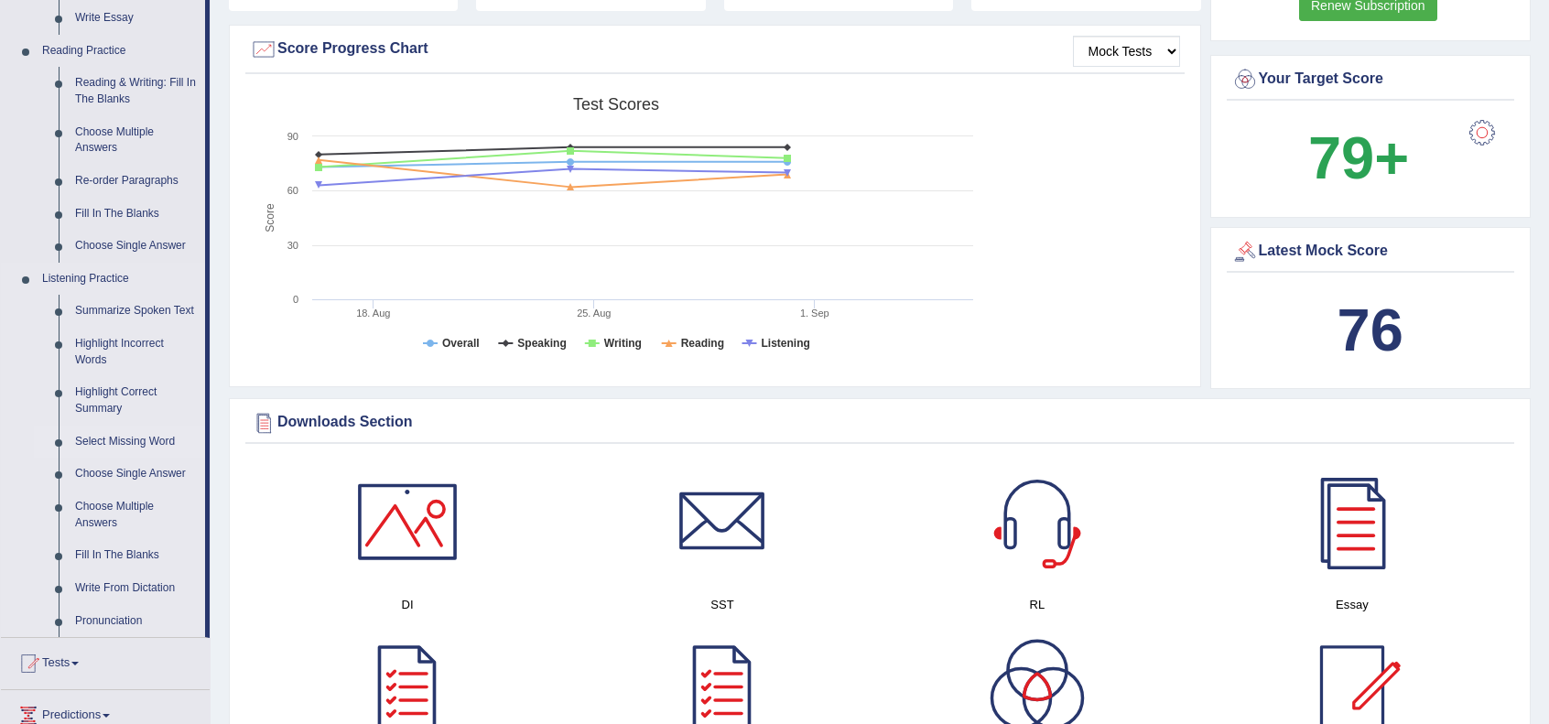
scroll to position [549, 0]
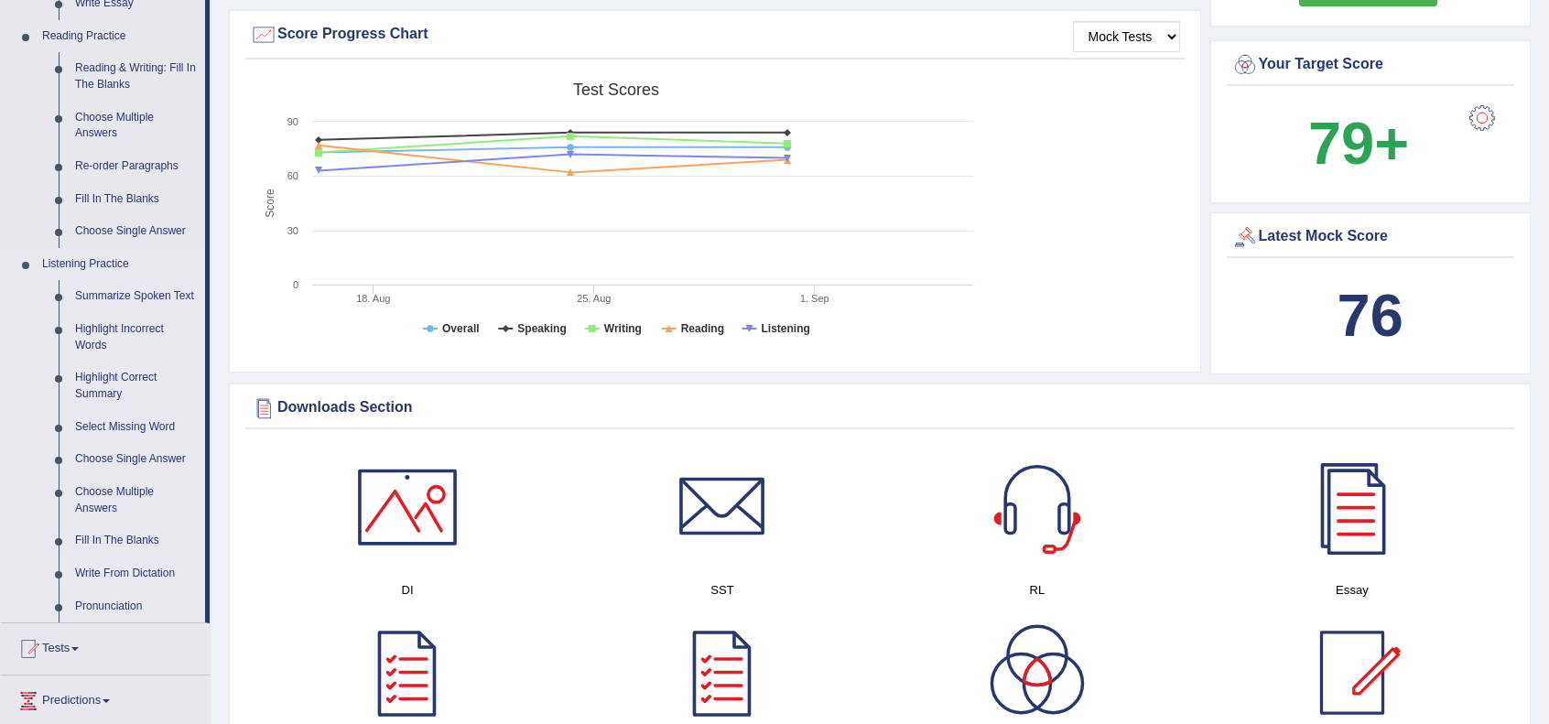
click at [122, 573] on link "Write From Dictation" at bounding box center [136, 574] width 138 height 33
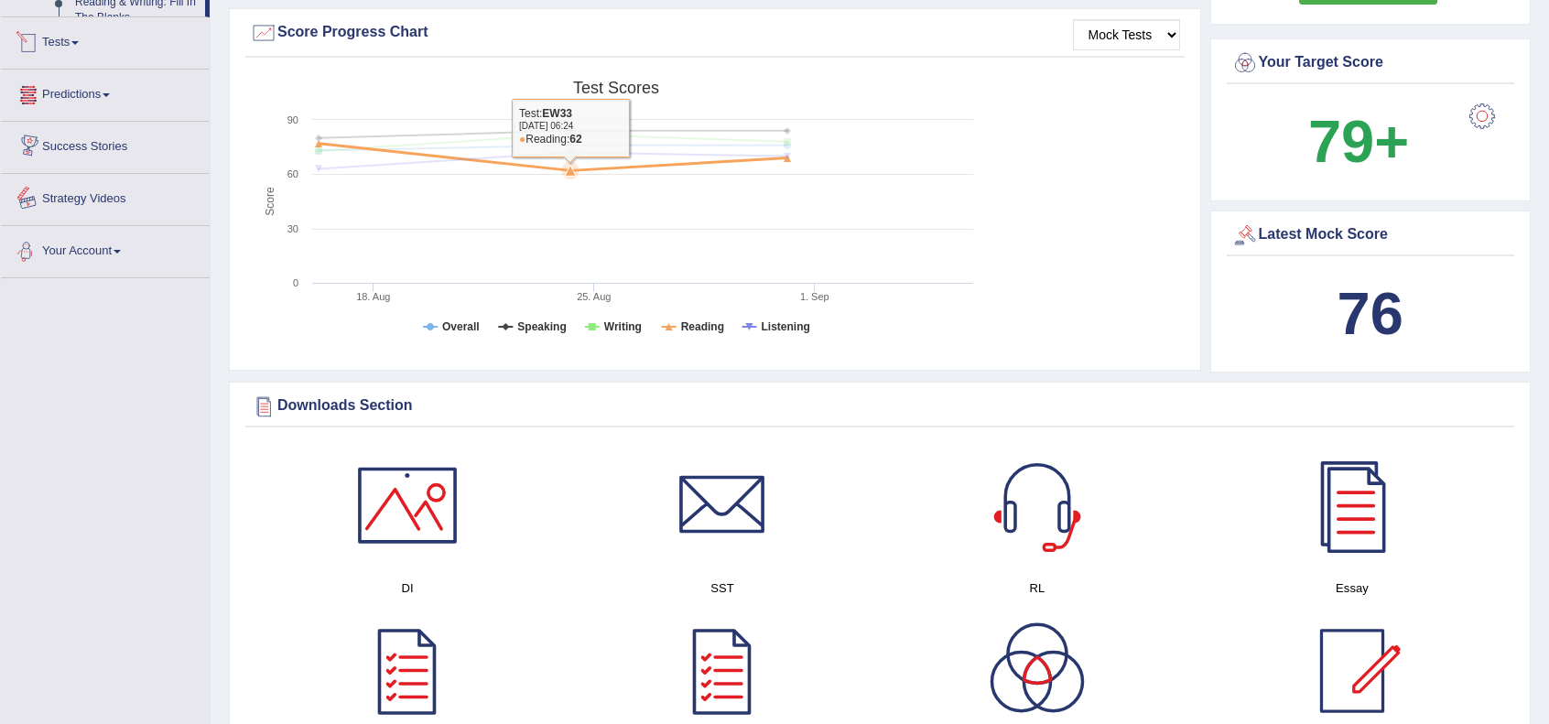
scroll to position [647, 0]
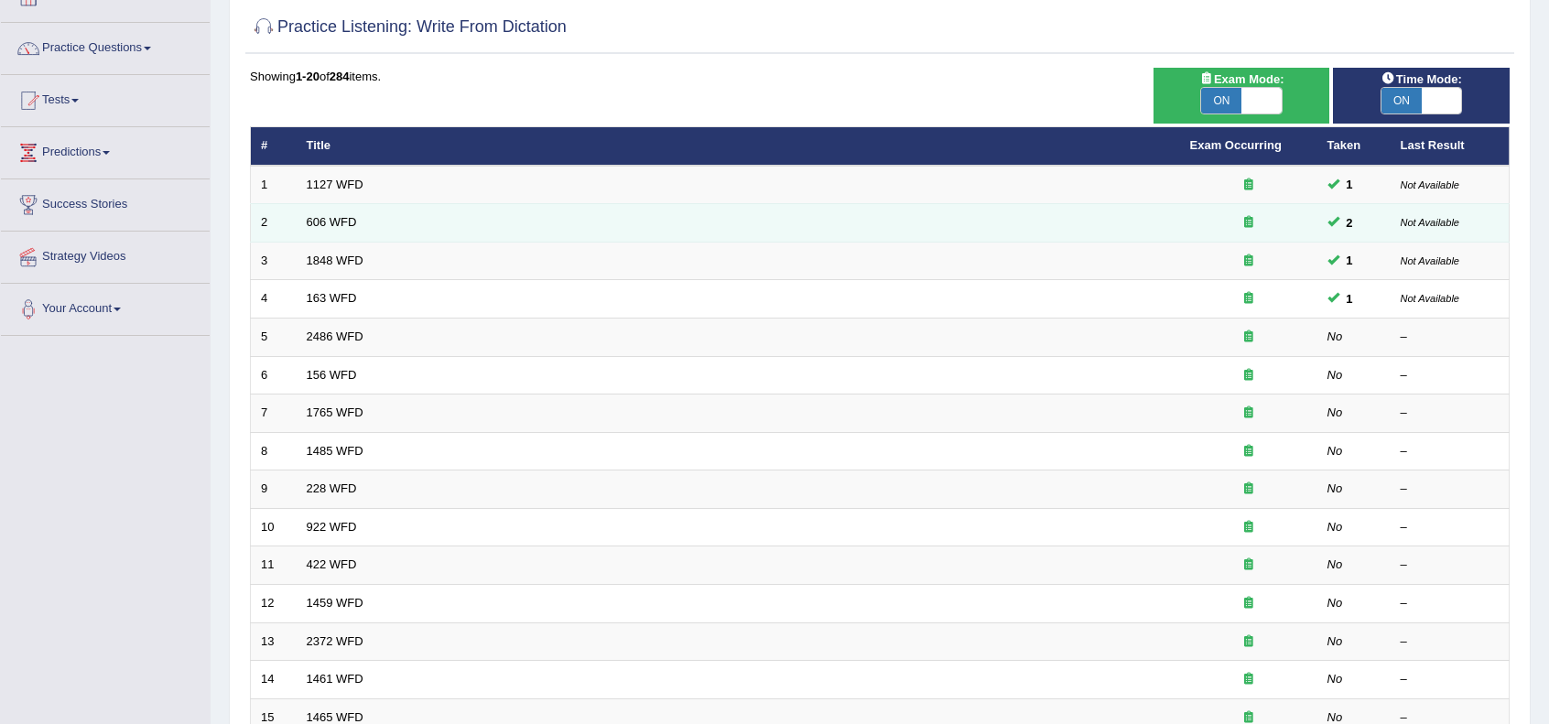
scroll to position [113, 0]
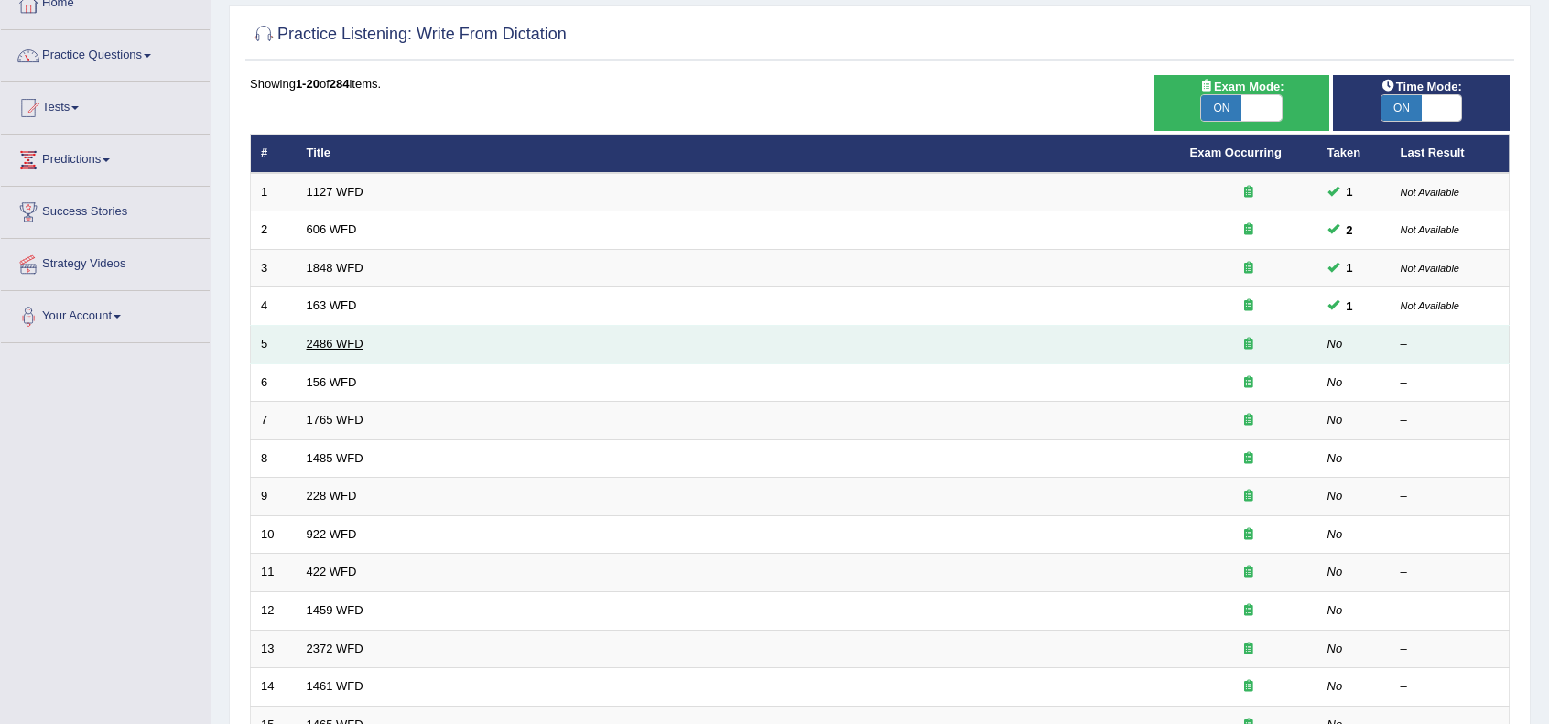
click at [345, 342] on link "2486 WFD" at bounding box center [335, 344] width 57 height 14
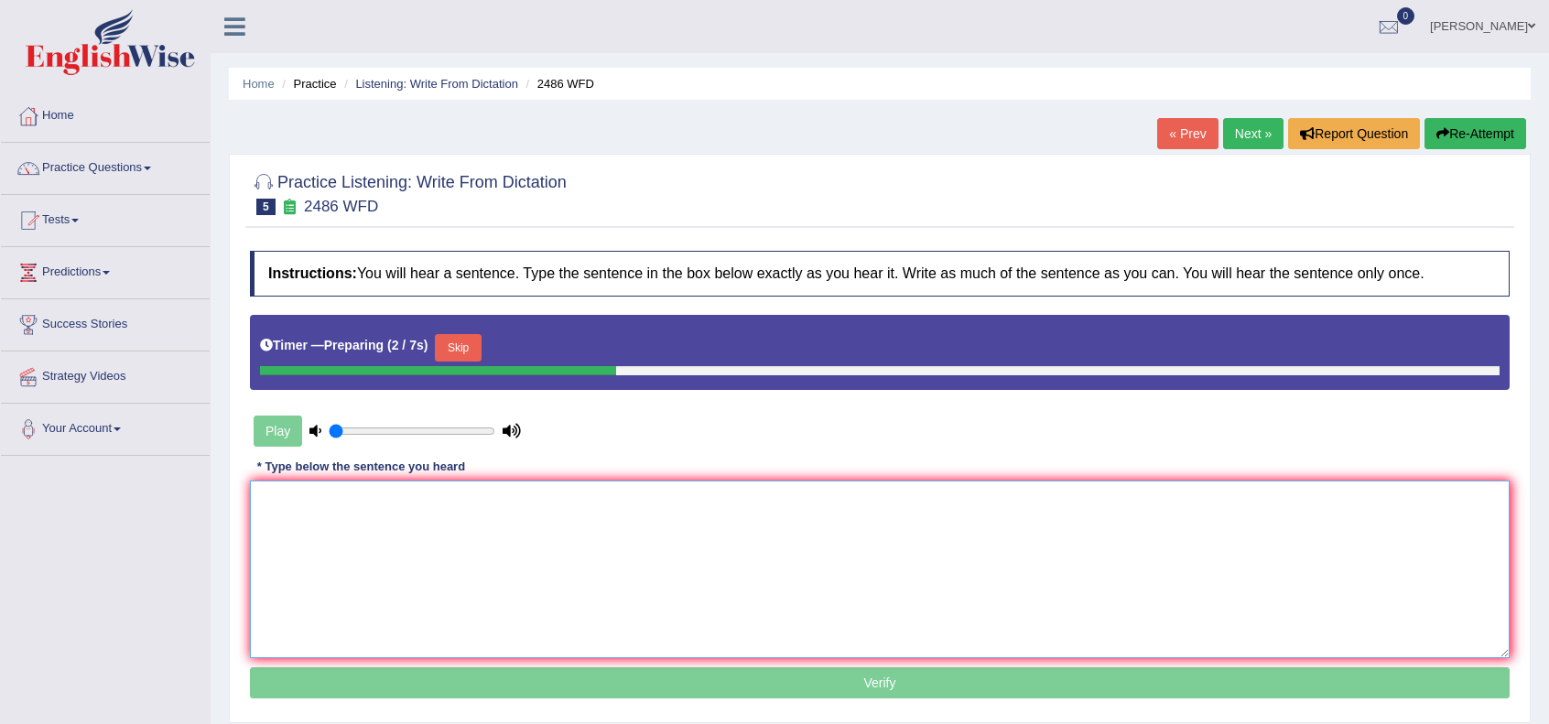
click at [330, 576] on textarea at bounding box center [880, 570] width 1260 height 178
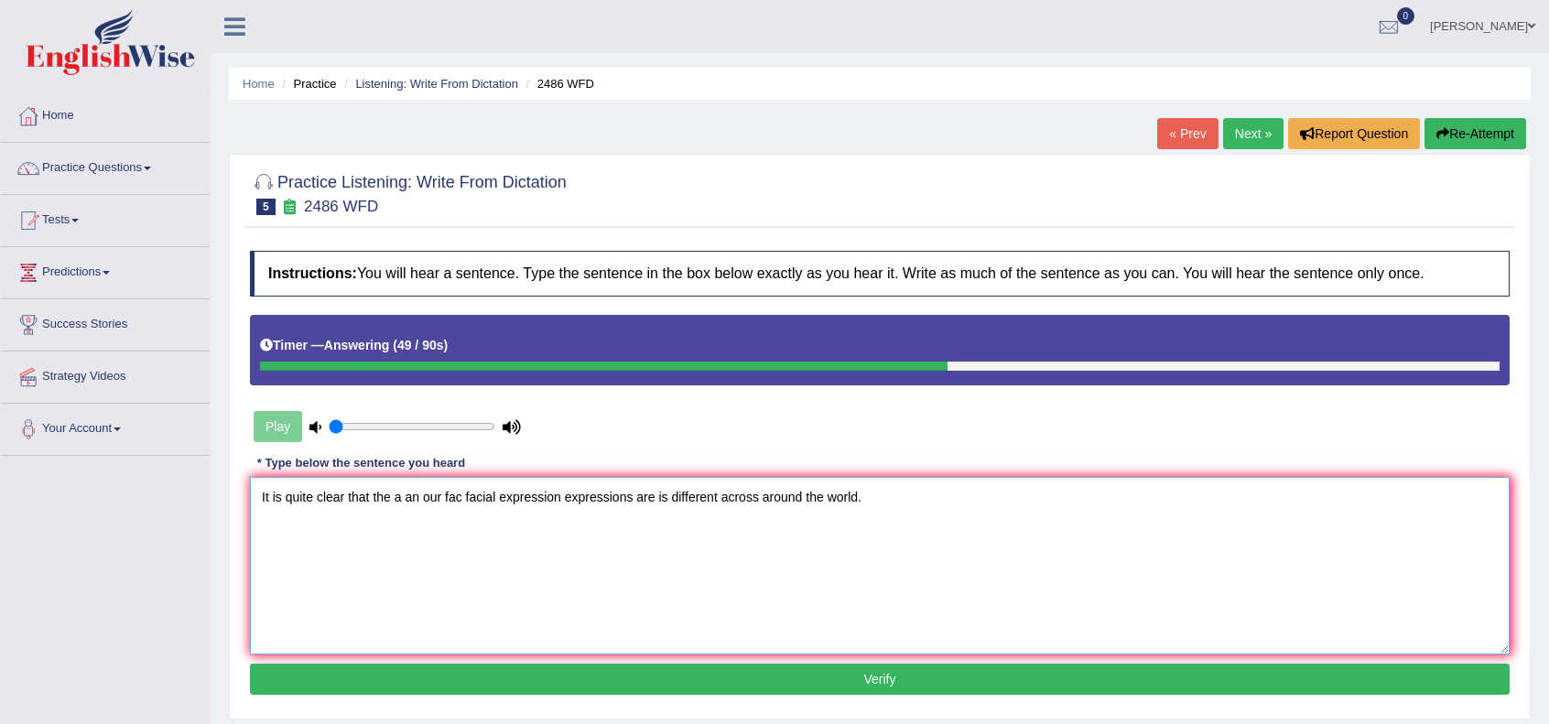
click at [285, 495] on textarea "It is quite clear that the a an our fac facial expression expressions are is di…" at bounding box center [880, 566] width 1260 height 178
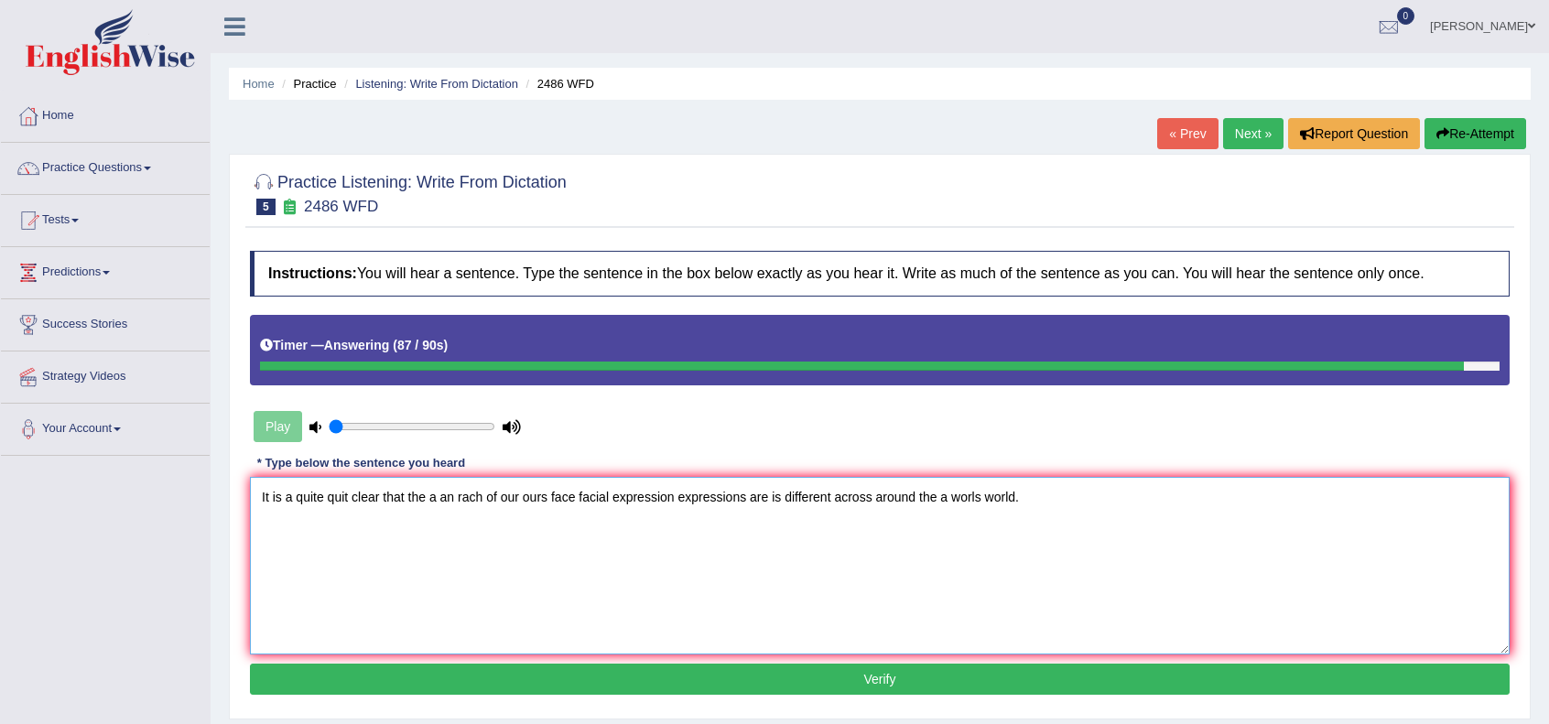
type textarea "It is a quite quit clear that the a an rach of our ours face facial expression …"
click at [686, 687] on button "Verify" at bounding box center [880, 679] width 1260 height 31
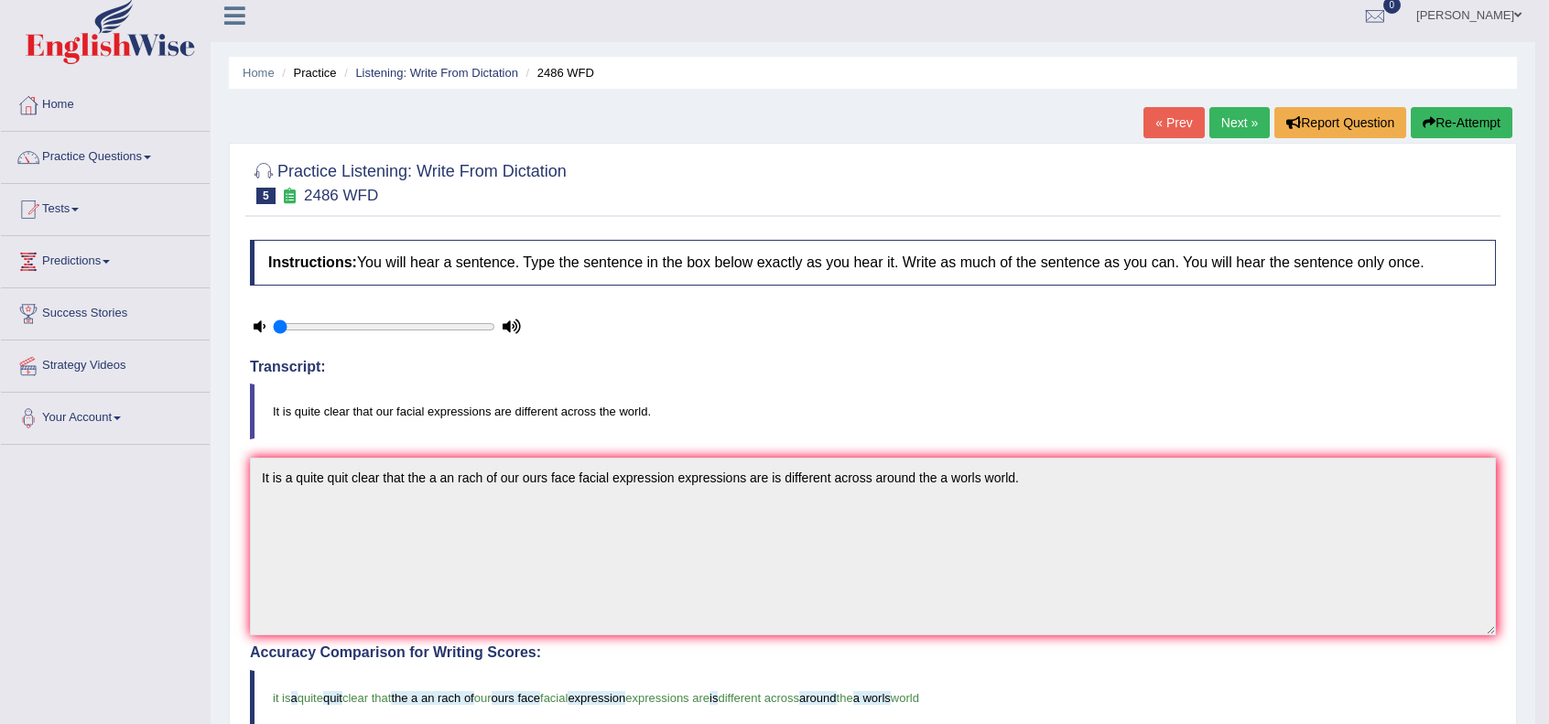
scroll to position [10, 0]
click at [1249, 112] on link "Next »" at bounding box center [1240, 123] width 60 height 31
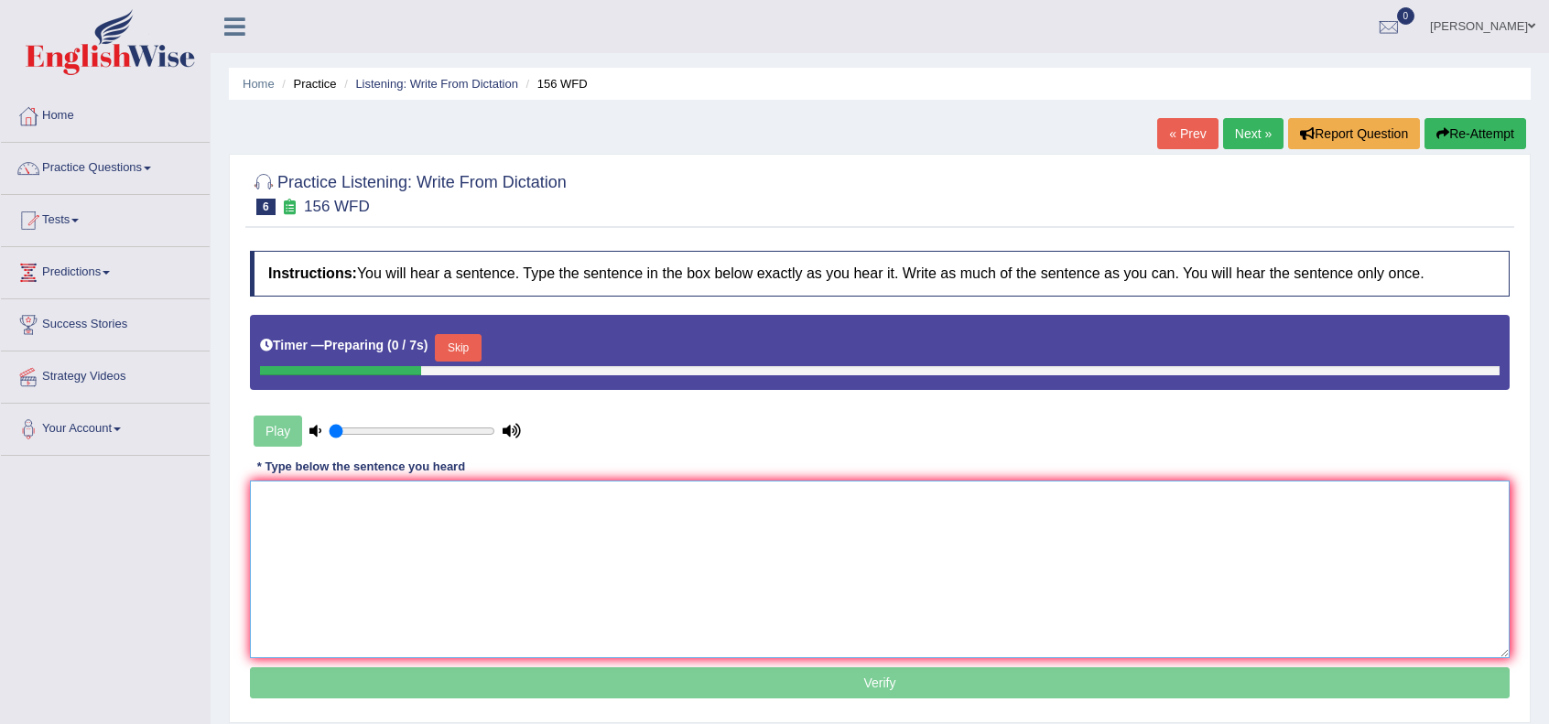
click at [643, 521] on textarea at bounding box center [880, 570] width 1260 height 178
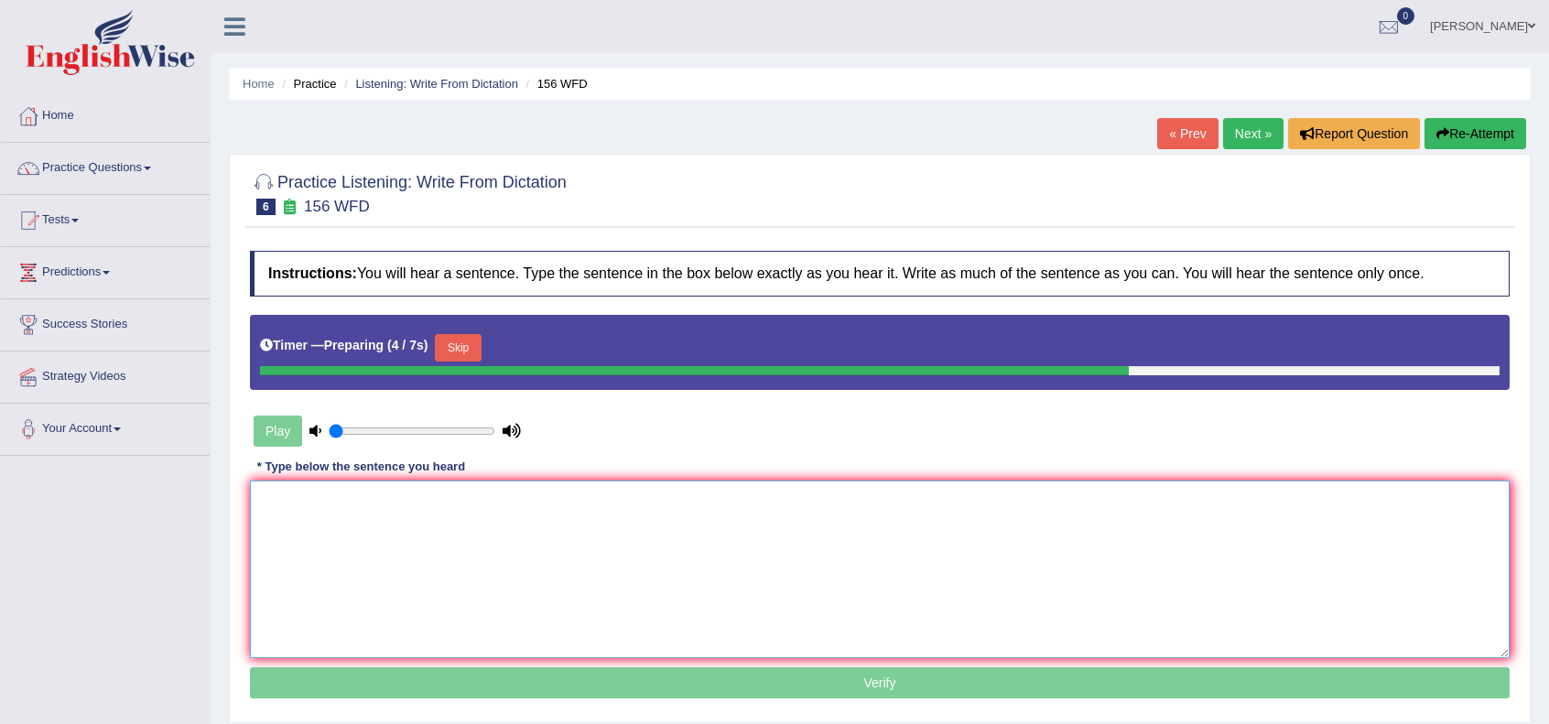
click at [643, 521] on textarea at bounding box center [880, 570] width 1260 height 178
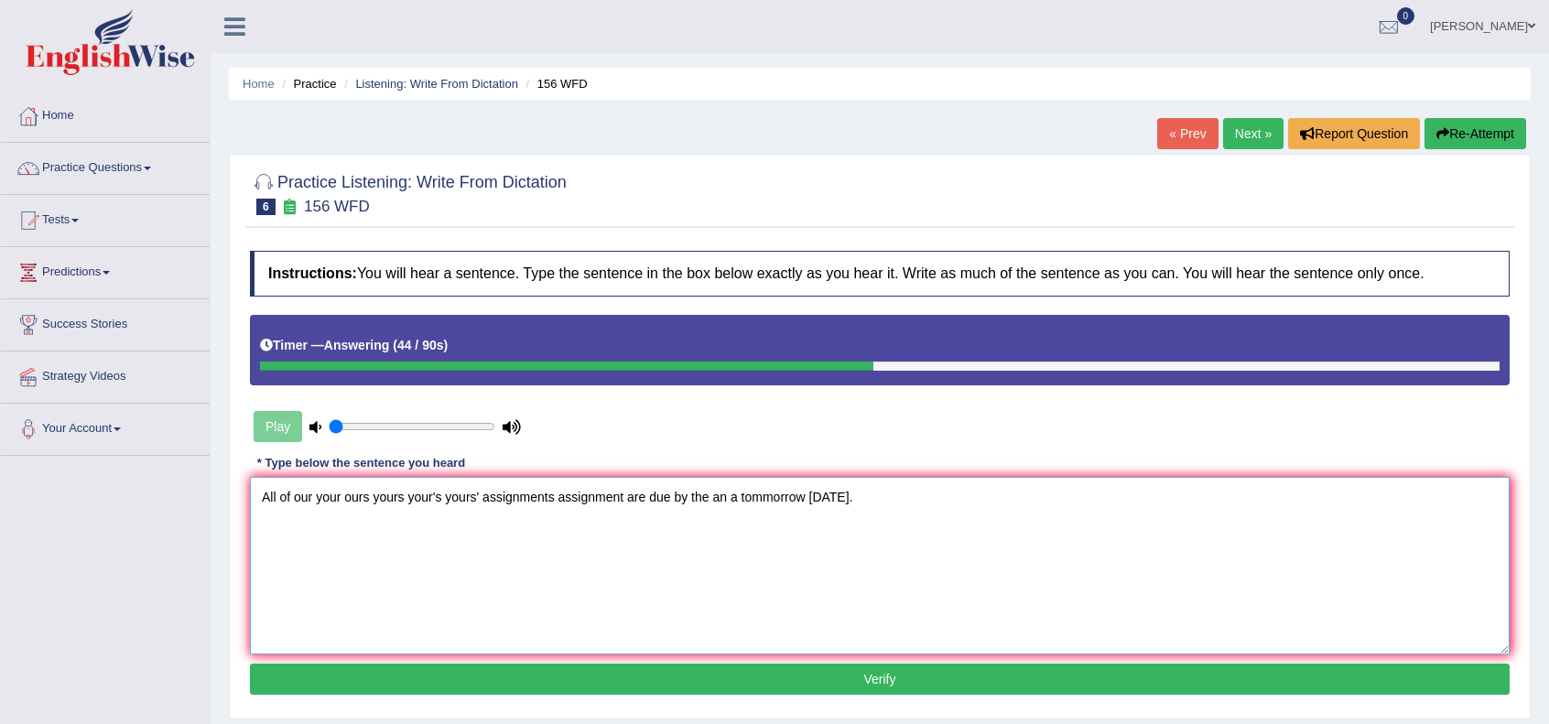
click at [371, 495] on textarea "All of our your ours yours your's yours' assignments assignment are due by the …" at bounding box center [880, 566] width 1260 height 178
type textarea "All of our your ours our yours your's yours' assignments assignment are due by …"
click at [781, 672] on button "Verify" at bounding box center [880, 679] width 1260 height 31
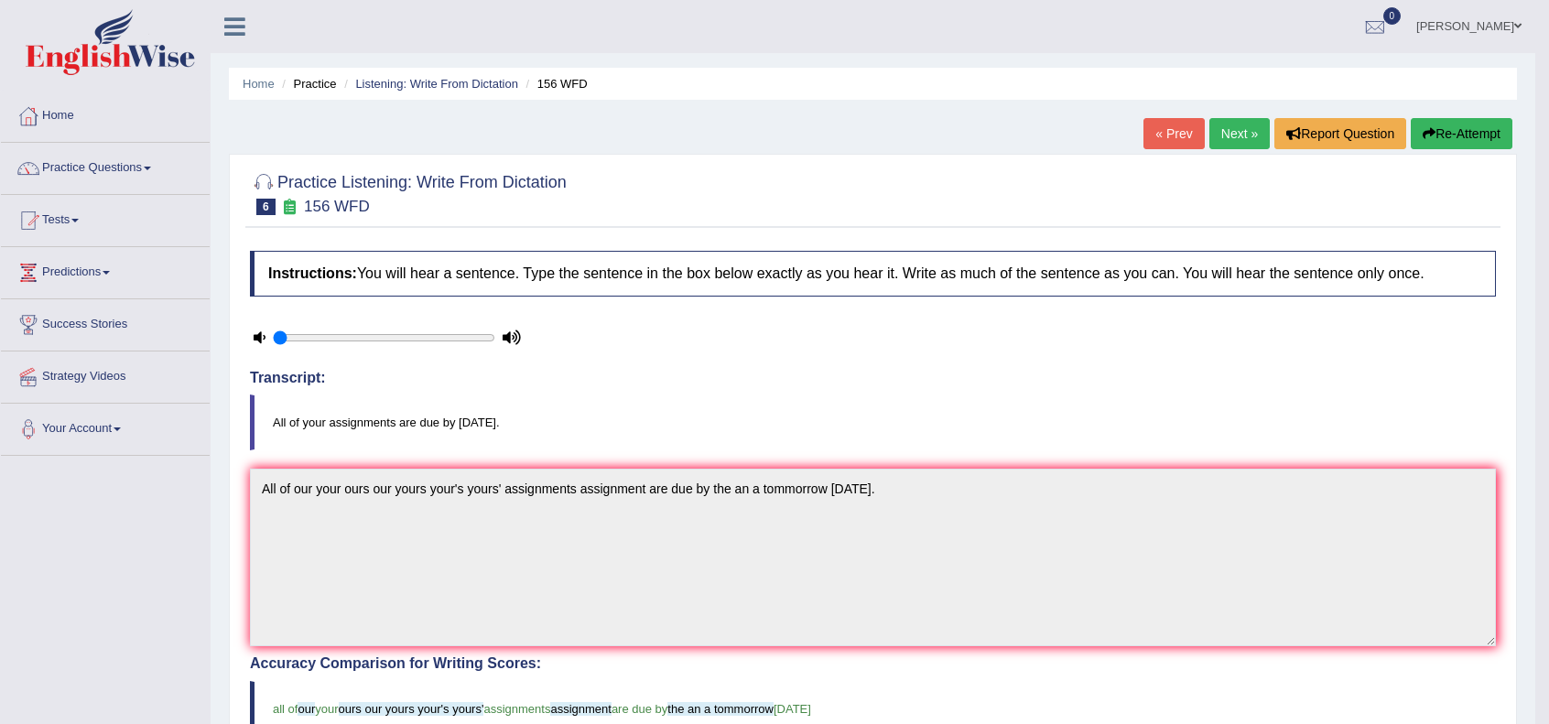
click at [1229, 129] on link "Next »" at bounding box center [1240, 133] width 60 height 31
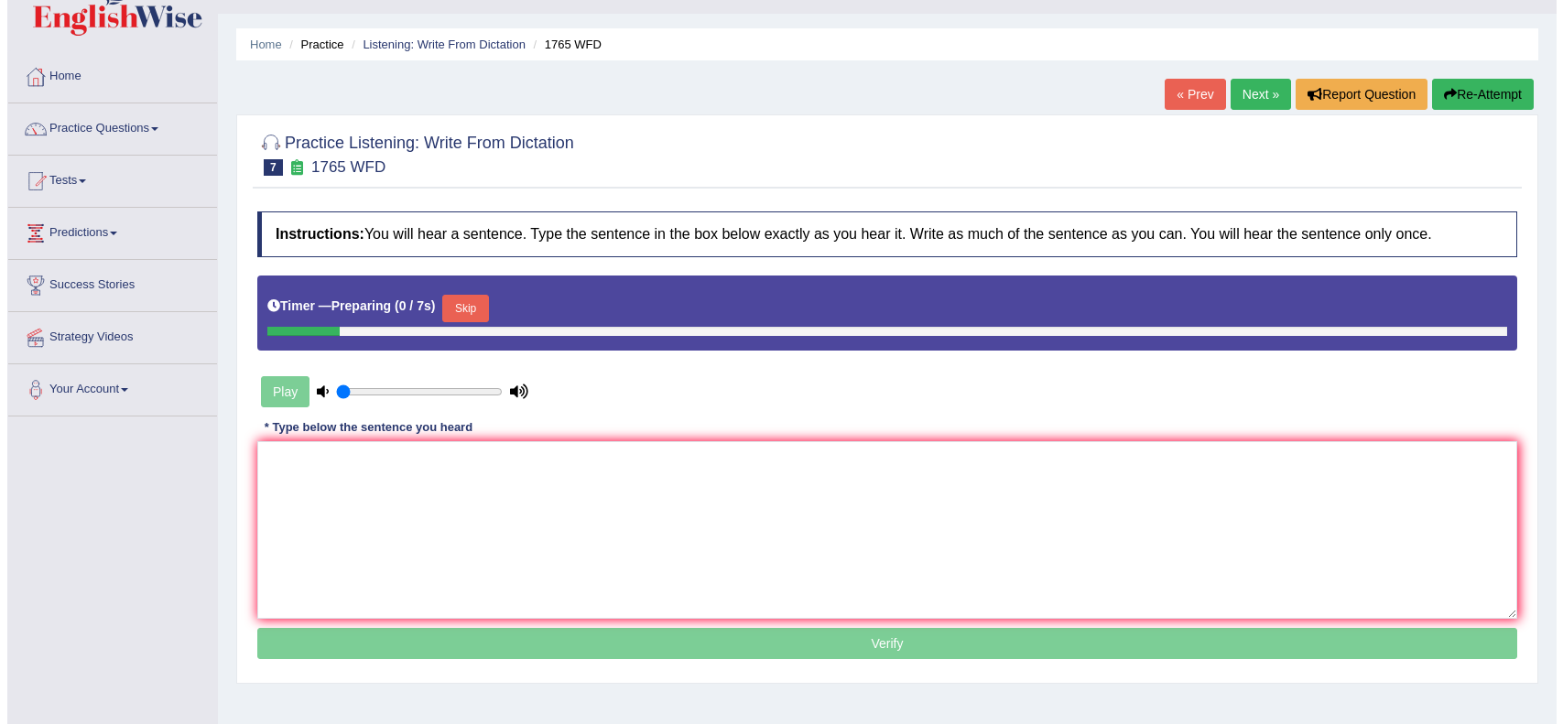
scroll to position [44, 0]
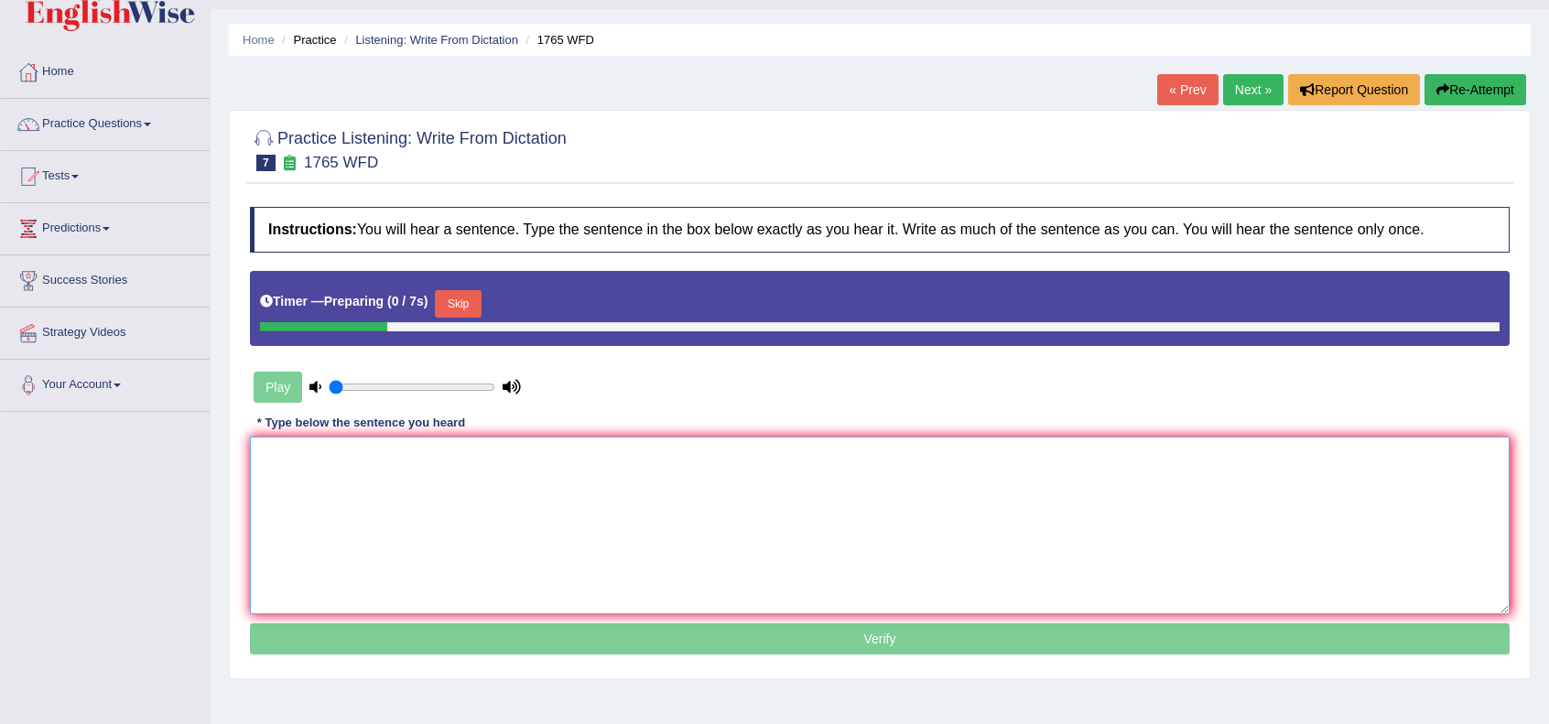
click at [850, 514] on textarea at bounding box center [880, 526] width 1260 height 178
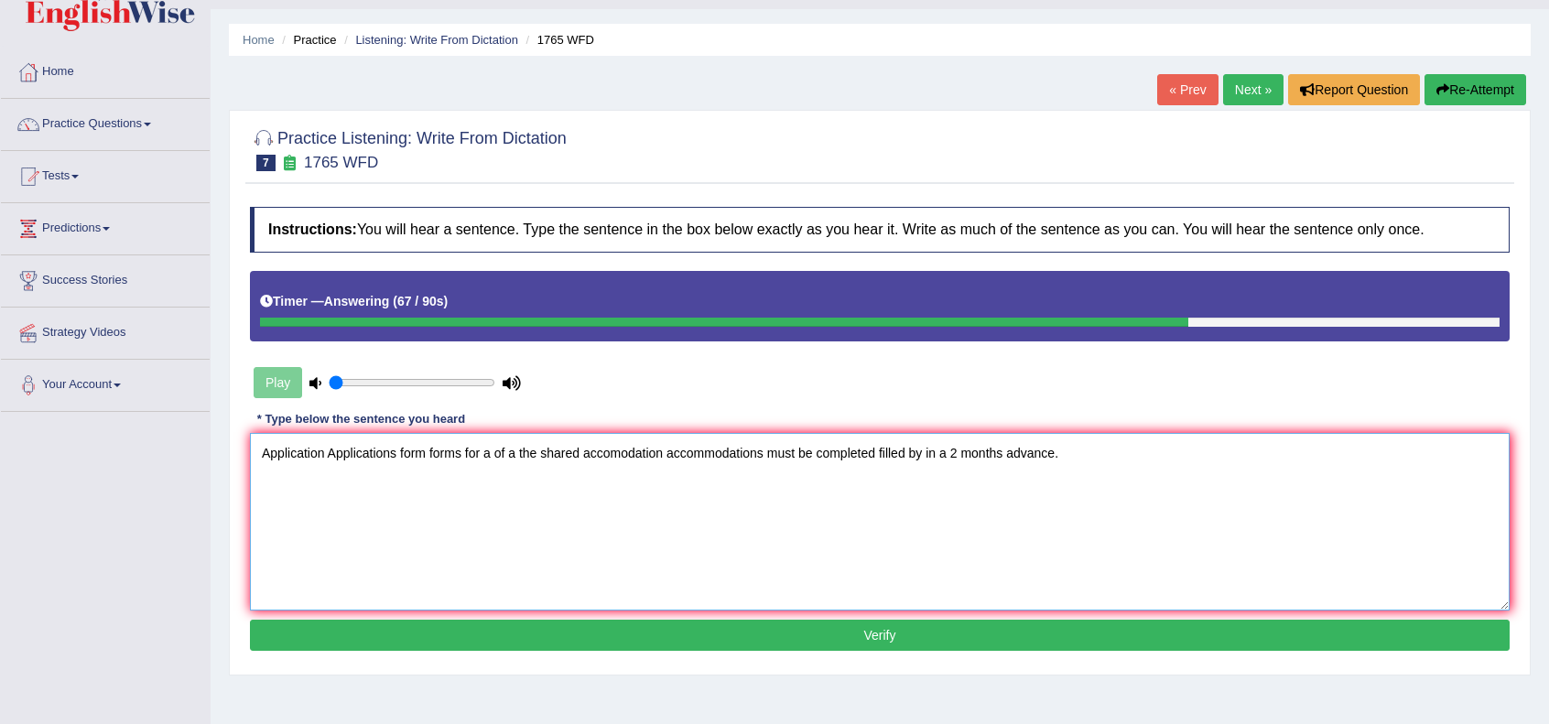
type textarea "Application Applications form forms for a of a the shared accomodation accommod…"
click at [756, 636] on button "Verify" at bounding box center [880, 635] width 1260 height 31
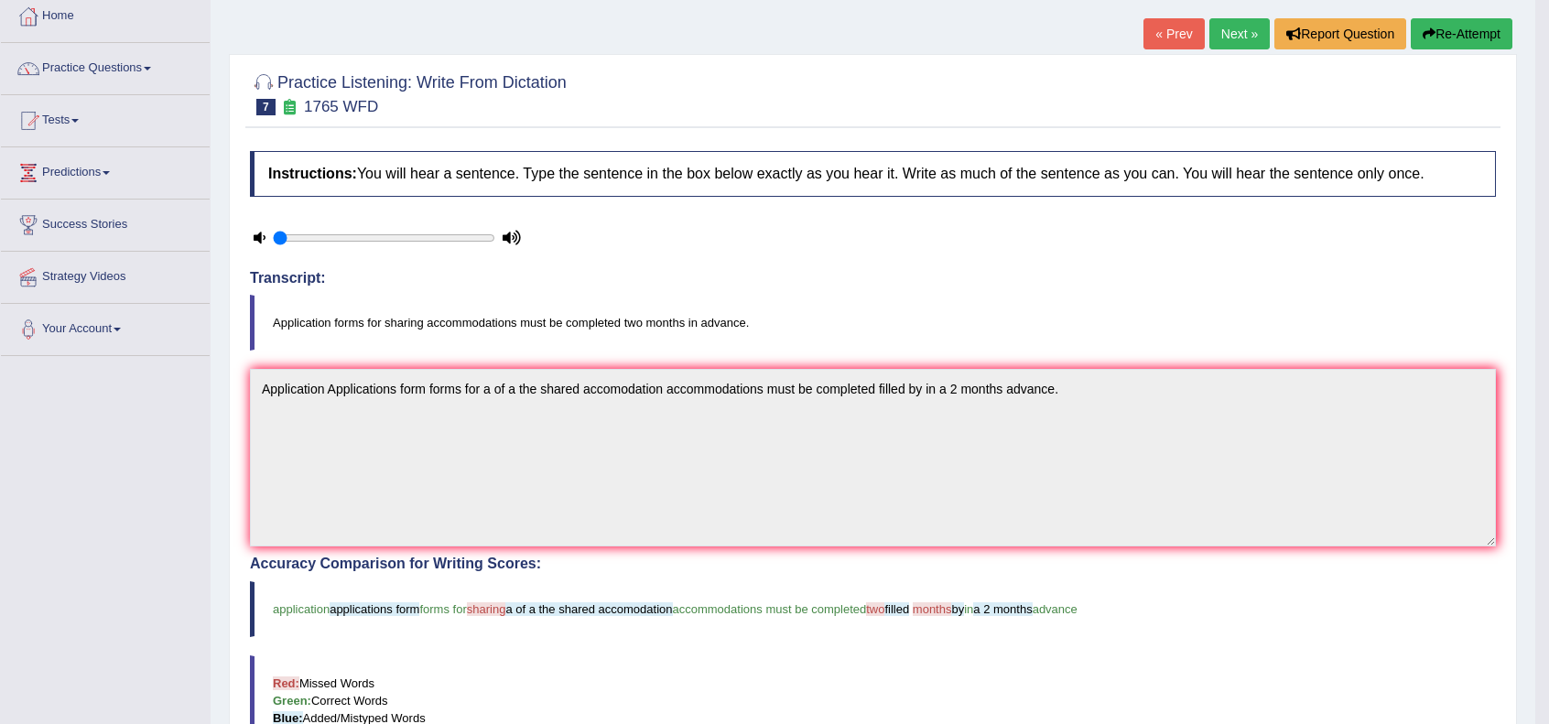
scroll to position [80, 0]
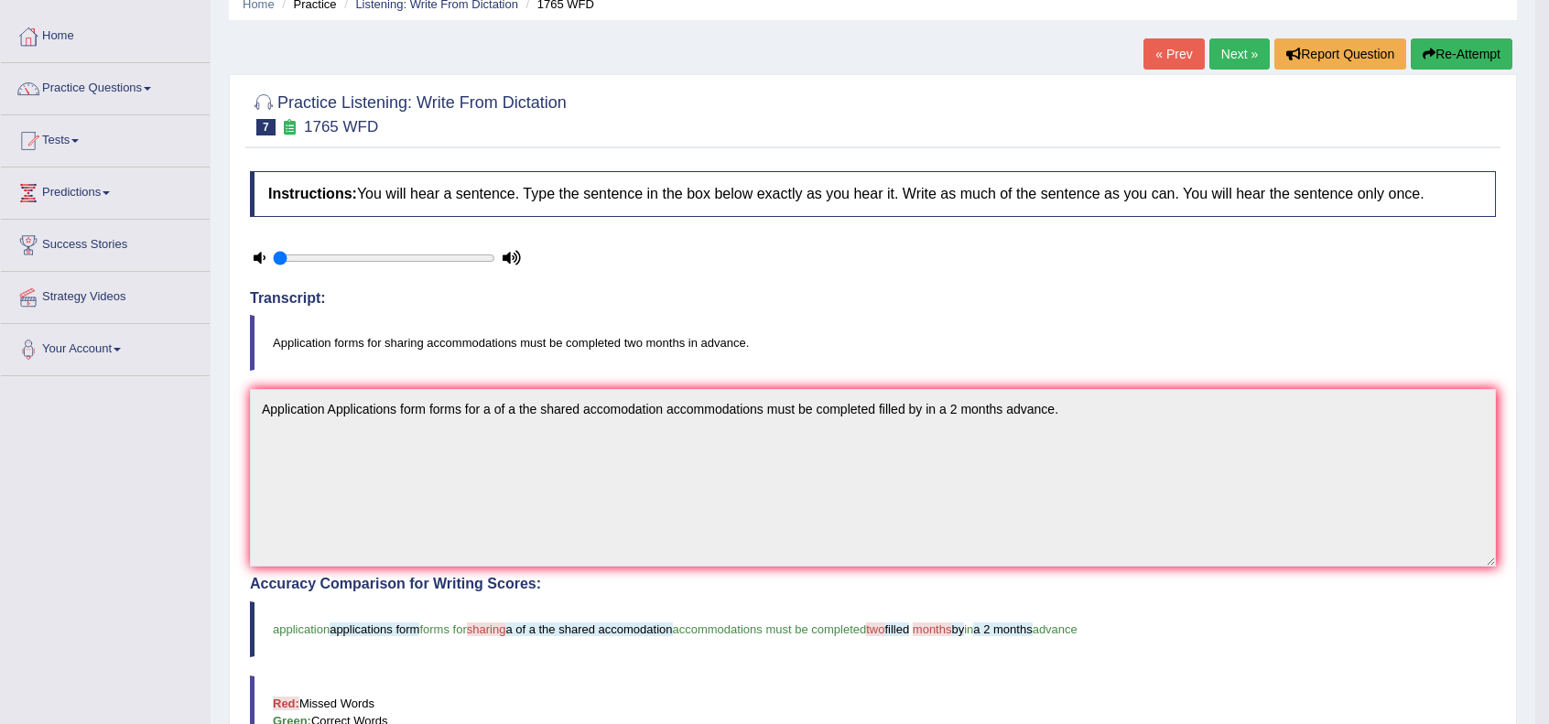
click at [1219, 60] on link "Next »" at bounding box center [1240, 53] width 60 height 31
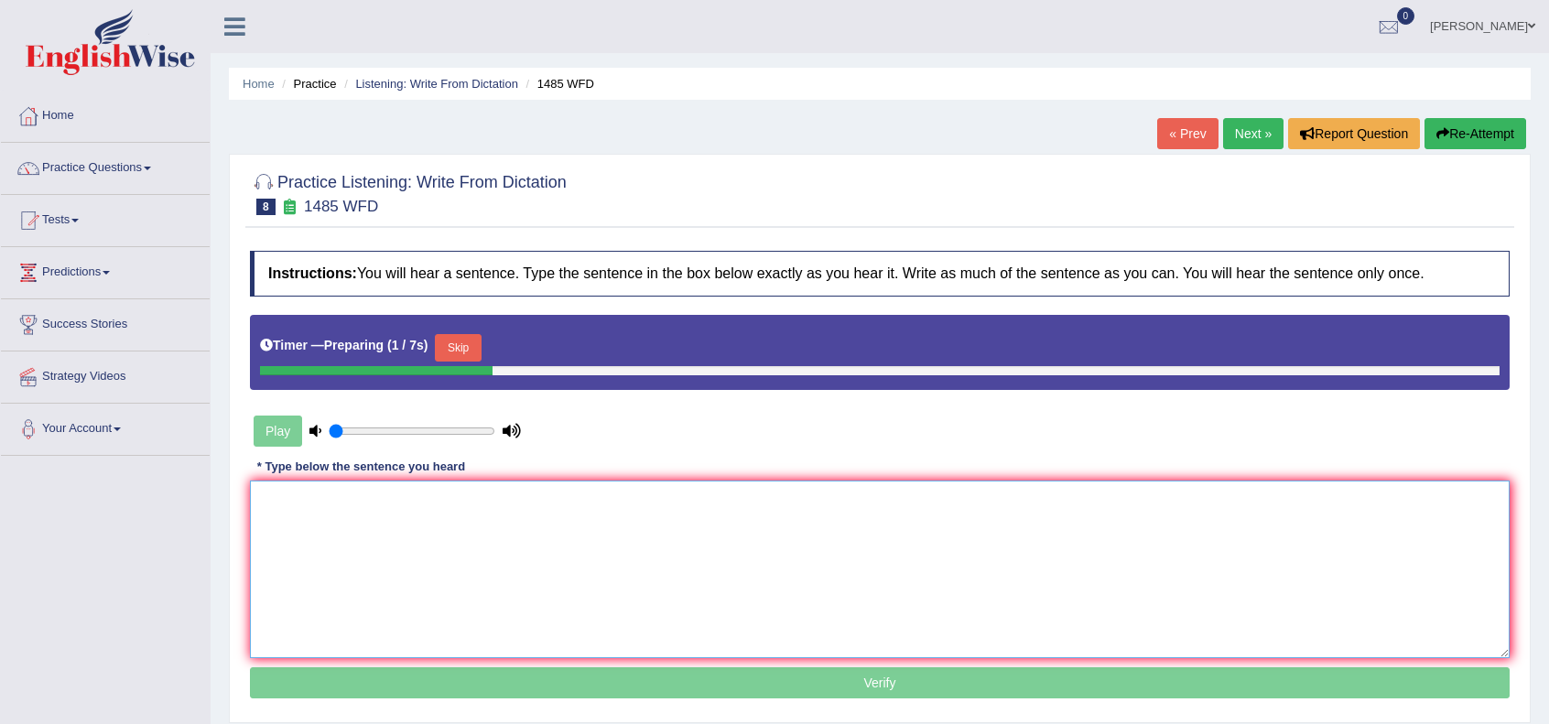
click at [829, 515] on textarea at bounding box center [880, 570] width 1260 height 178
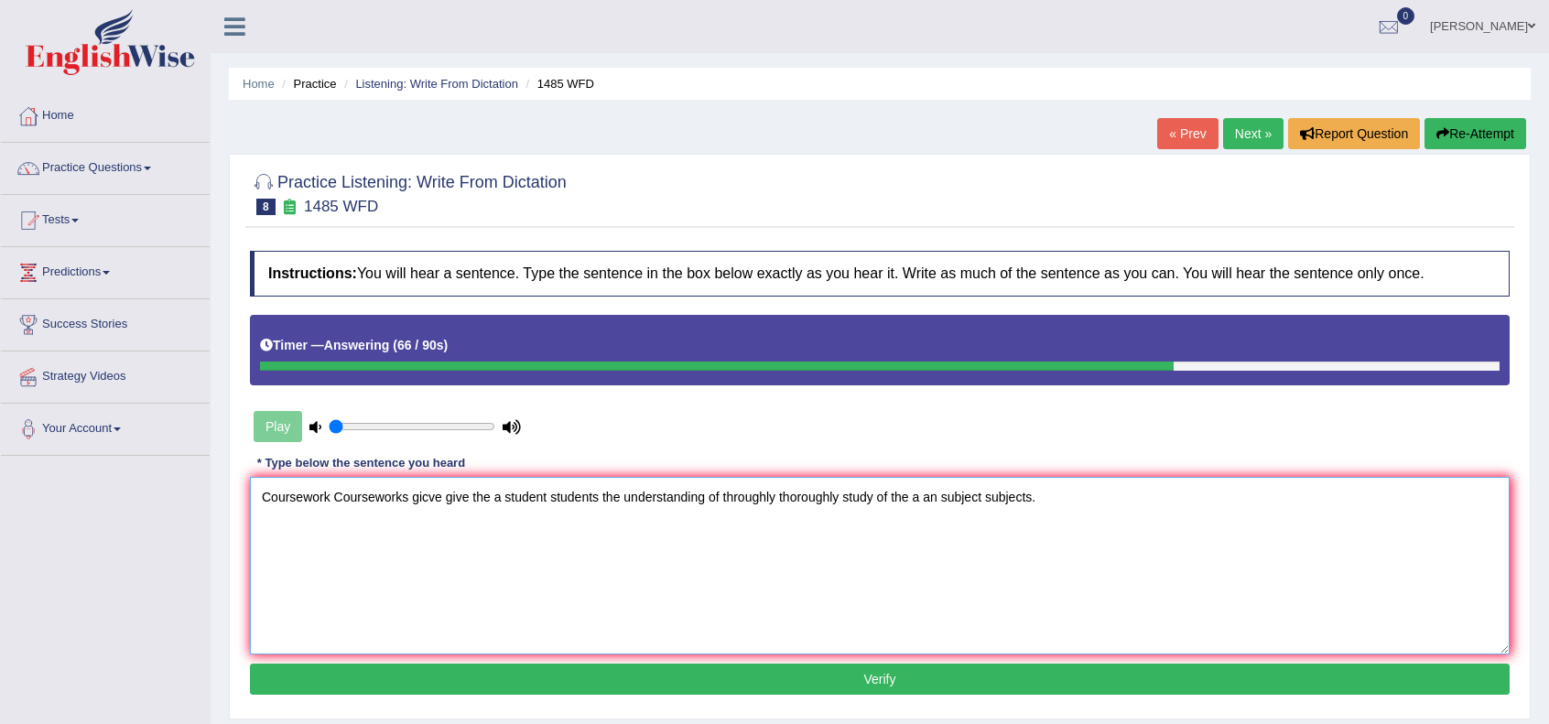
type textarea "Coursework Courseworks gicve give the a student students the understanding of t…"
click at [560, 690] on button "Verify" at bounding box center [880, 679] width 1260 height 31
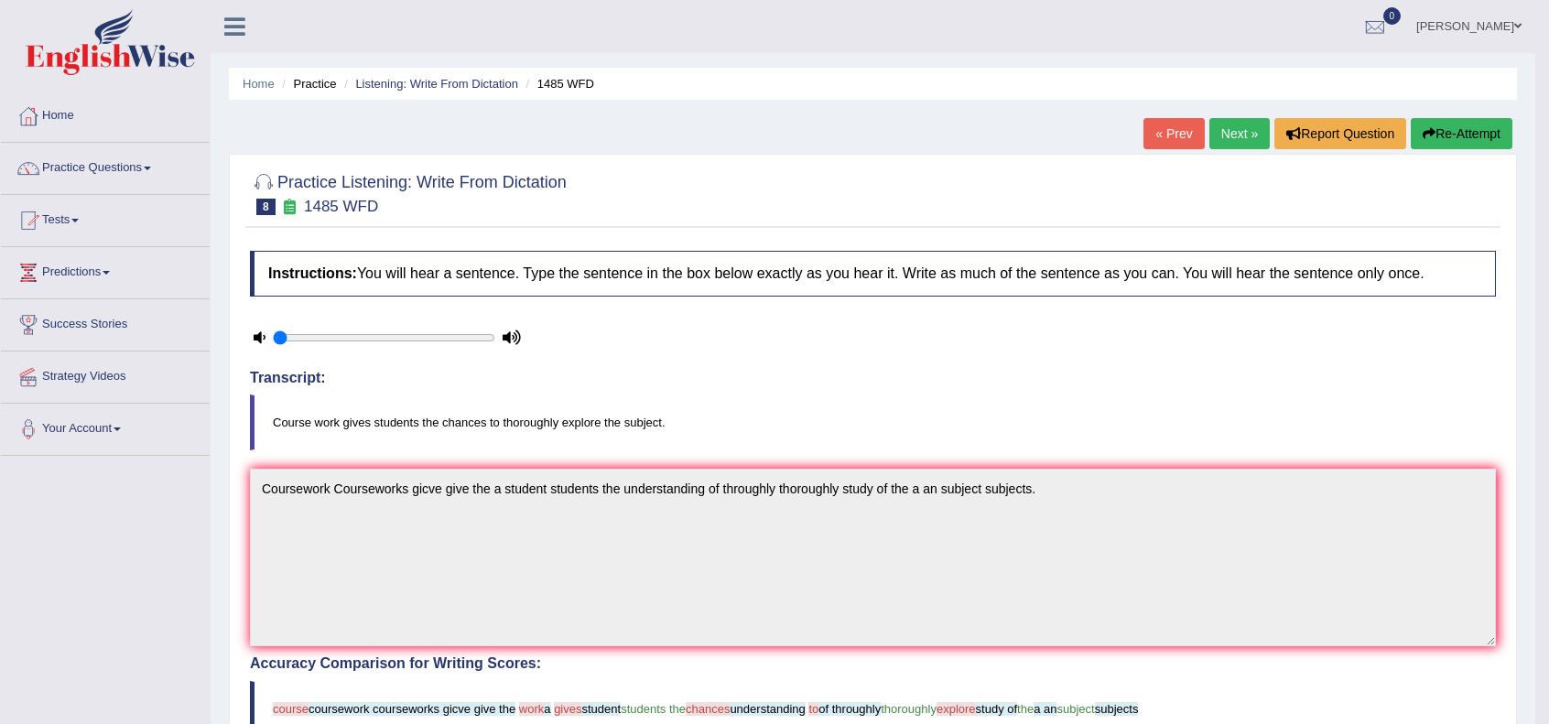
click at [1233, 143] on link "Next »" at bounding box center [1240, 133] width 60 height 31
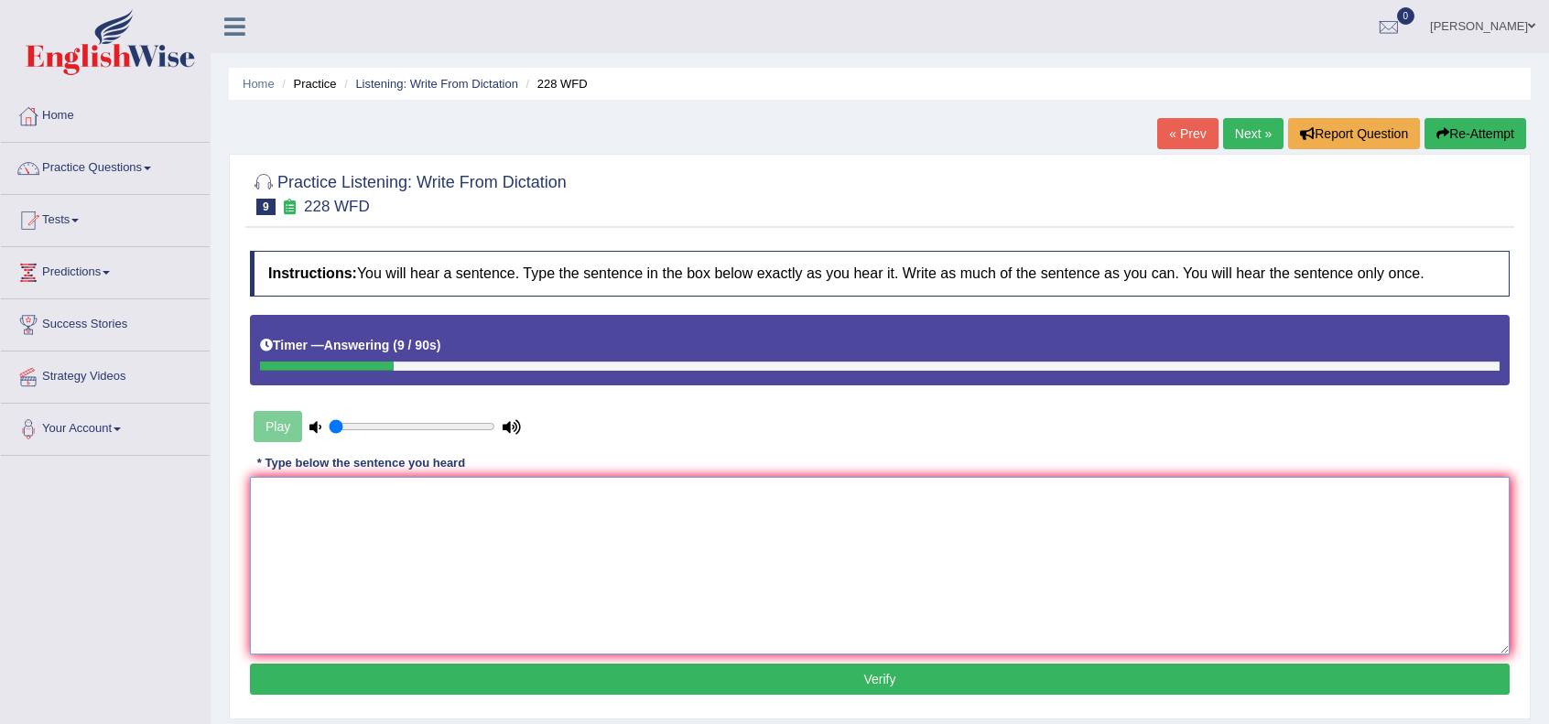
click at [998, 534] on textarea at bounding box center [880, 566] width 1260 height 178
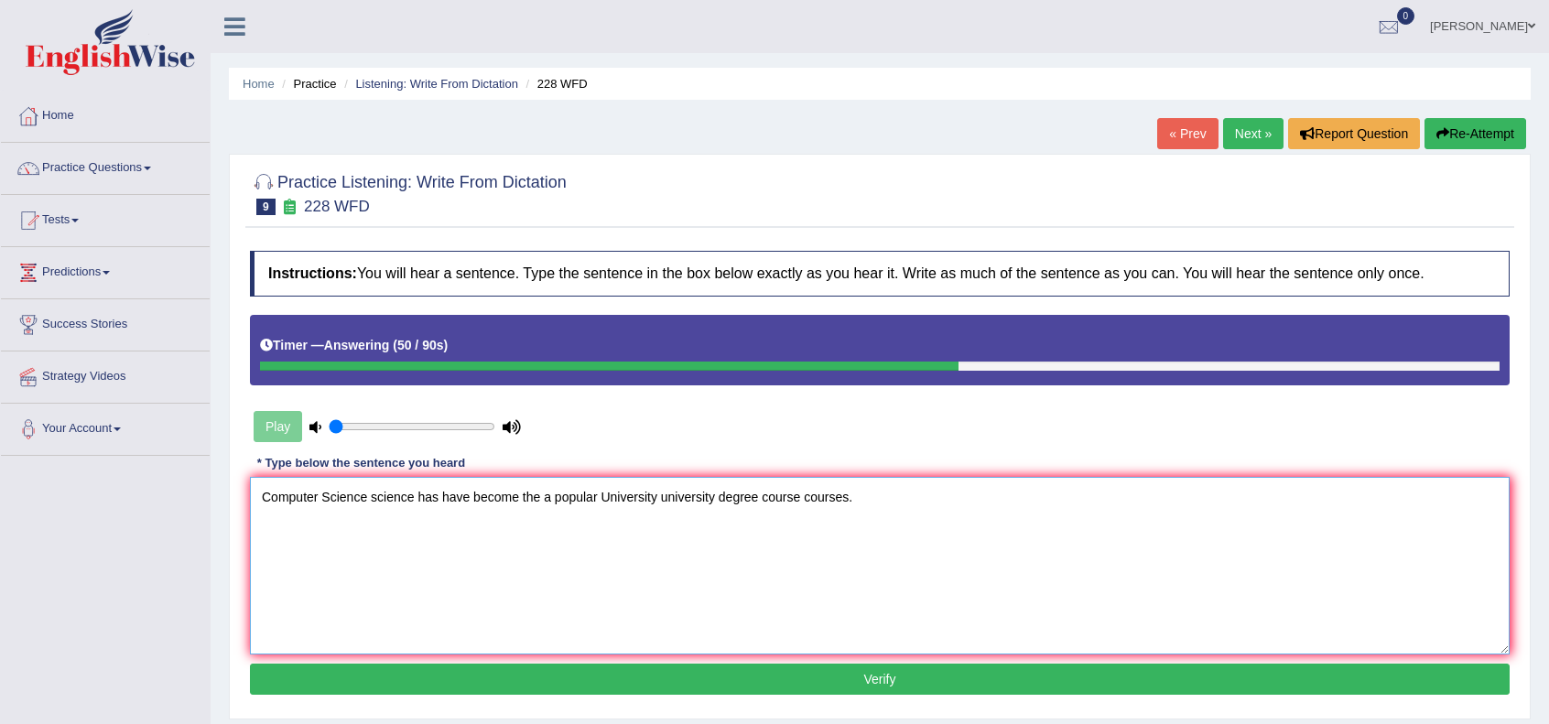
type textarea "Computer Science science has have become the a popular University university de…"
click at [914, 682] on button "Verify" at bounding box center [880, 679] width 1260 height 31
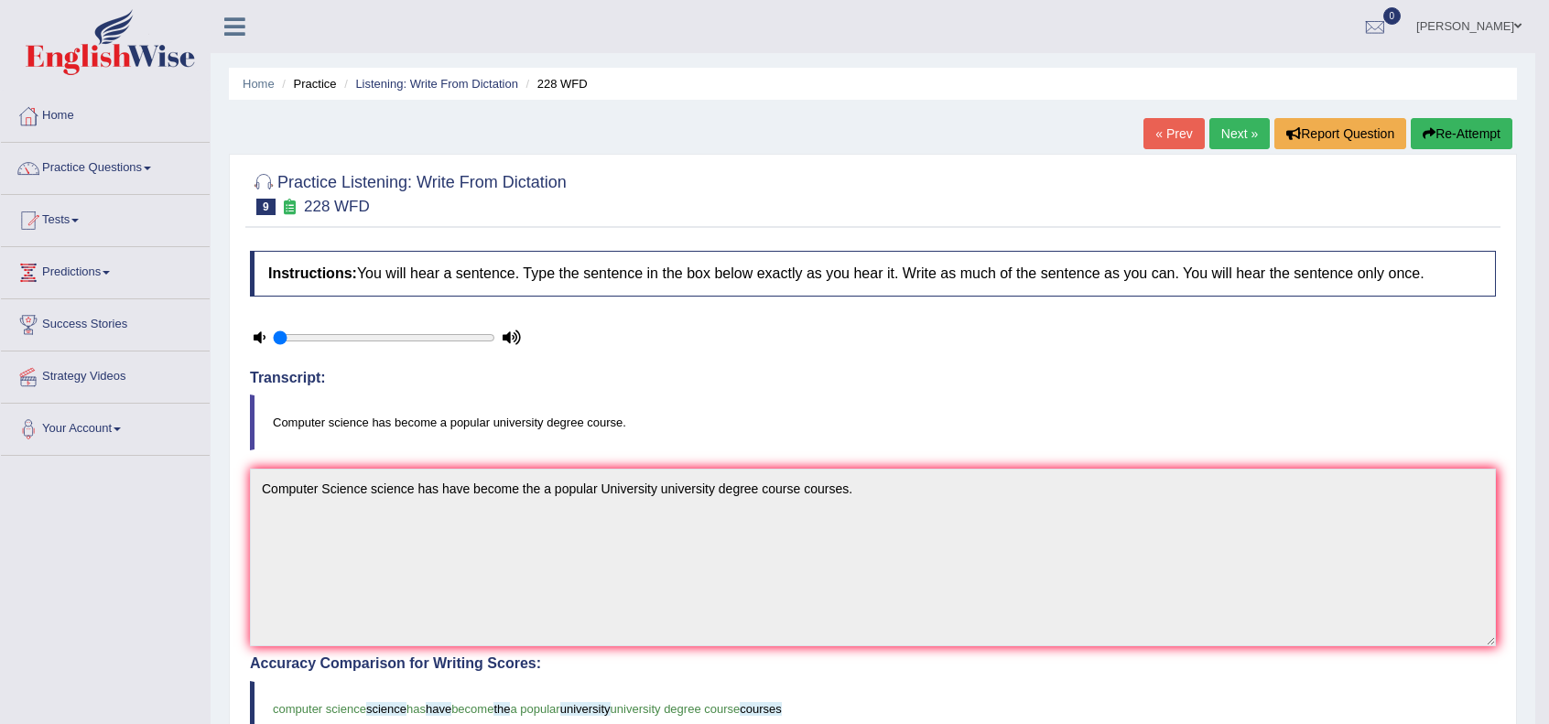
click at [1234, 136] on link "Next »" at bounding box center [1240, 133] width 60 height 31
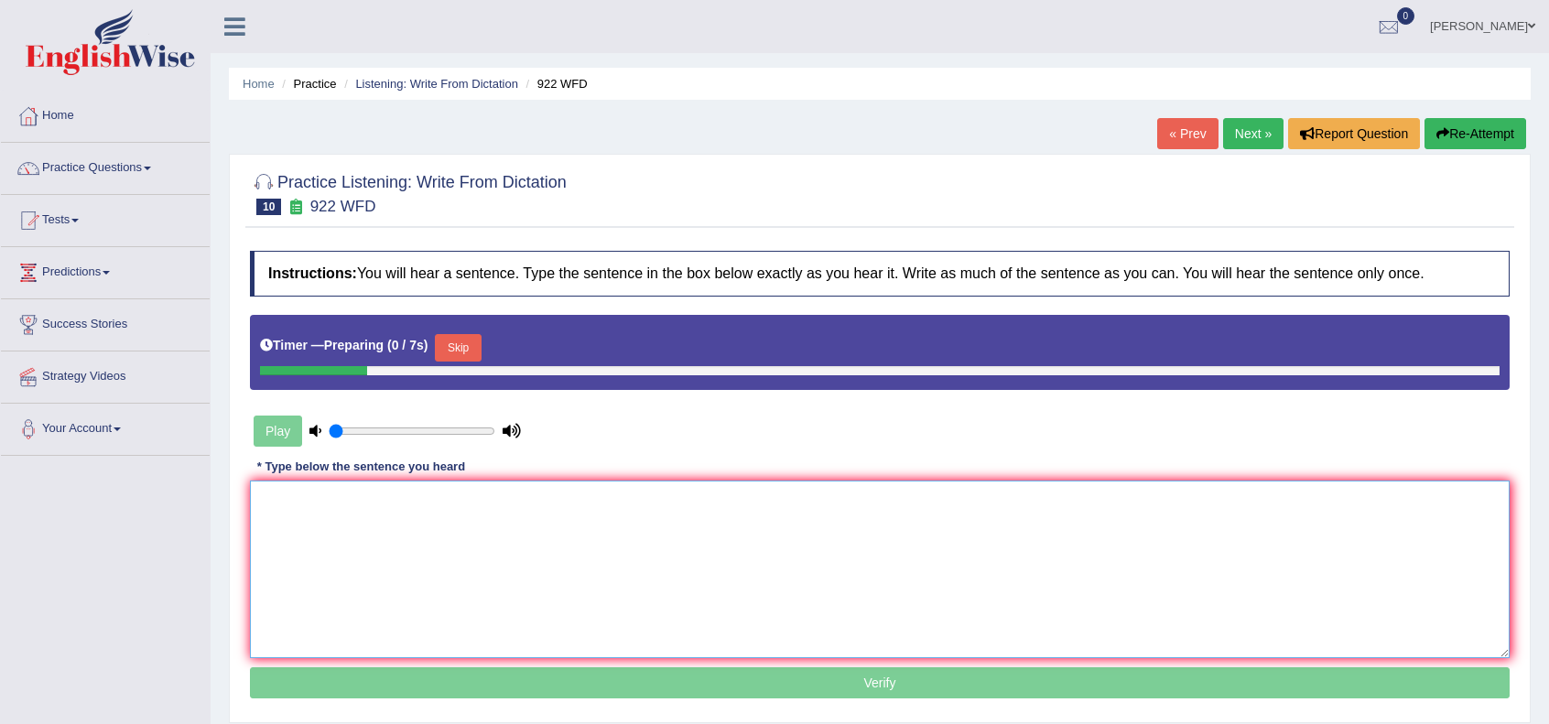
click at [461, 588] on textarea at bounding box center [880, 570] width 1260 height 178
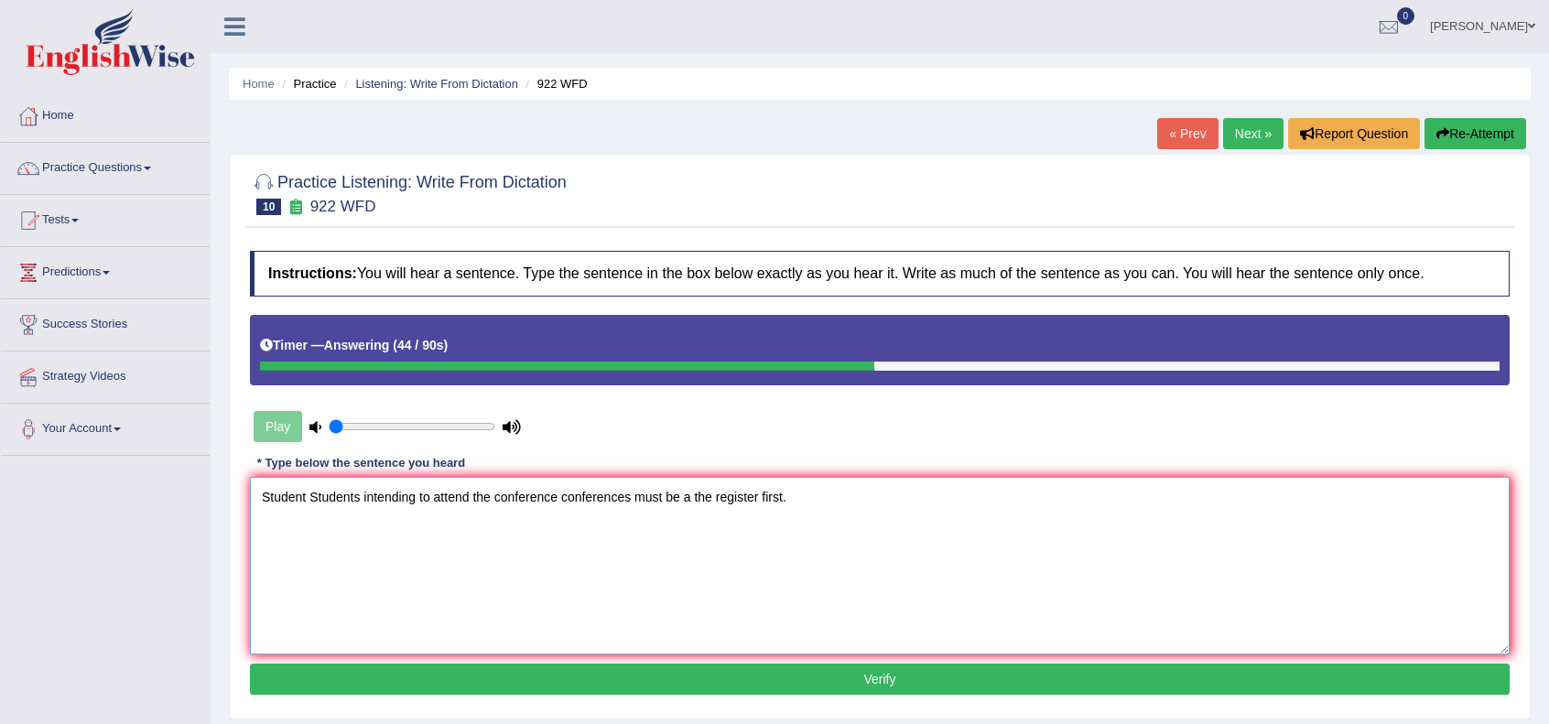
click at [359, 493] on textarea "Student Students intending to attend the conference conferences must be a the r…" at bounding box center [880, 566] width 1260 height 178
click at [548, 493] on textarea "Student Students who are intending to attend the conference conferences must be…" at bounding box center [880, 566] width 1260 height 178
type textarea "Student Students who are intending to attend the a an for conference conference…"
click at [686, 672] on button "Verify" at bounding box center [880, 679] width 1260 height 31
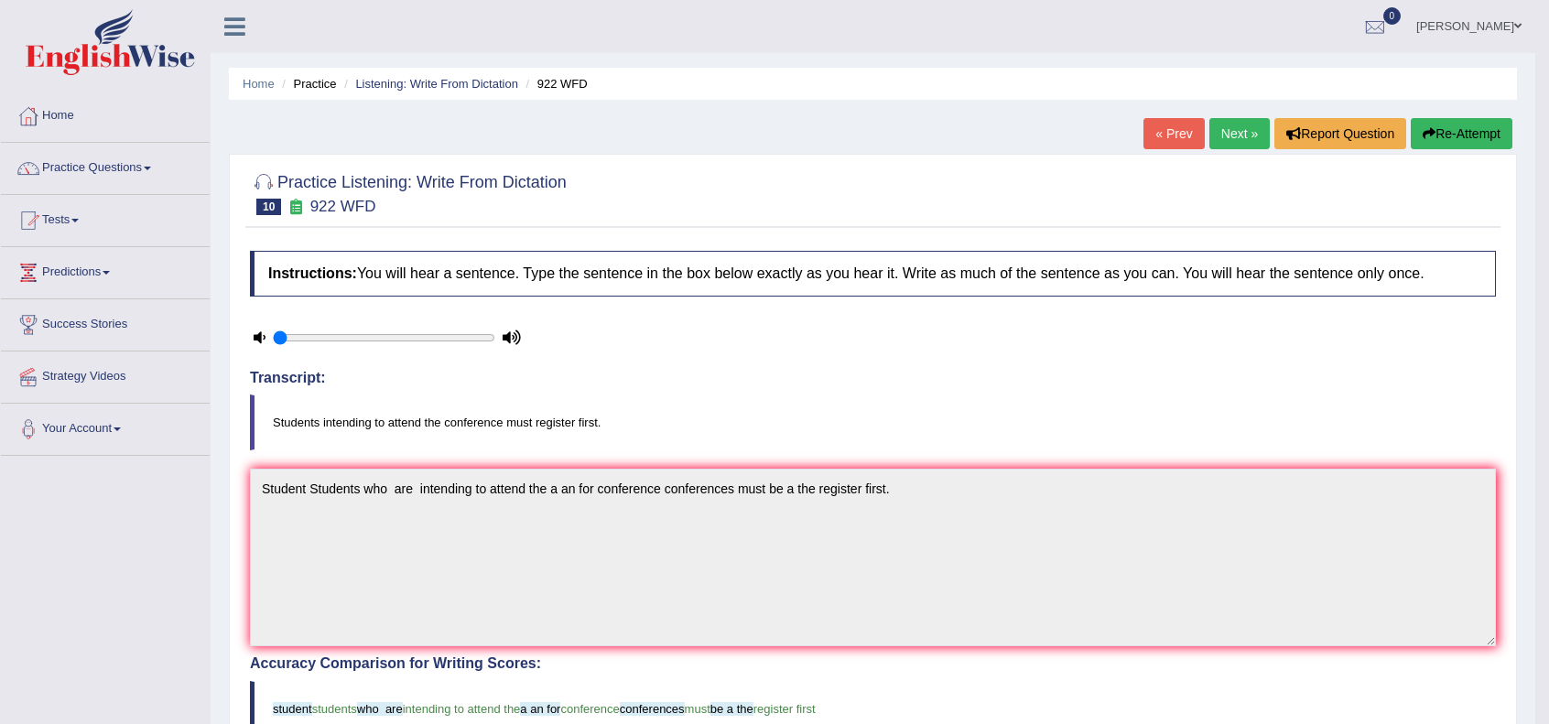
click at [1222, 127] on link "Next »" at bounding box center [1240, 133] width 60 height 31
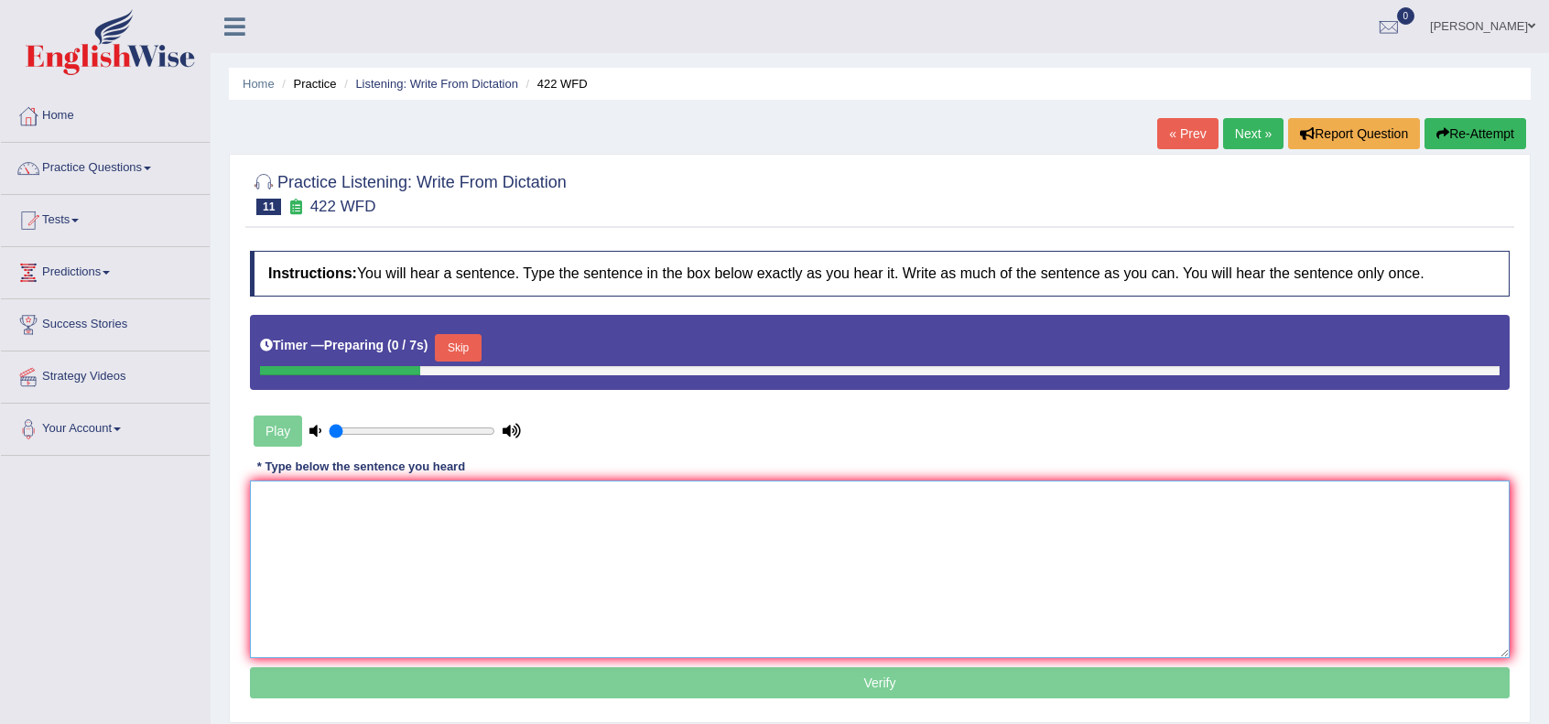
click at [740, 533] on textarea at bounding box center [880, 570] width 1260 height 178
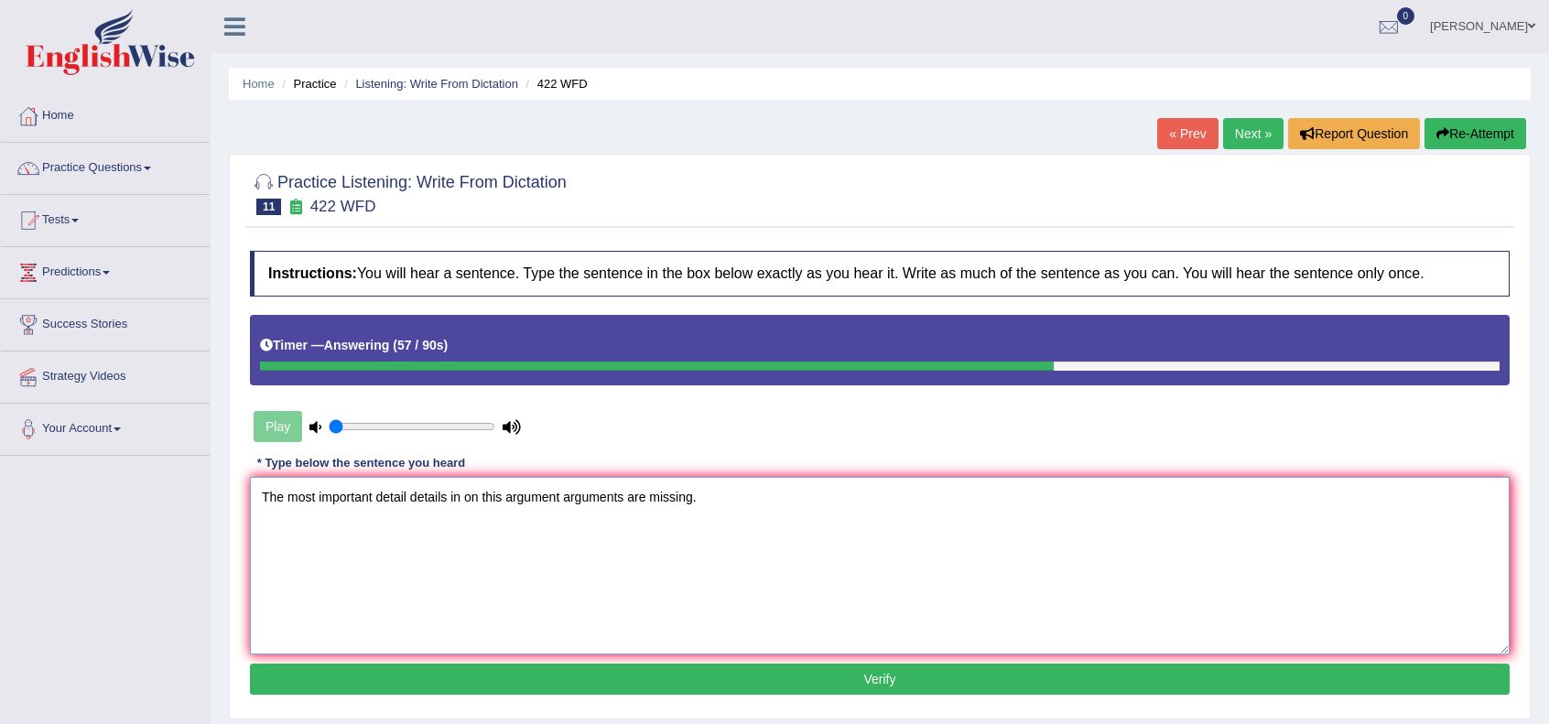
type textarea "The most important detail details in on this argument arguments are missing."
click at [777, 688] on button "Verify" at bounding box center [880, 679] width 1260 height 31
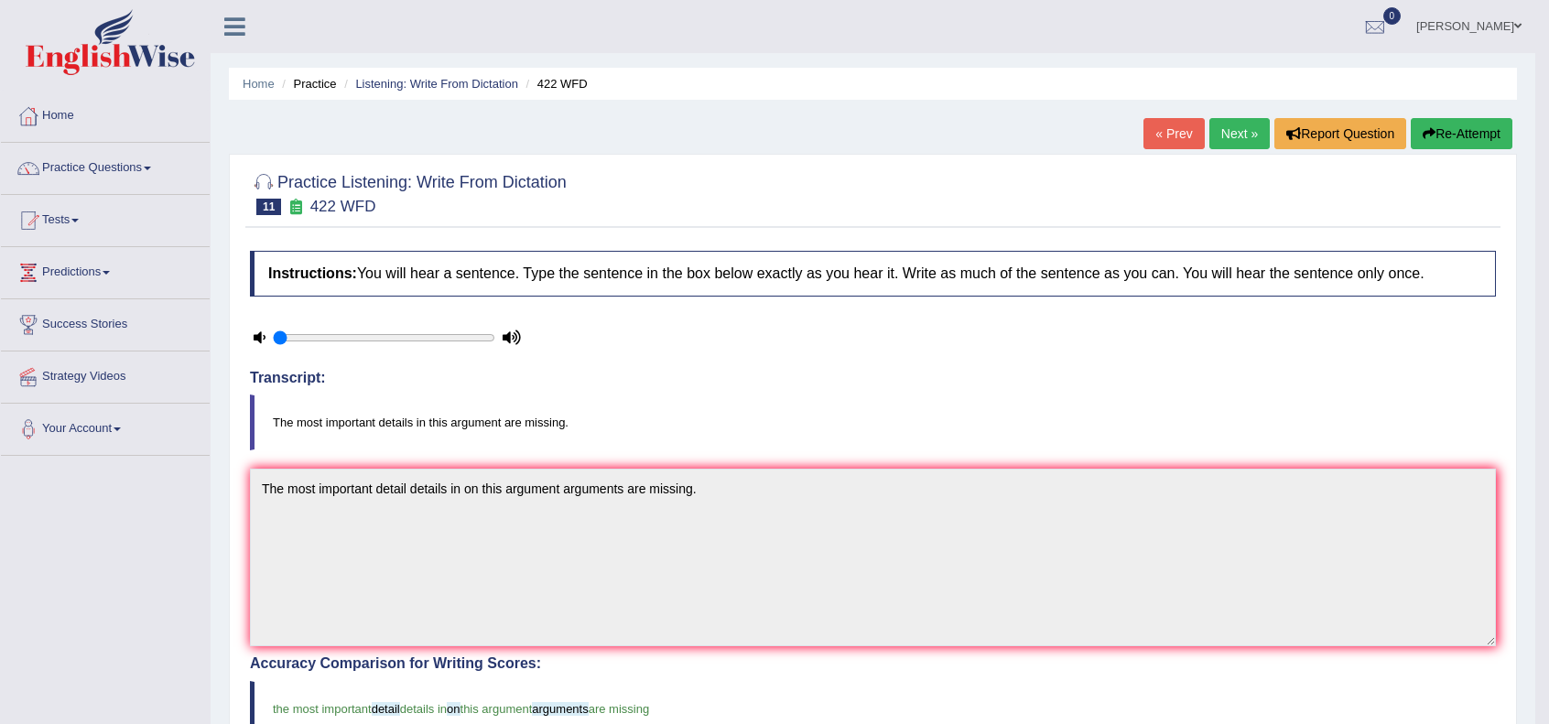
click at [1245, 130] on link "Next »" at bounding box center [1240, 133] width 60 height 31
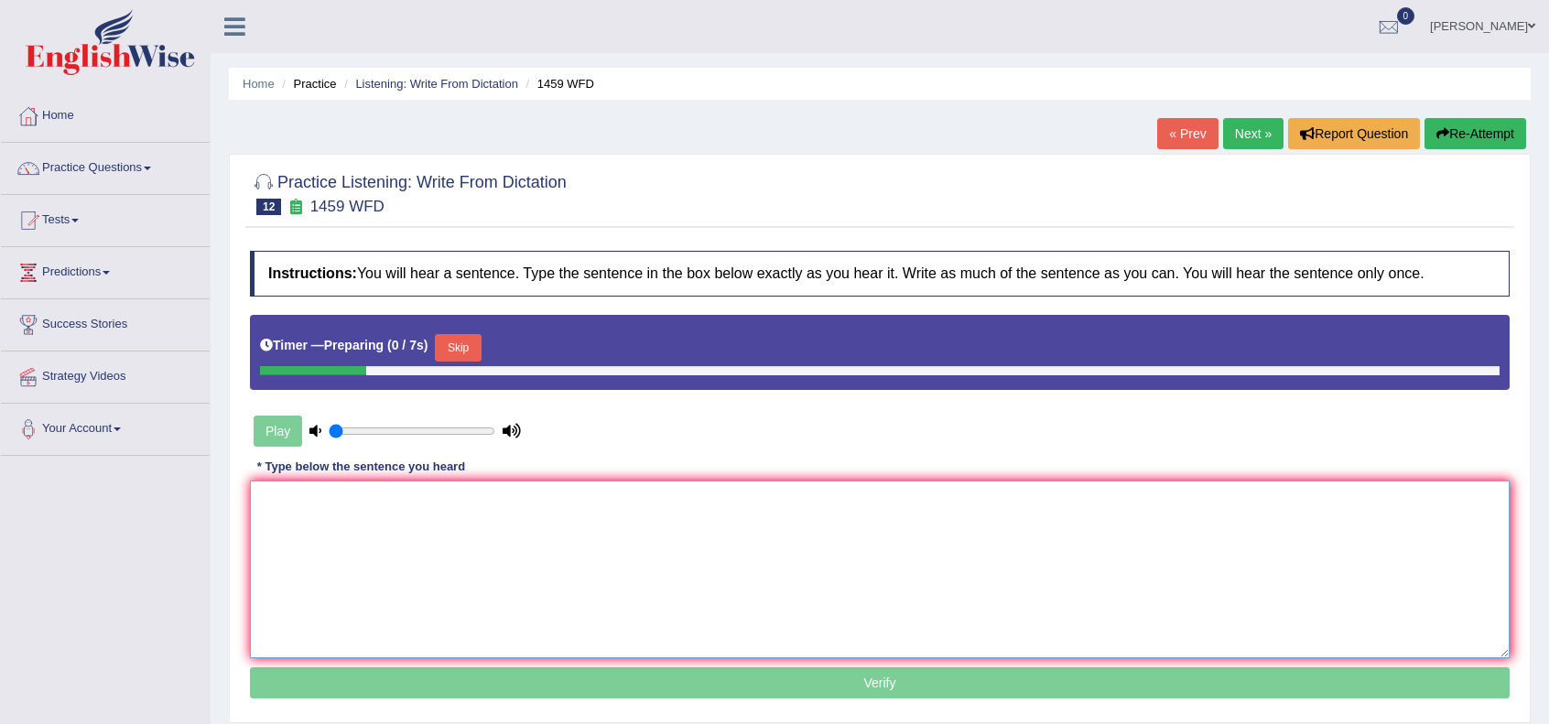
click at [805, 565] on textarea at bounding box center [880, 570] width 1260 height 178
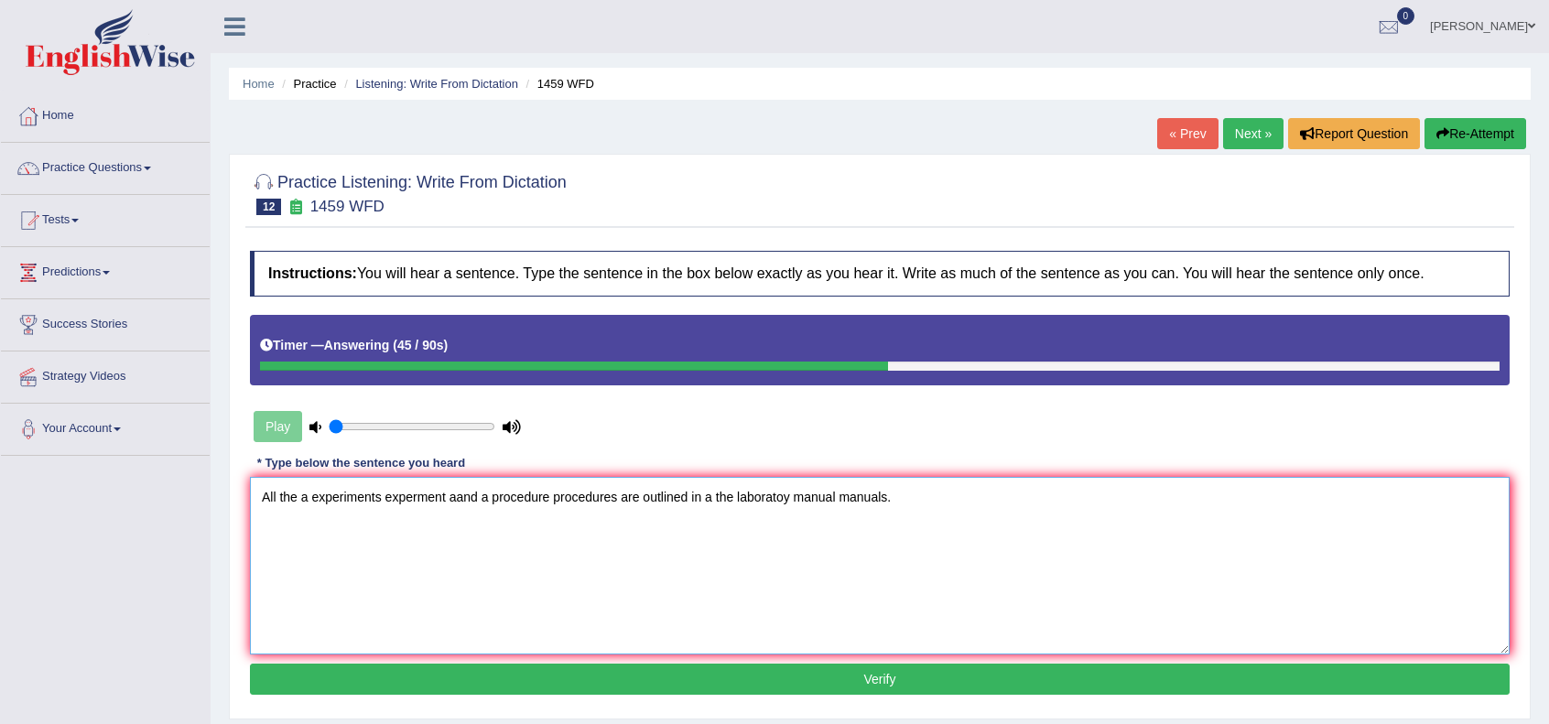
click at [685, 494] on textarea "All the a experiments experment aand a procedure procedures are outlined in a t…" at bounding box center [880, 566] width 1260 height 178
click at [451, 494] on textarea "All the a experiments experment aand a procedure procedures are outlined outlin…" at bounding box center [880, 566] width 1260 height 178
click at [482, 494] on textarea "All the a experiments experment and a procedure procedures are outlined outline…" at bounding box center [880, 566] width 1260 height 178
type textarea "All the a experiments experment and a procedure procedures are outlined outline…"
click at [868, 688] on button "Verify" at bounding box center [880, 679] width 1260 height 31
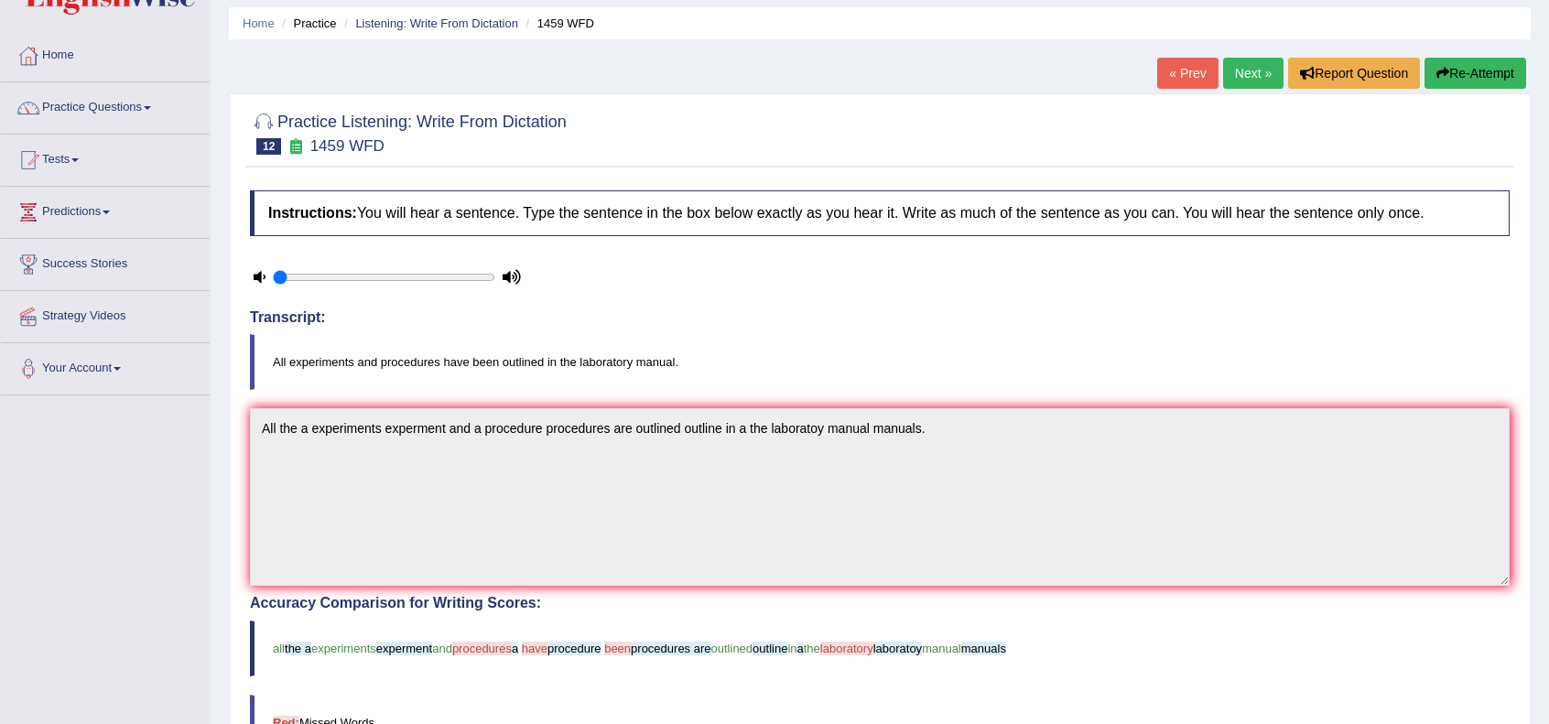
scroll to position [59, 0]
click at [1251, 81] on link "Next »" at bounding box center [1253, 75] width 60 height 31
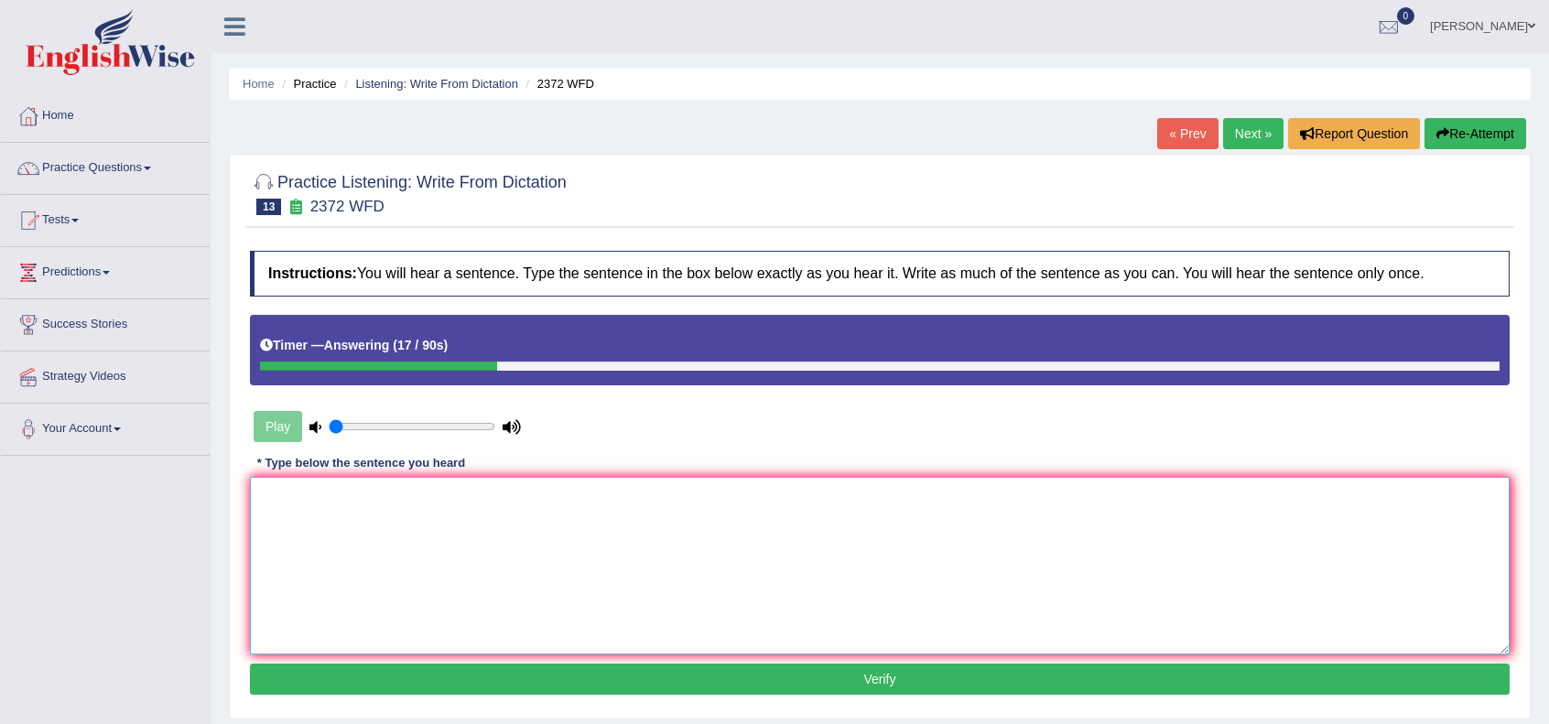
click at [870, 515] on textarea at bounding box center [880, 566] width 1260 height 178
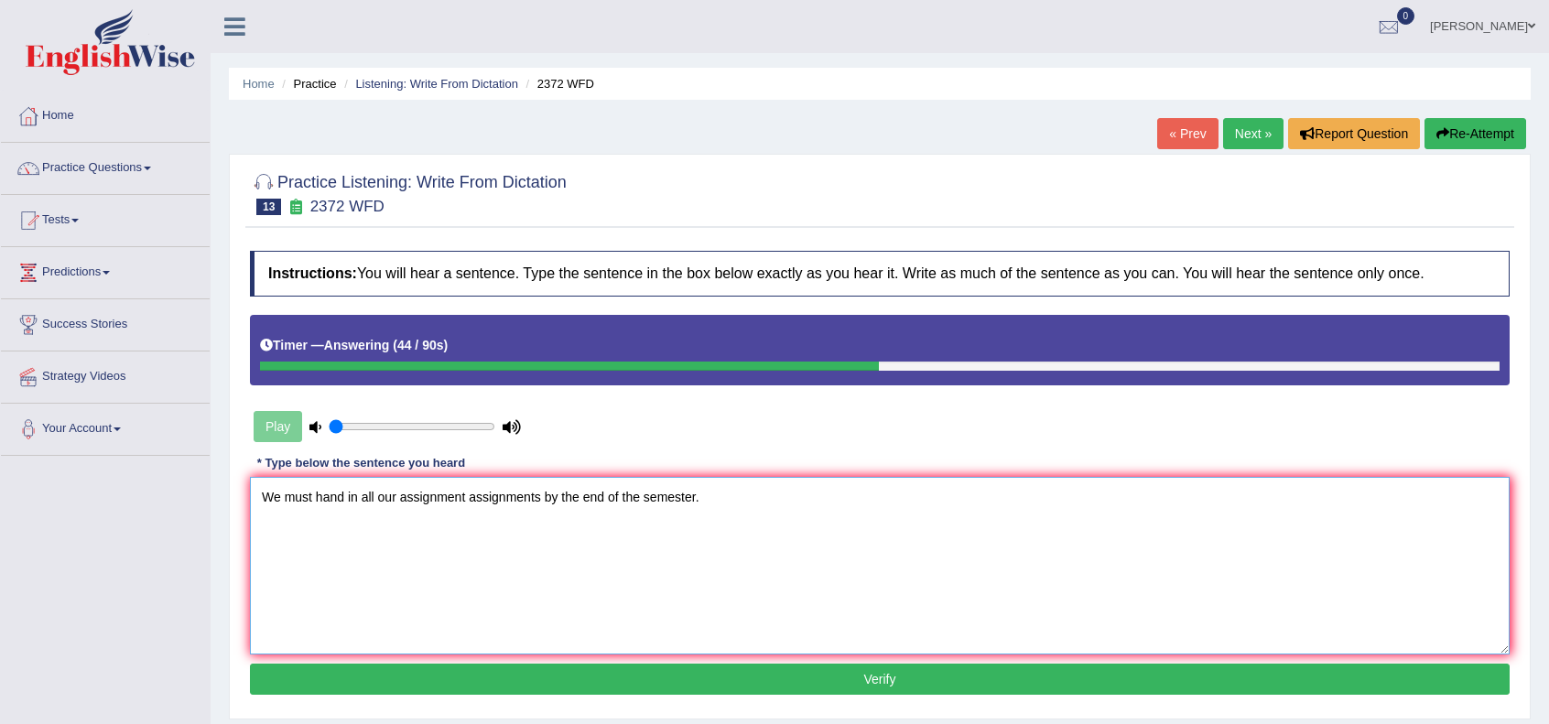
click at [357, 494] on textarea "We must hand in all our assignment assignments by the end of the semester." at bounding box center [880, 566] width 1260 height 178
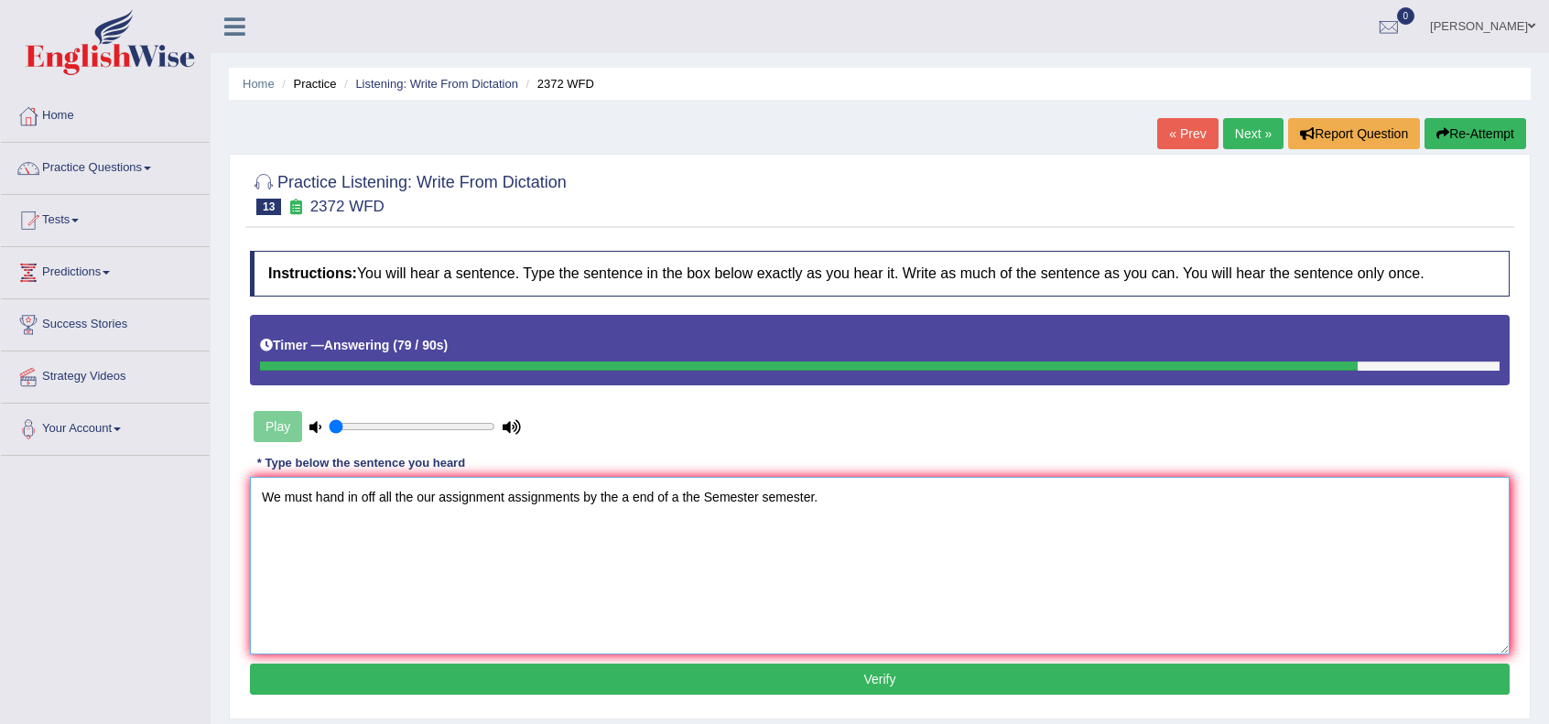
type textarea "We must hand in off all the our assignment assignments by the a end of a the Se…"
click at [518, 675] on button "Verify" at bounding box center [880, 679] width 1260 height 31
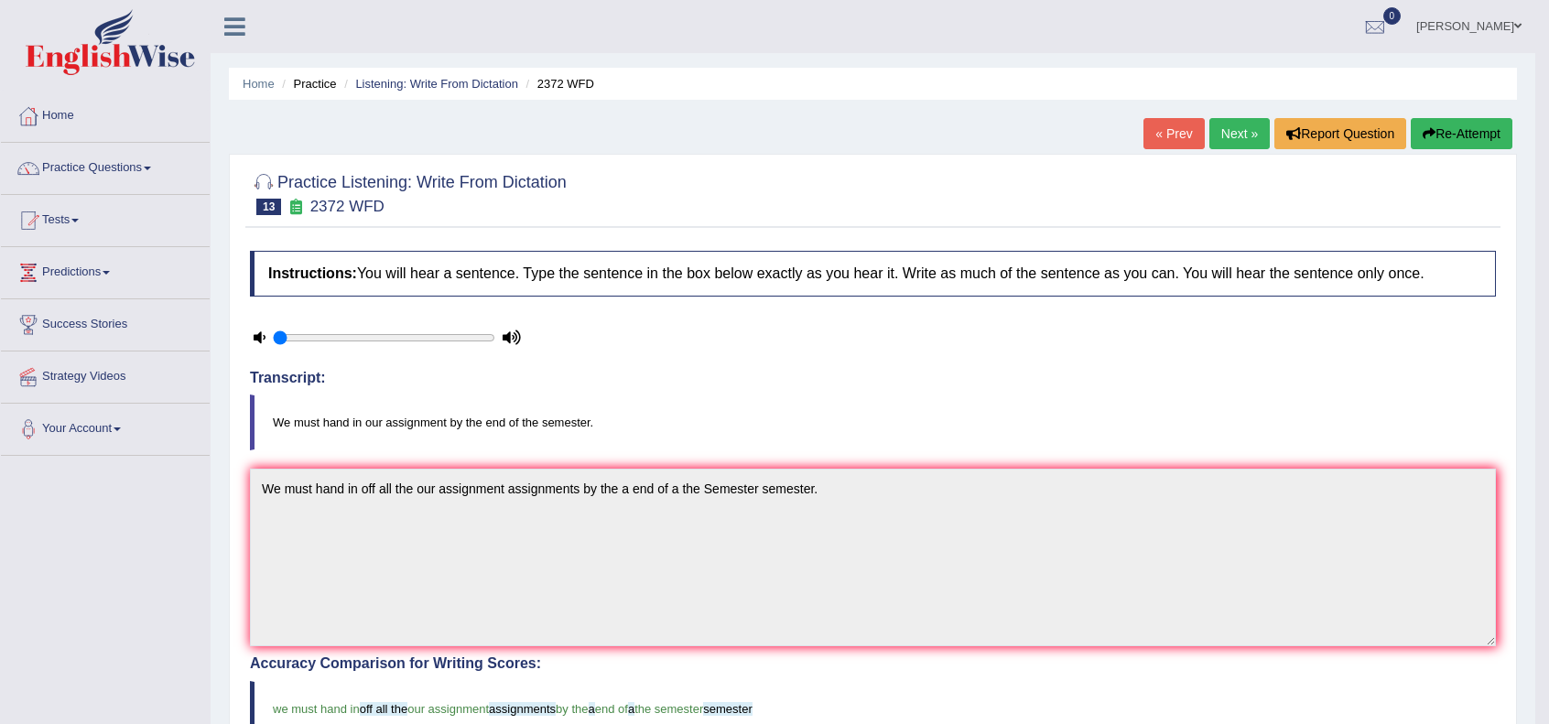
click at [1234, 129] on link "Next »" at bounding box center [1240, 133] width 60 height 31
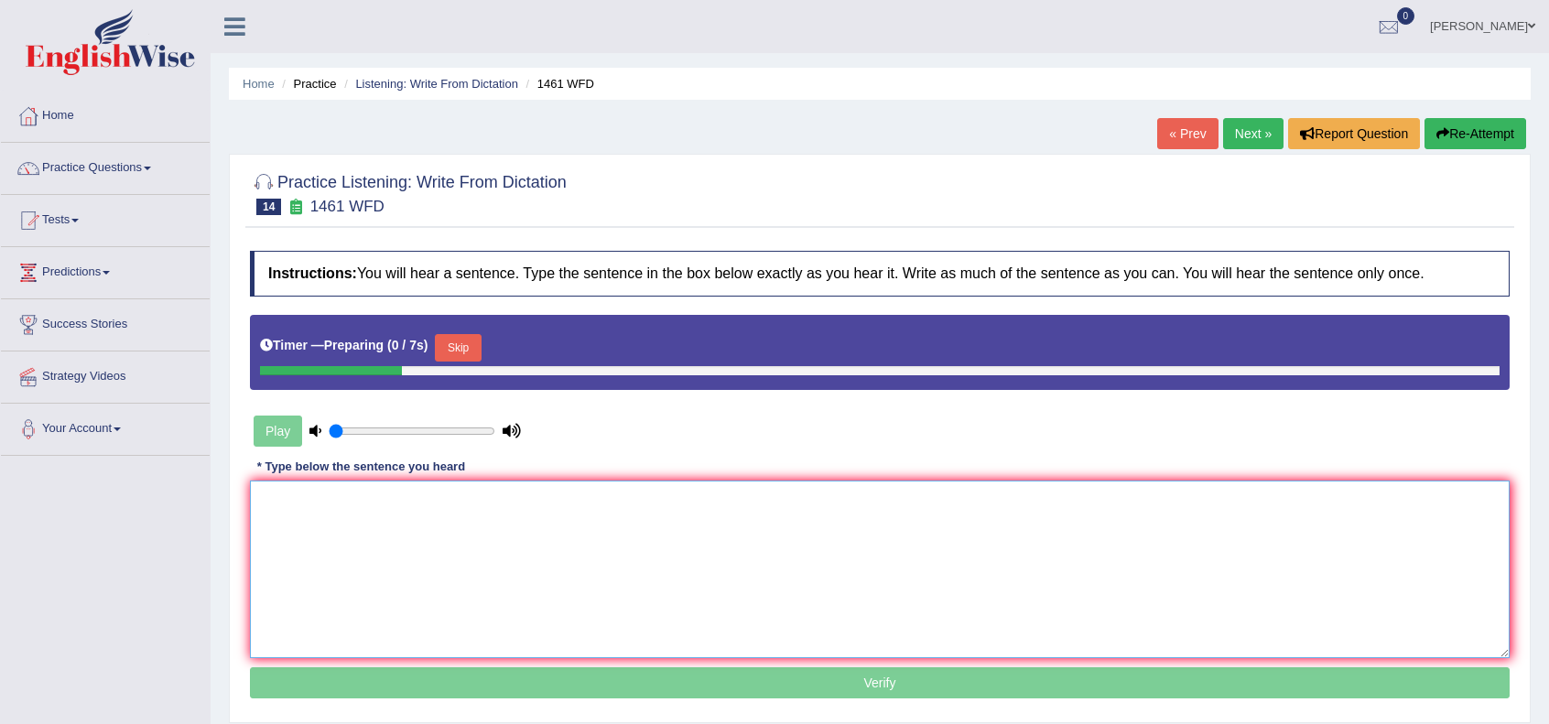
click at [898, 589] on textarea at bounding box center [880, 570] width 1260 height 178
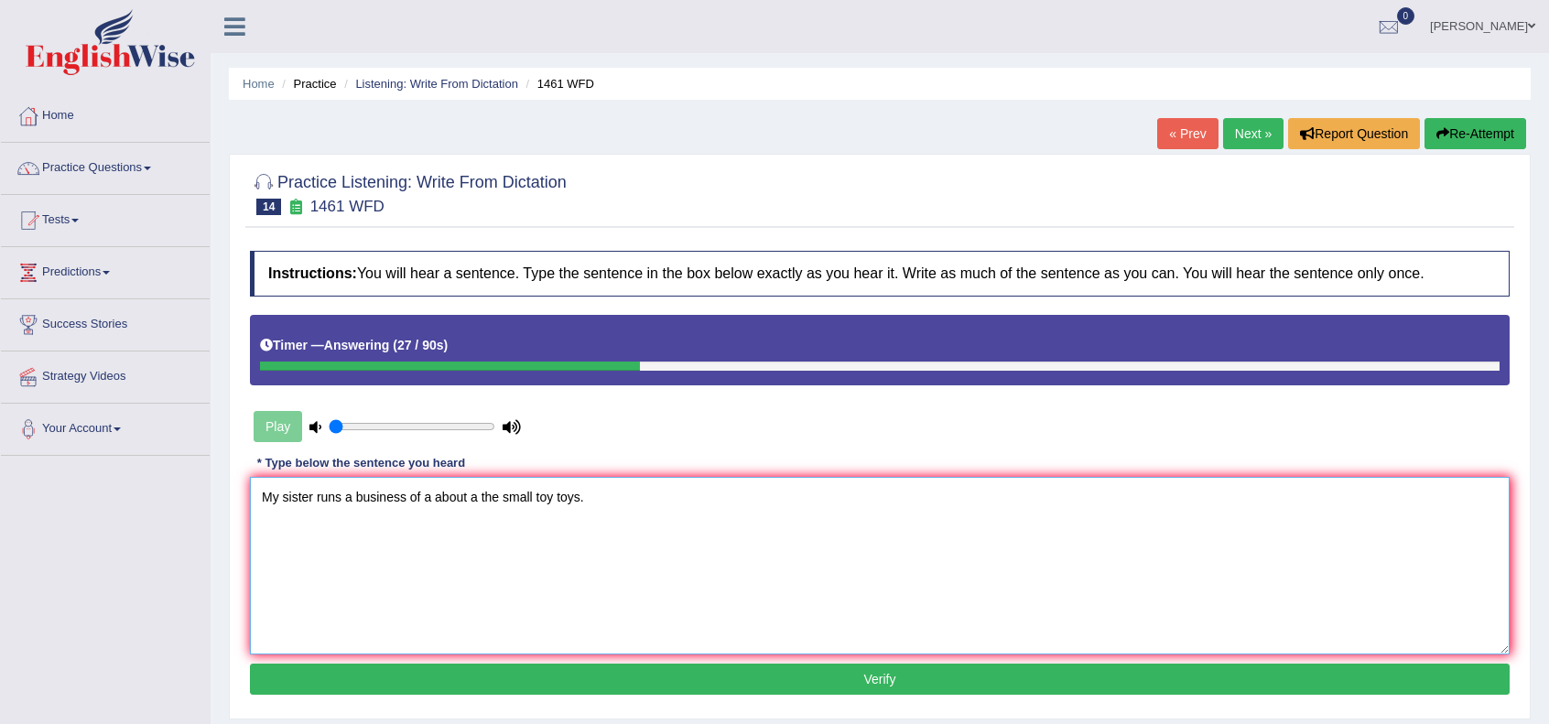
type textarea "My sister runs a business of a about a the small toy toys."
click at [844, 675] on button "Verify" at bounding box center [880, 679] width 1260 height 31
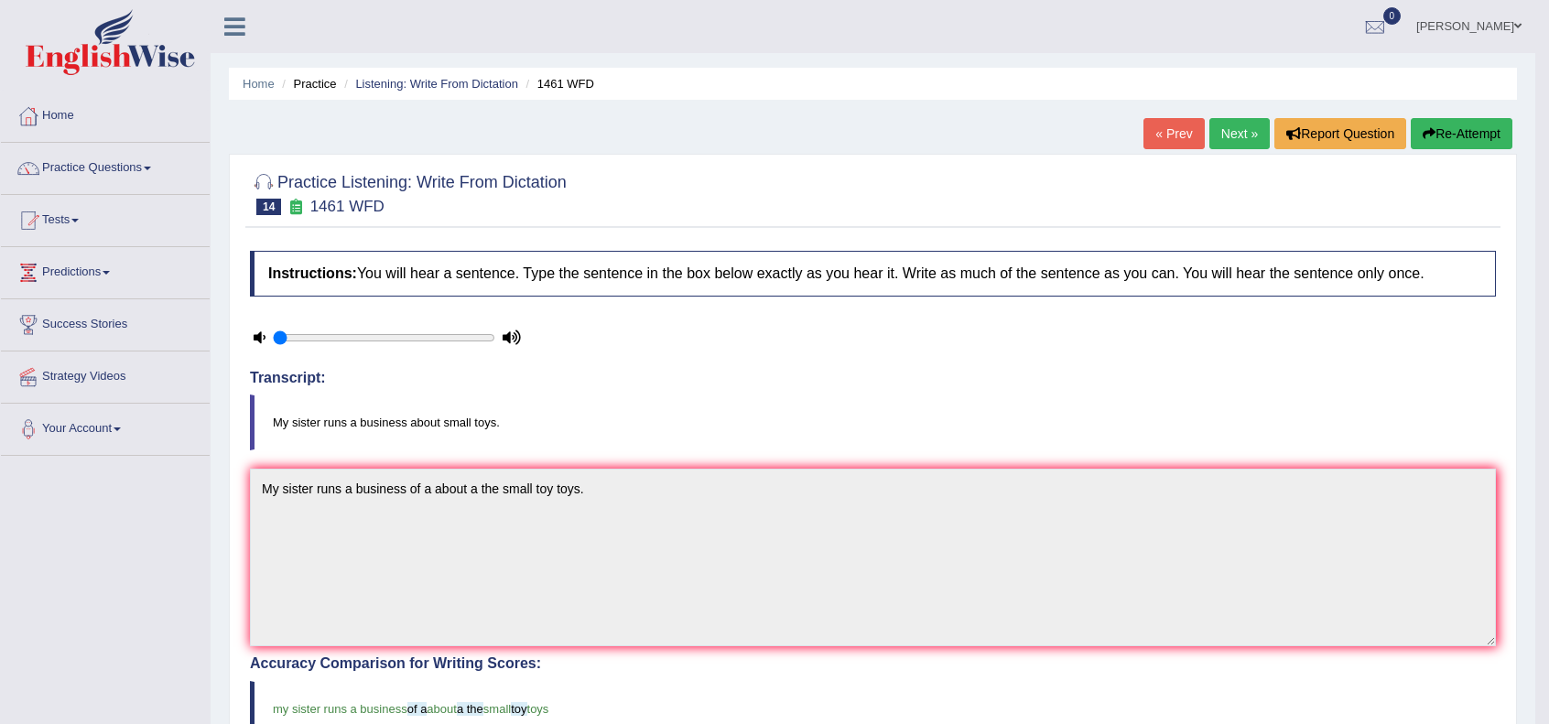
click at [1227, 136] on link "Next »" at bounding box center [1240, 133] width 60 height 31
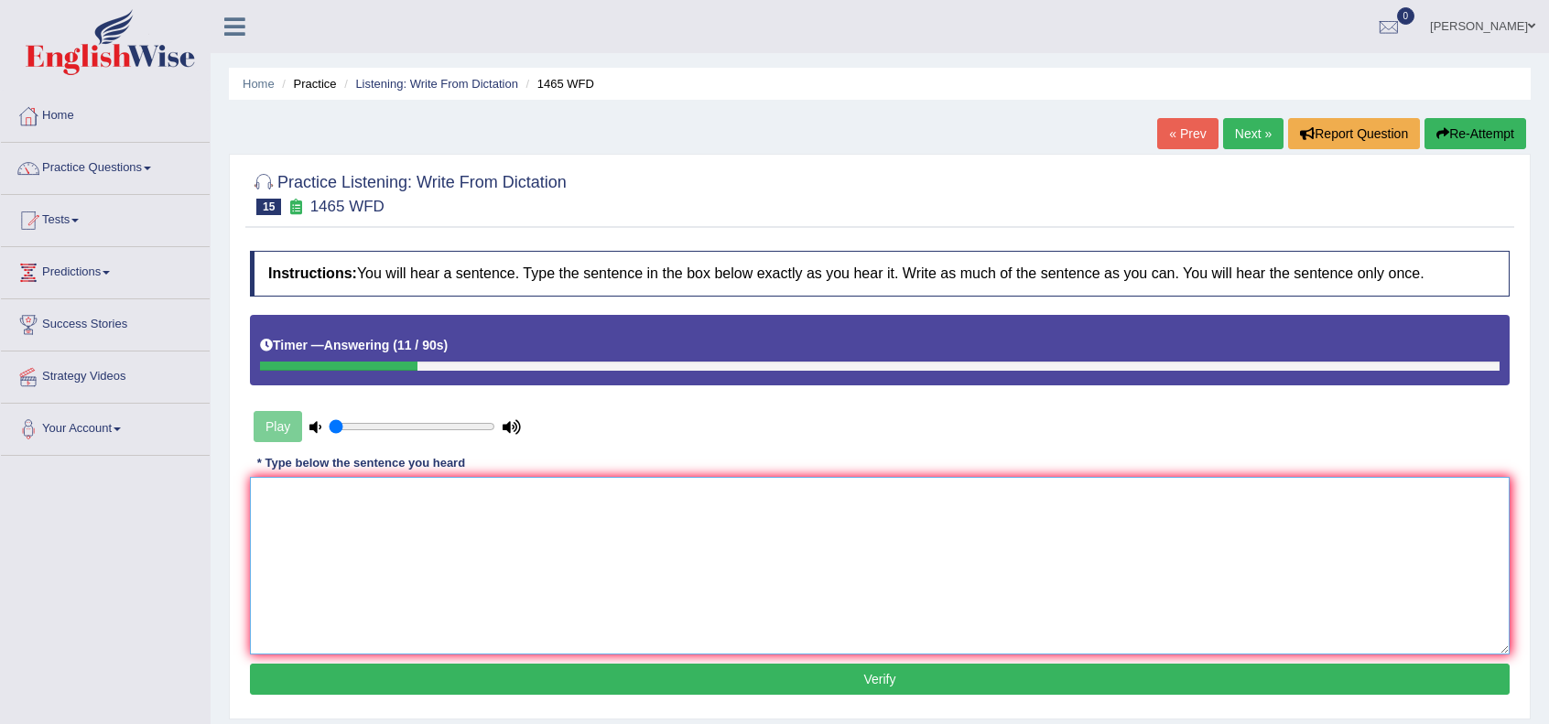
click at [1007, 512] on textarea at bounding box center [880, 566] width 1260 height 178
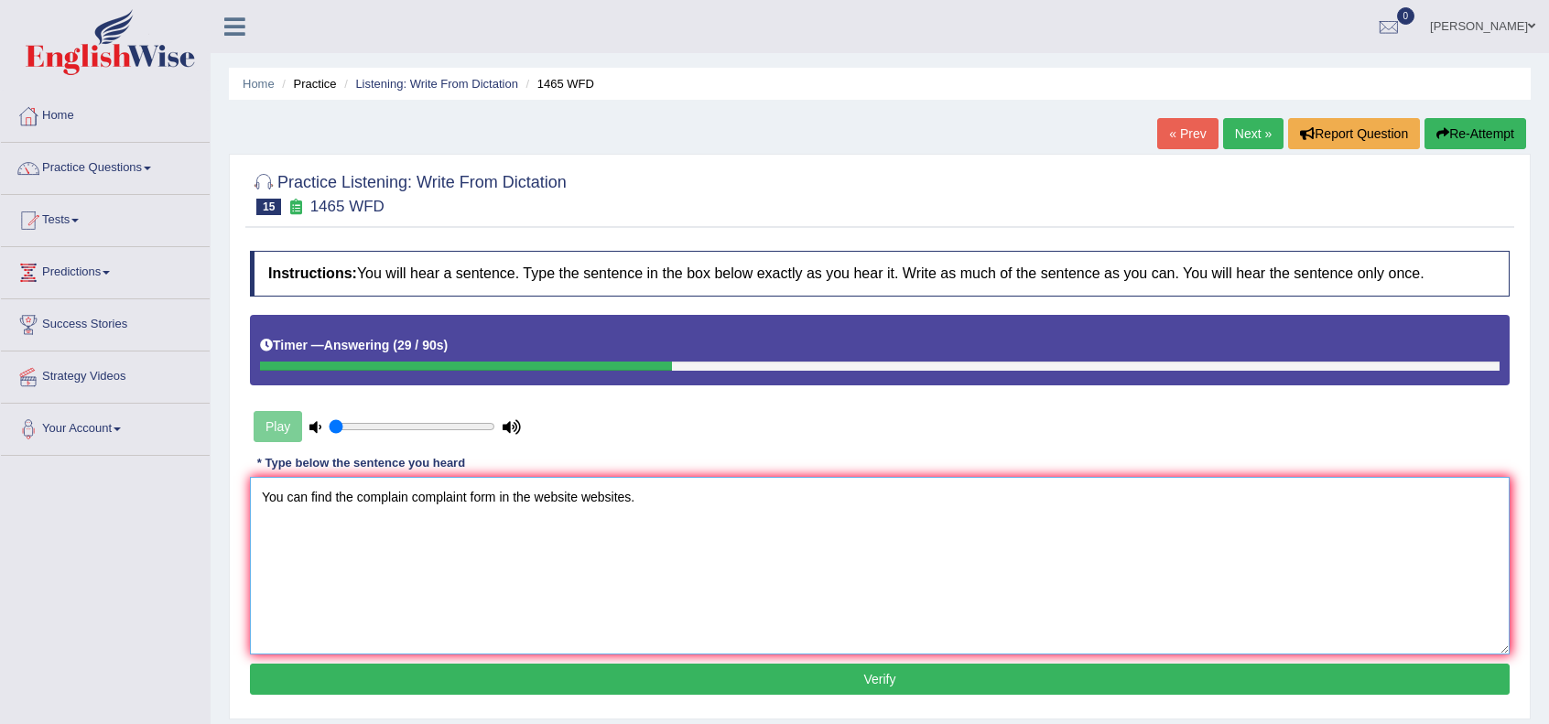
click at [352, 501] on textarea "You can find the complain complaint form in the website websites." at bounding box center [880, 566] width 1260 height 178
click at [524, 499] on textarea "You can find the a complain complaint form in the website websites." at bounding box center [880, 566] width 1260 height 178
type textarea "You can find the a complain complaint form in a the website websites."
click at [909, 666] on button "Verify" at bounding box center [880, 679] width 1260 height 31
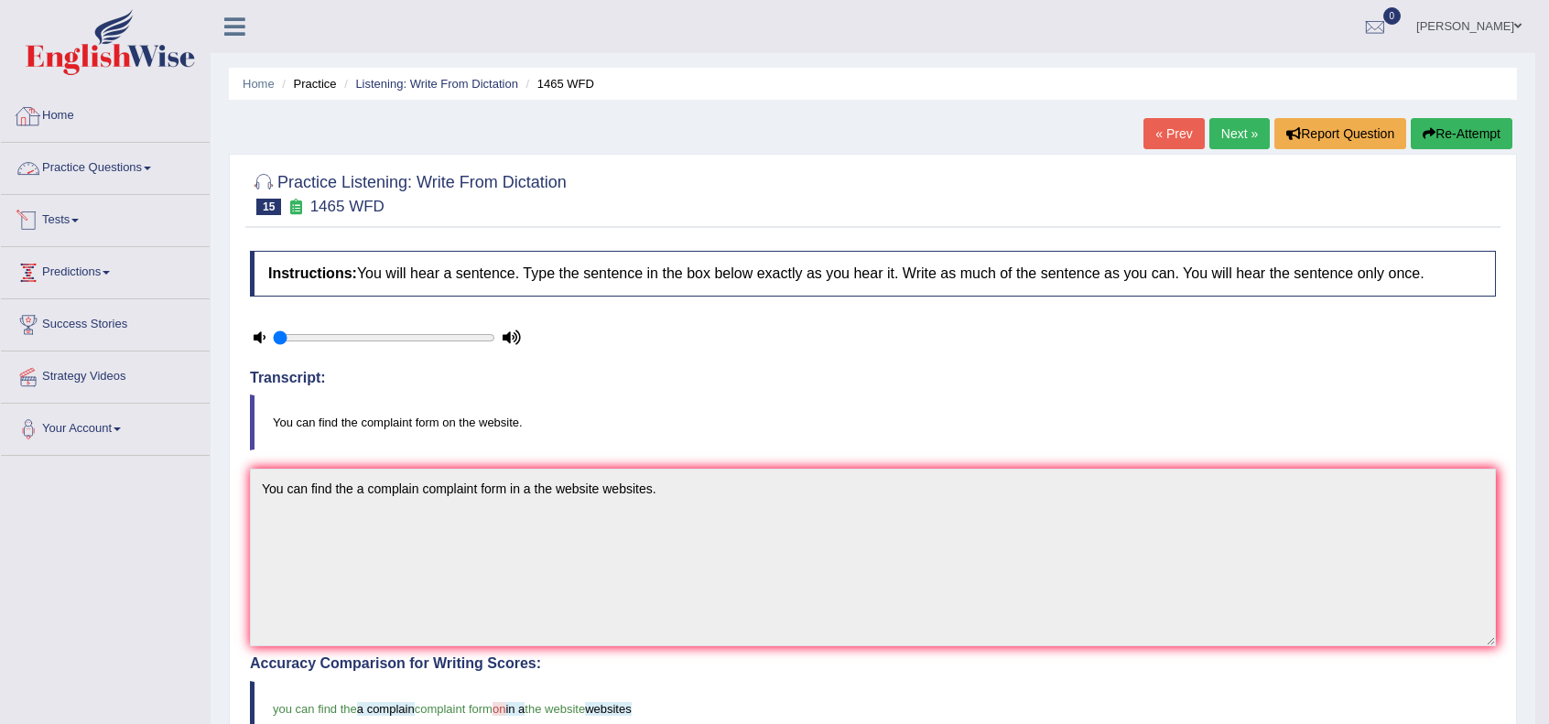
click at [68, 125] on link "Home" at bounding box center [105, 114] width 209 height 46
